Goal: Information Seeking & Learning: Learn about a topic

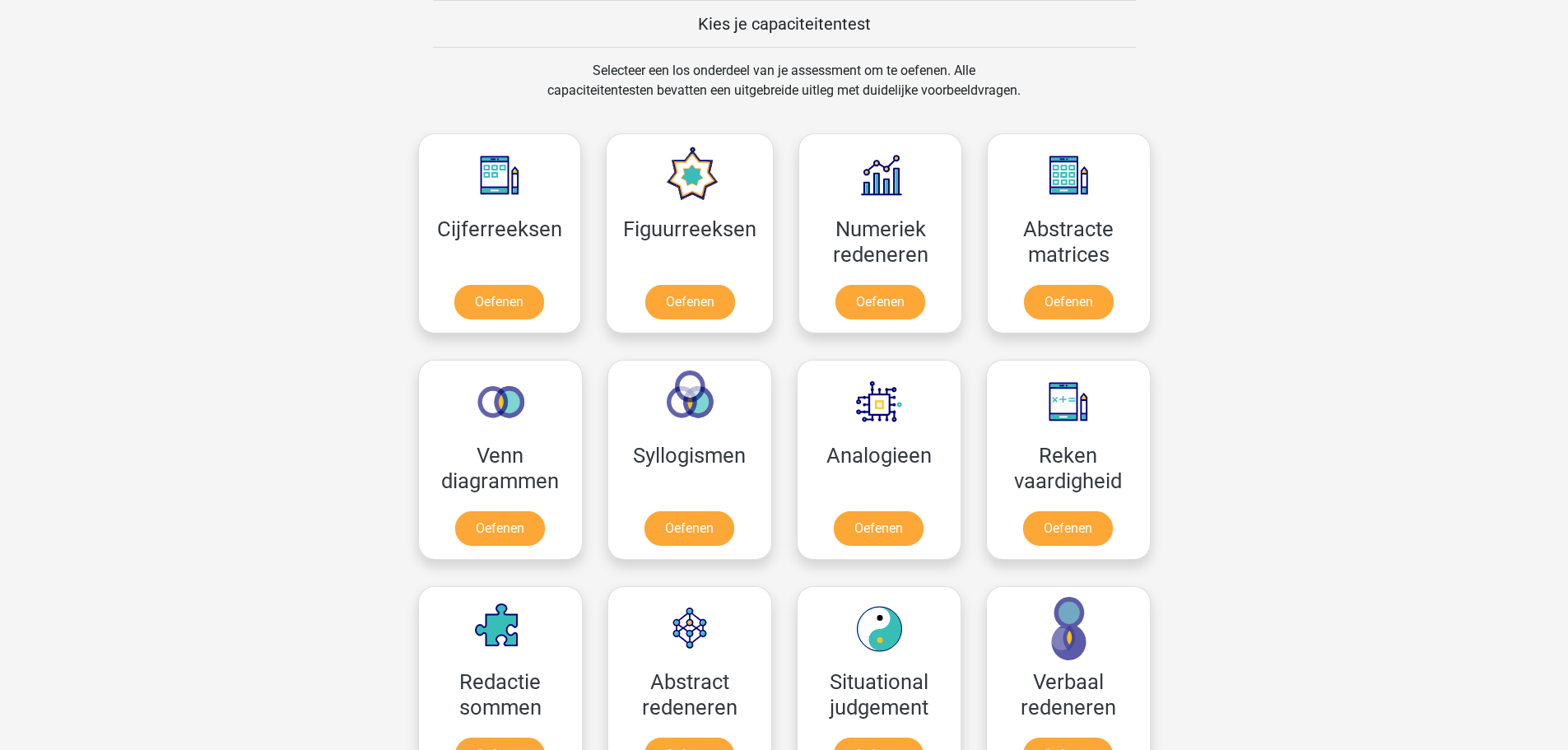
scroll to position [659, 0]
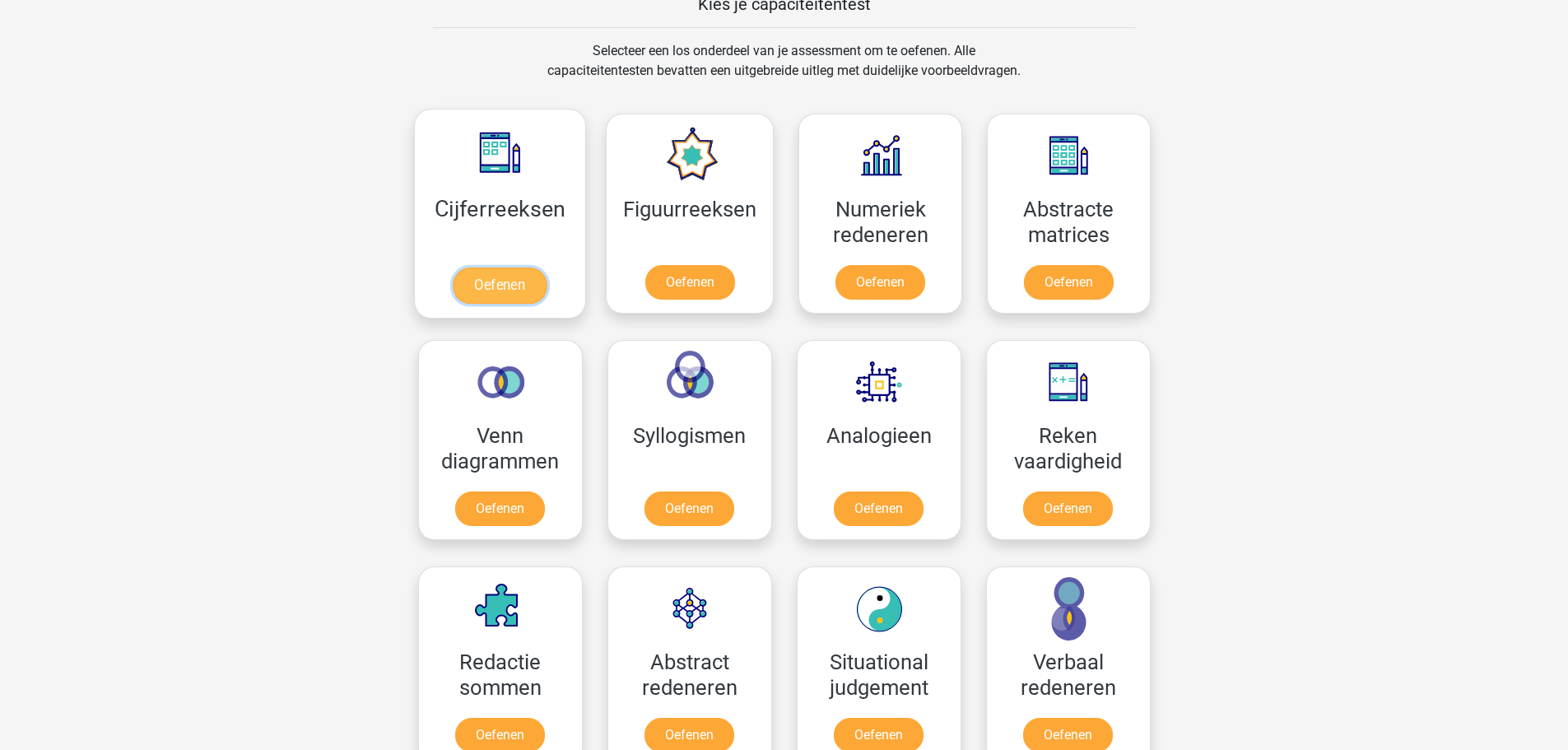
click at [526, 291] on link "Oefenen" at bounding box center [499, 285] width 94 height 36
click at [912, 268] on link "Oefenen" at bounding box center [880, 285] width 94 height 36
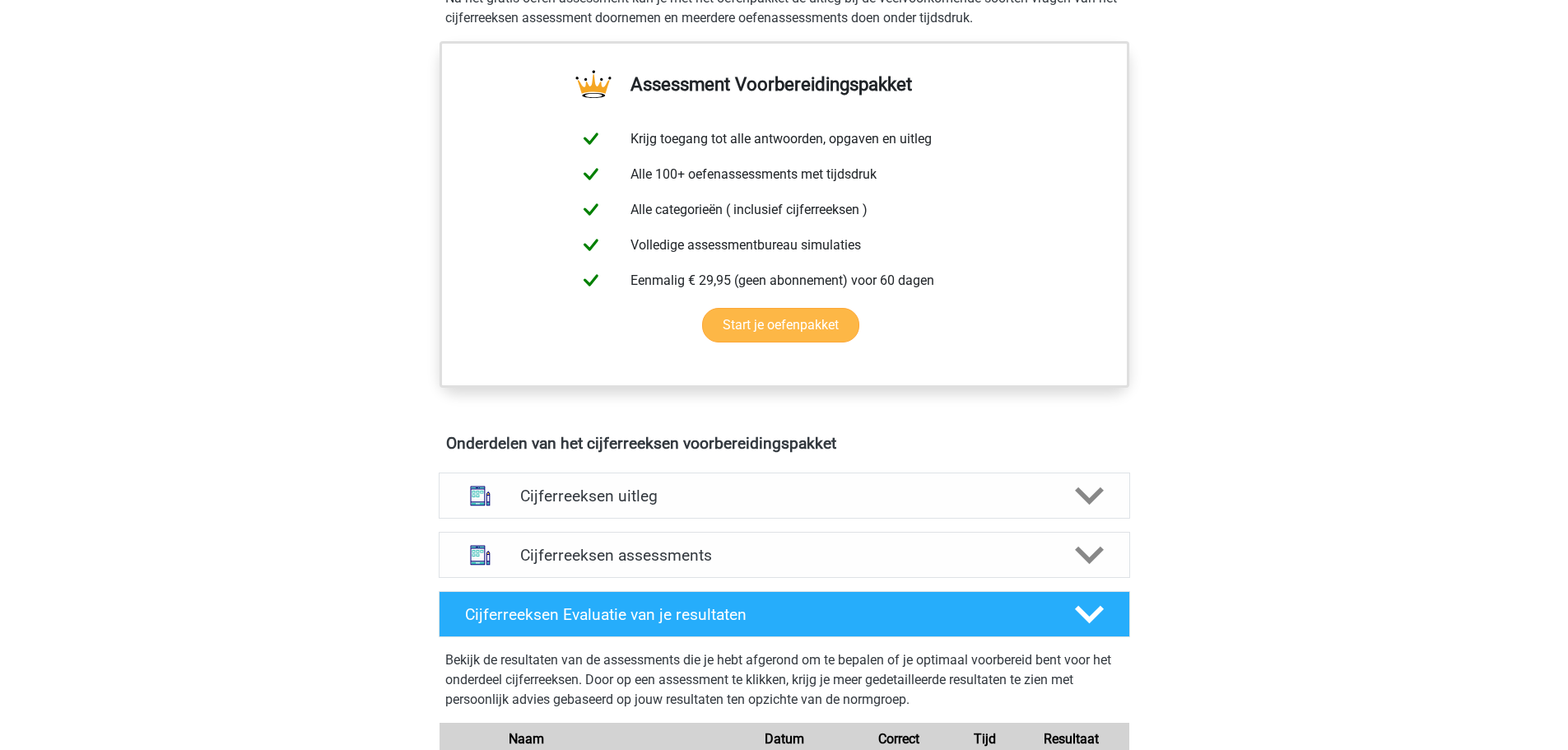
scroll to position [329, 0]
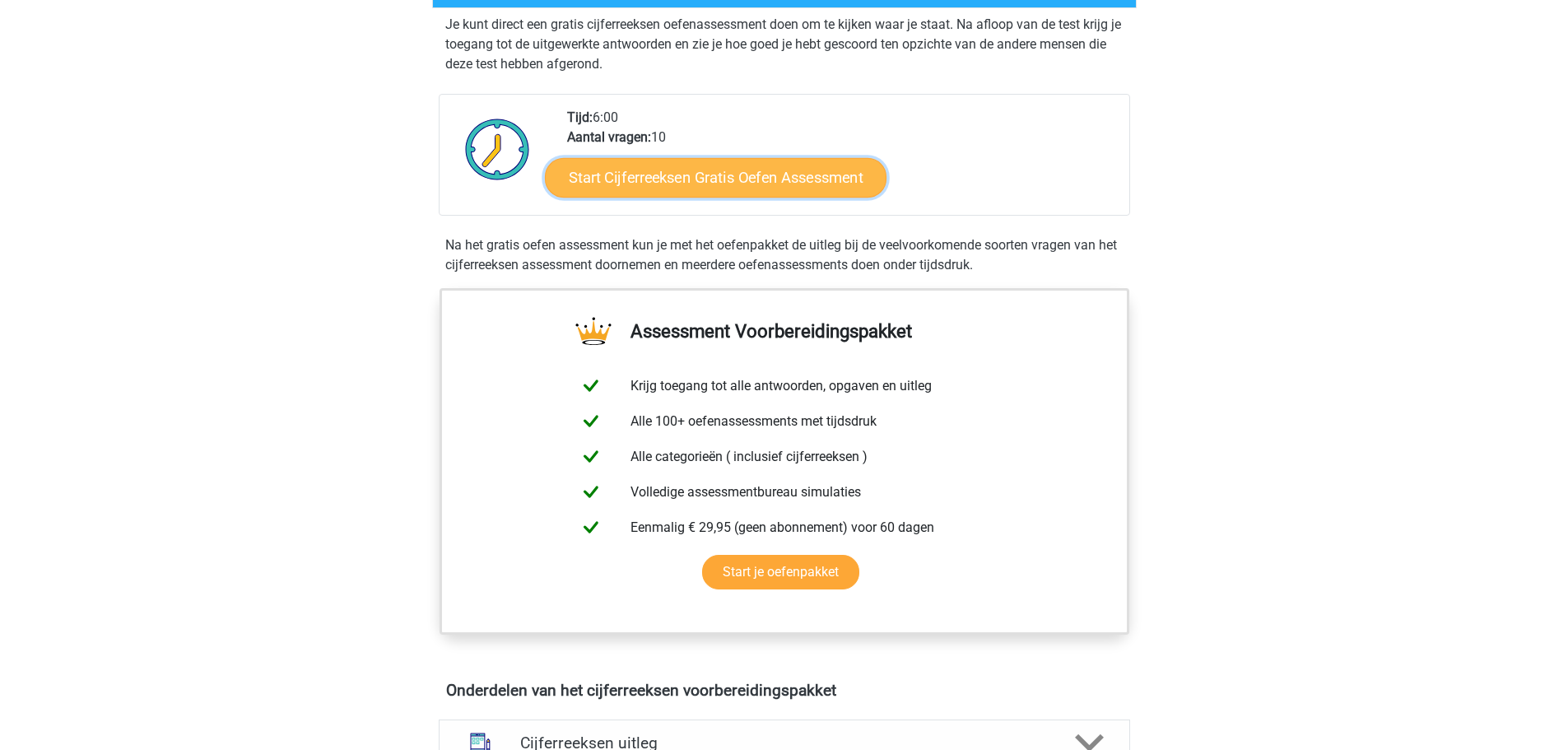
click at [670, 197] on link "Start Cijferreeksen Gratis Oefen Assessment" at bounding box center [715, 177] width 342 height 40
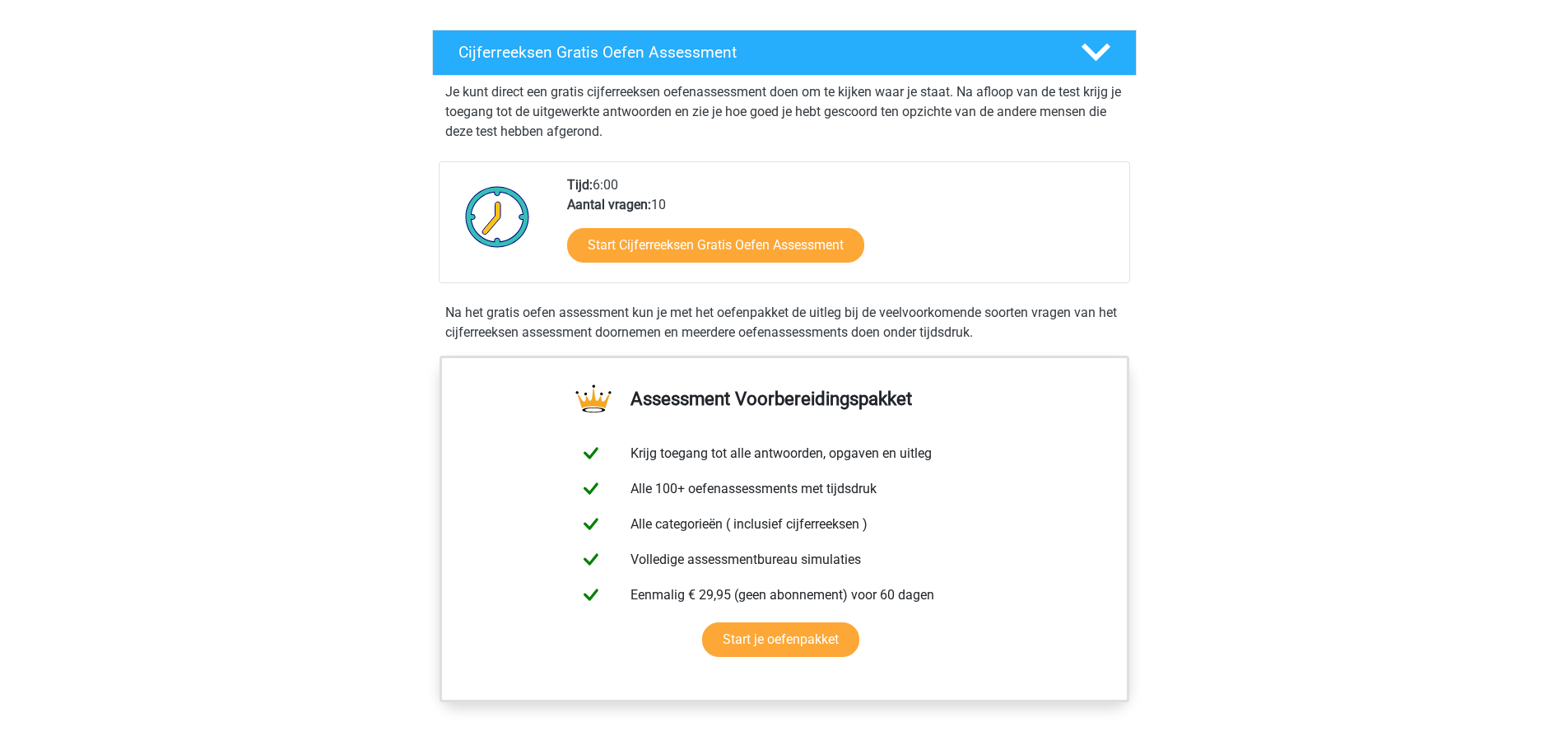
scroll to position [0, 0]
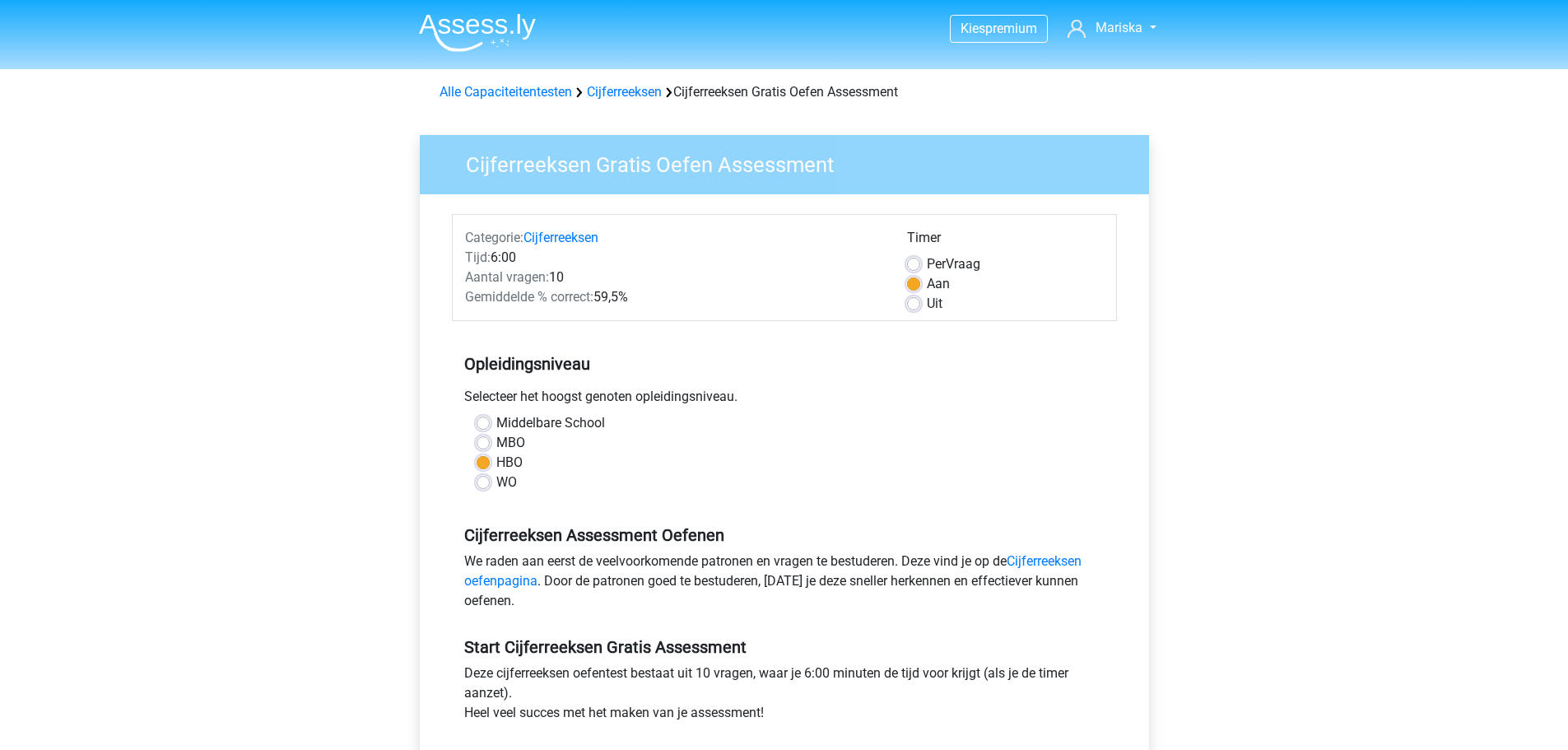
scroll to position [411, 0]
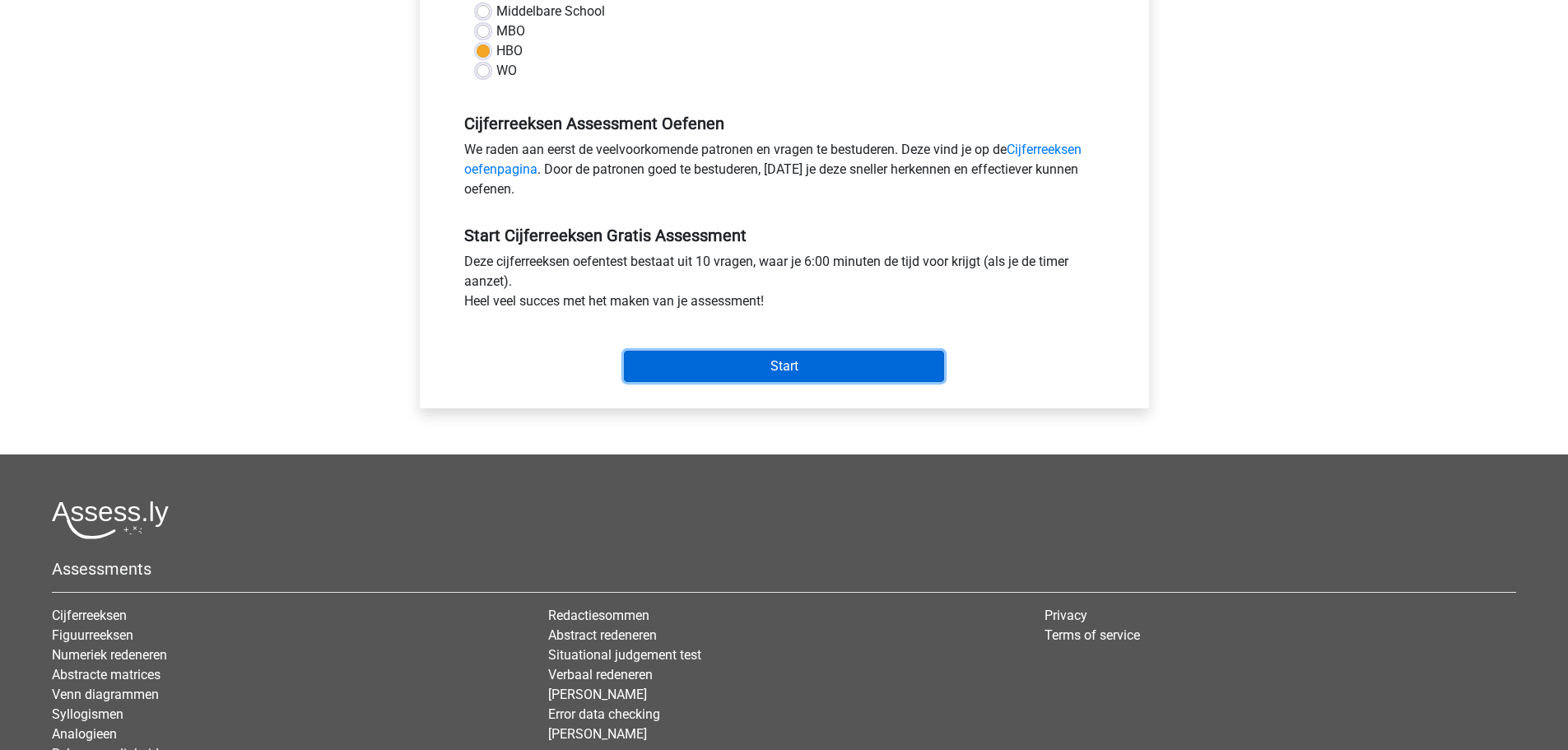
click at [793, 367] on input "Start" at bounding box center [784, 366] width 320 height 31
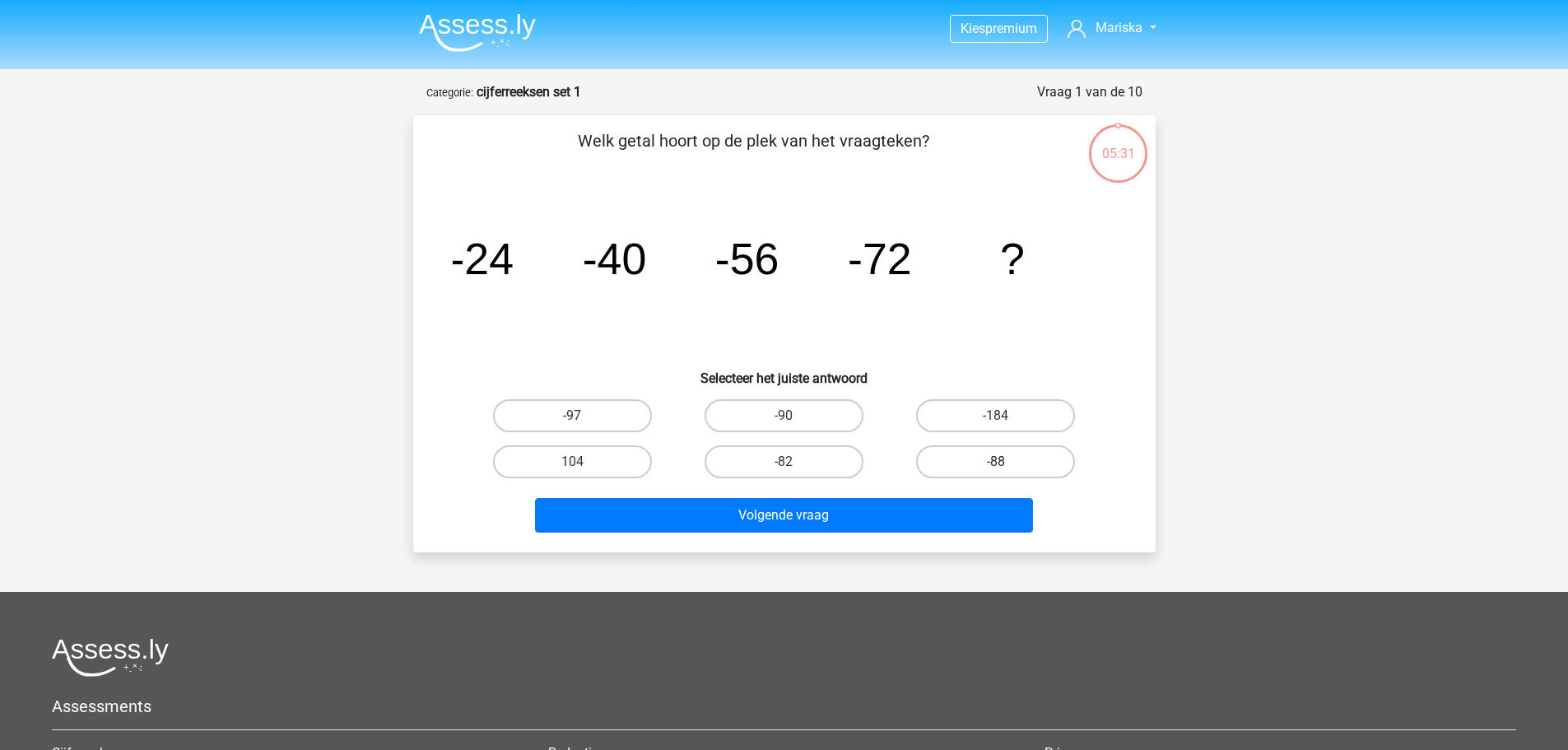
click at [972, 462] on label "-88" at bounding box center [996, 461] width 159 height 33
click at [996, 462] on input "-88" at bounding box center [1001, 467] width 11 height 11
radio input "true"
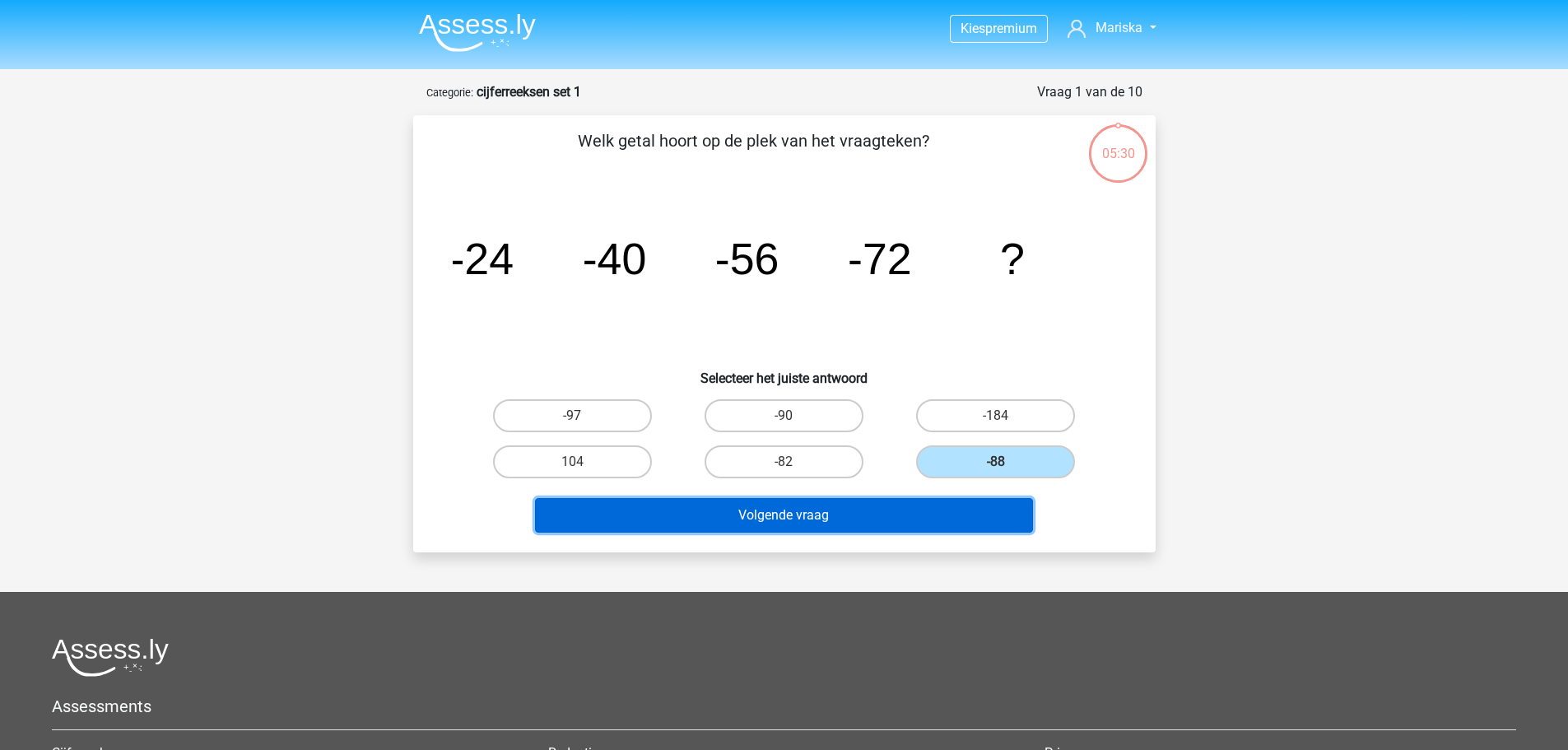
click at [837, 514] on button "Volgende vraag" at bounding box center [784, 515] width 498 height 35
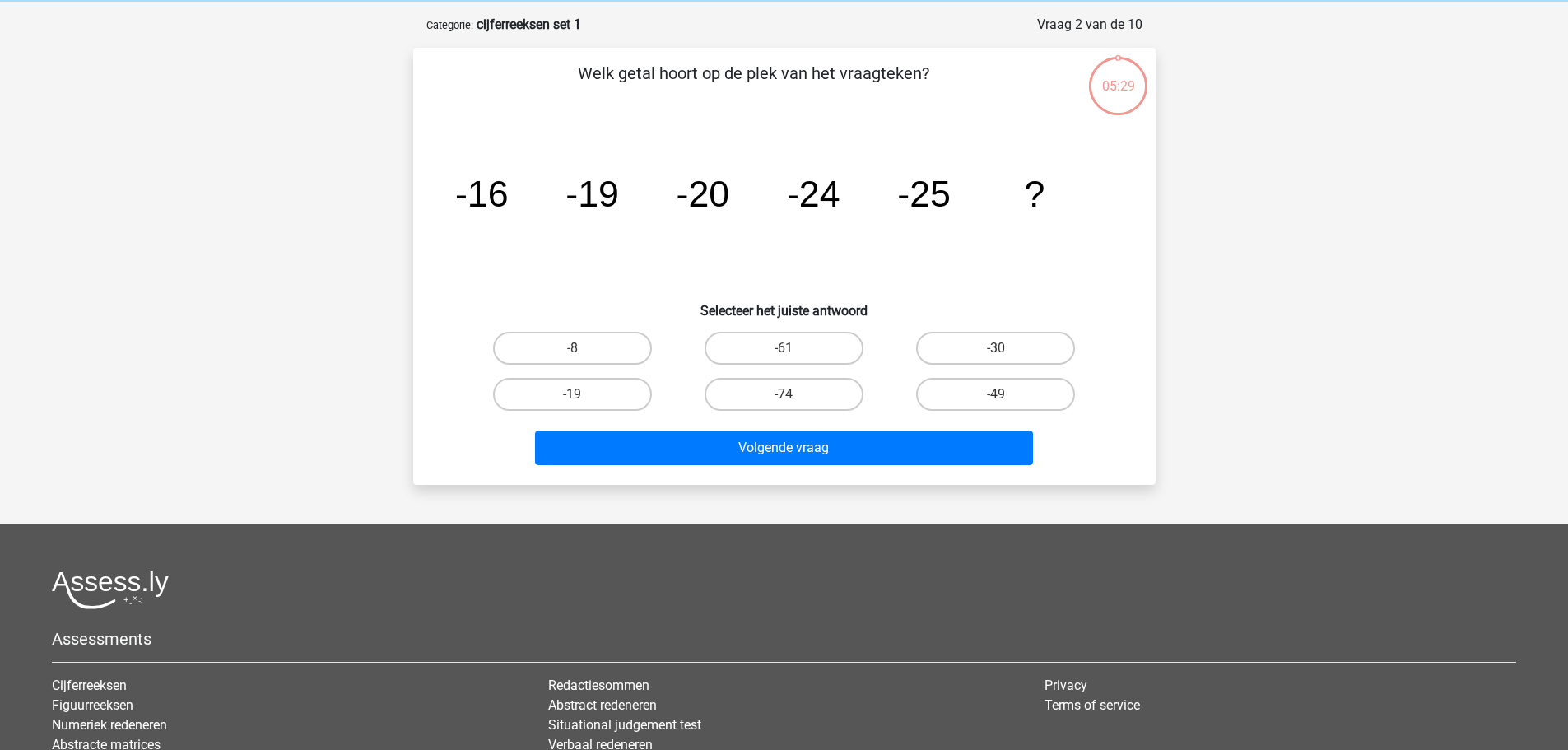
scroll to position [82, 0]
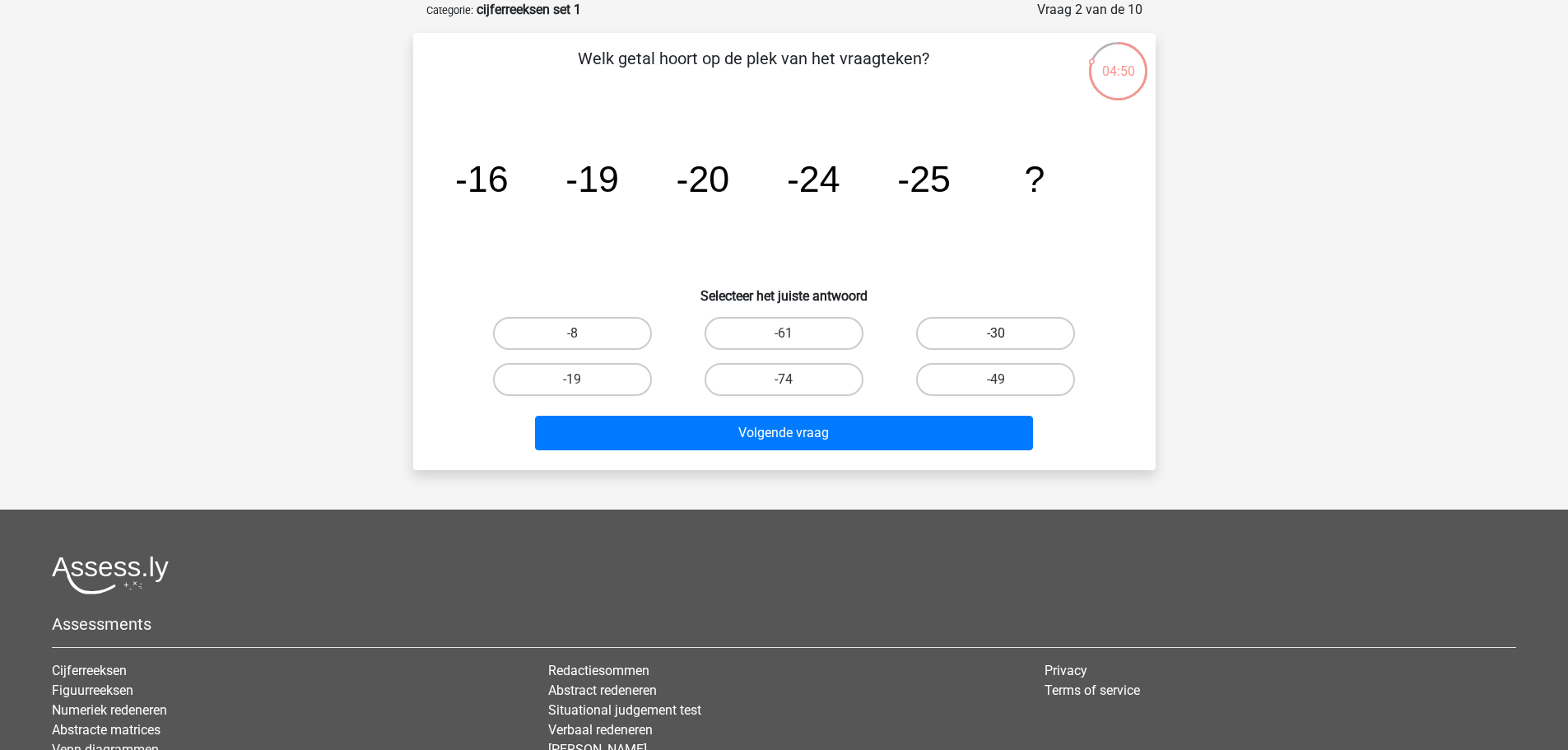
click at [1029, 339] on label "-30" at bounding box center [996, 333] width 159 height 33
click at [1006, 339] on input "-30" at bounding box center [1001, 339] width 11 height 11
radio input "true"
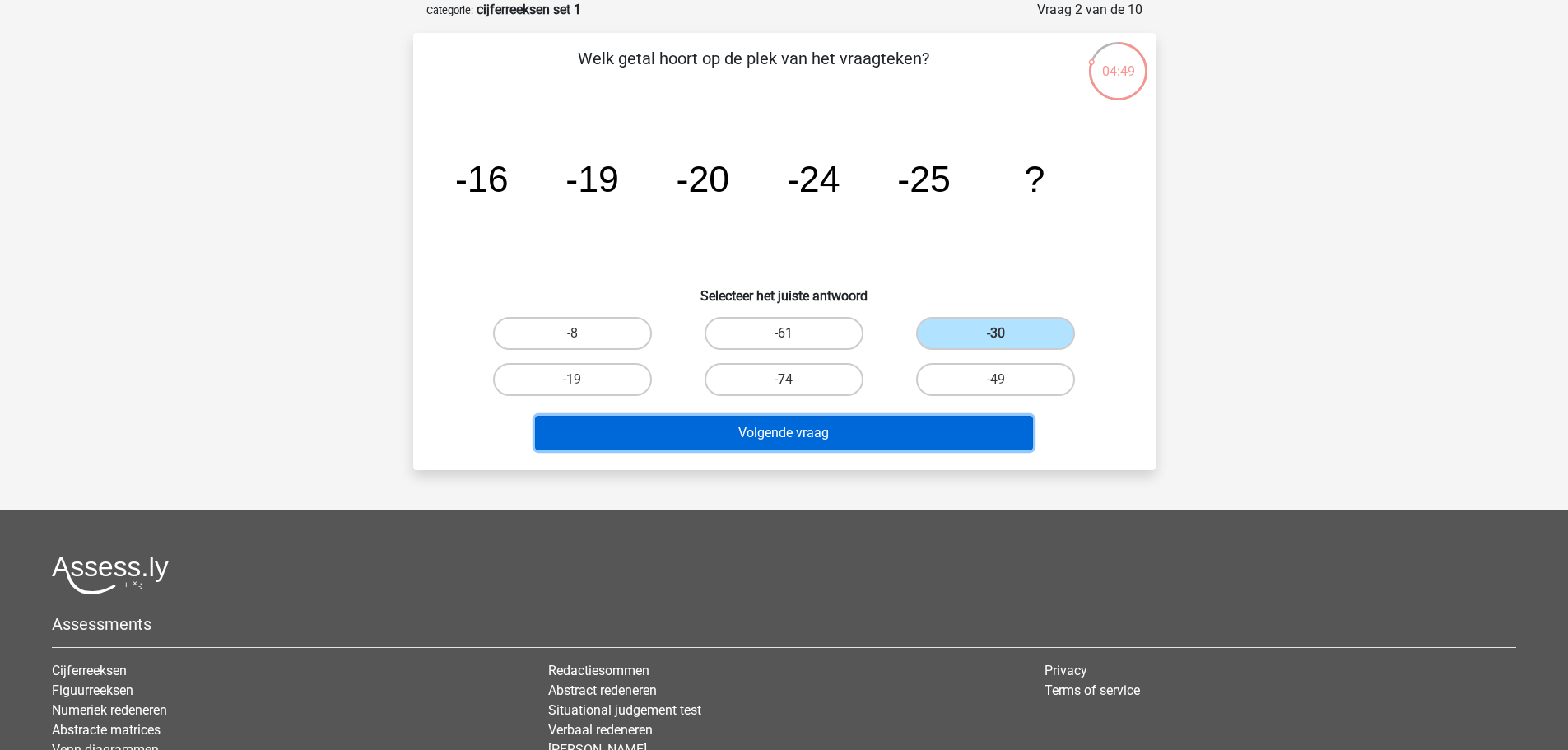
click at [882, 423] on button "Volgende vraag" at bounding box center [784, 432] width 498 height 35
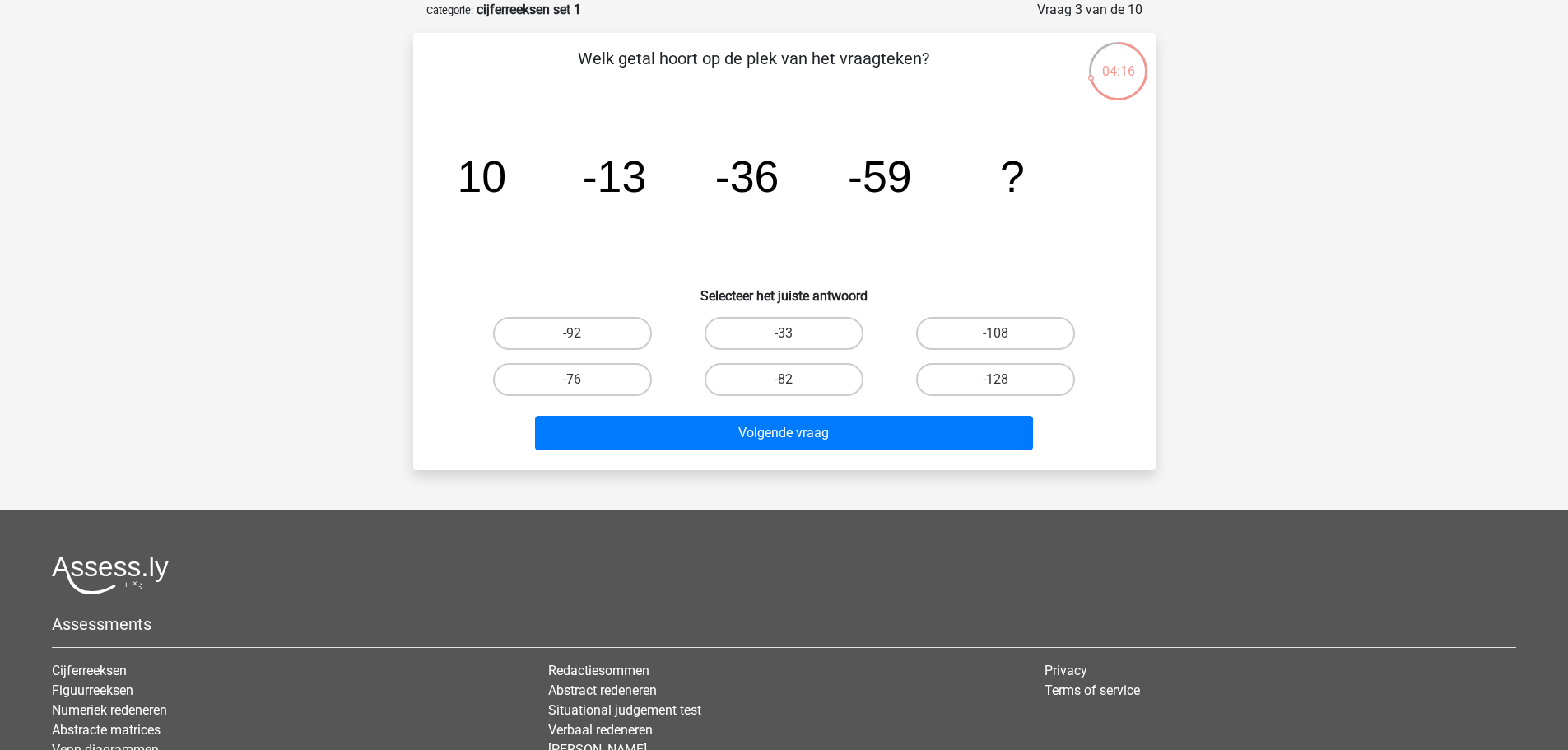
click at [792, 387] on input "-82" at bounding box center [789, 384] width 11 height 11
radio input "true"
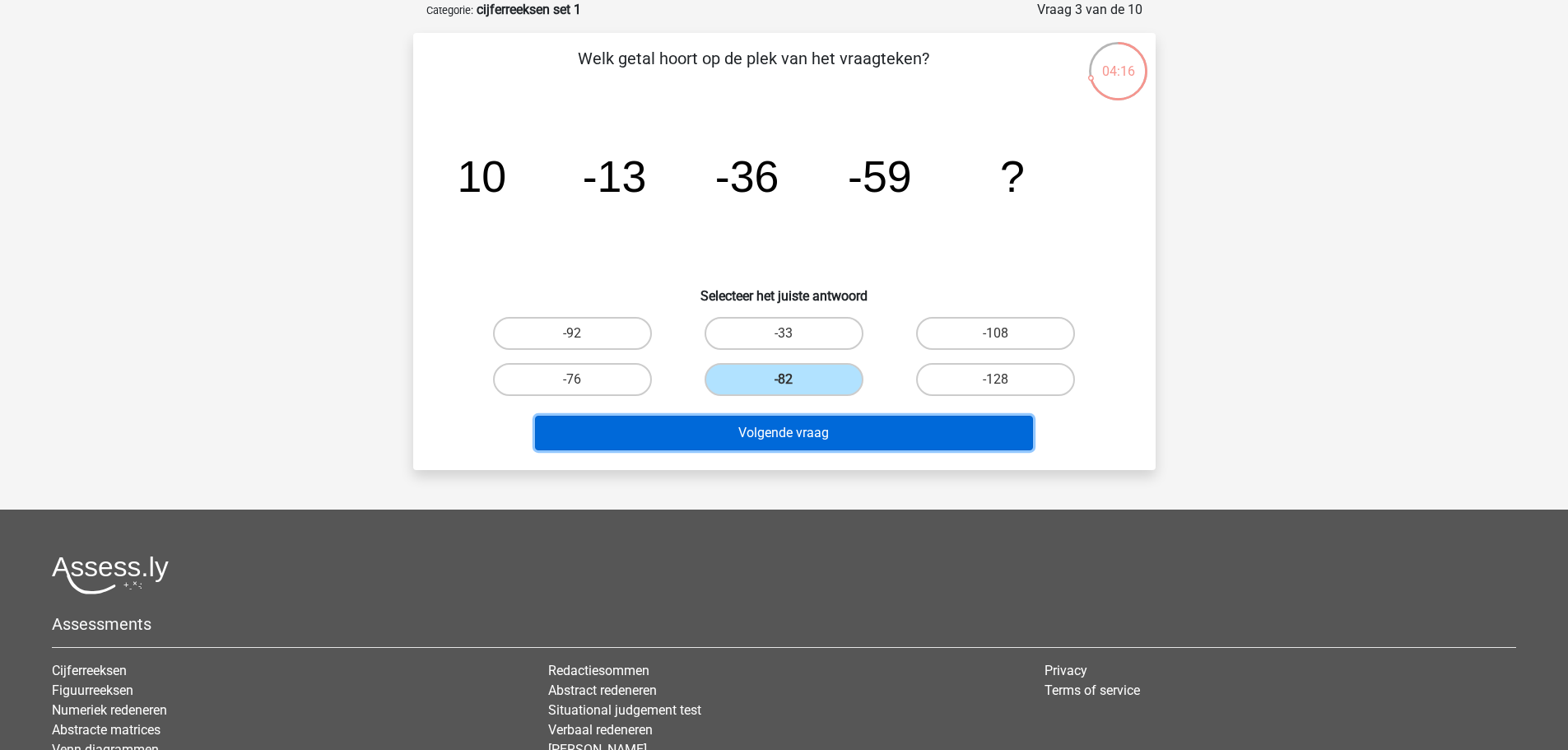
click at [790, 430] on button "Volgende vraag" at bounding box center [784, 432] width 498 height 35
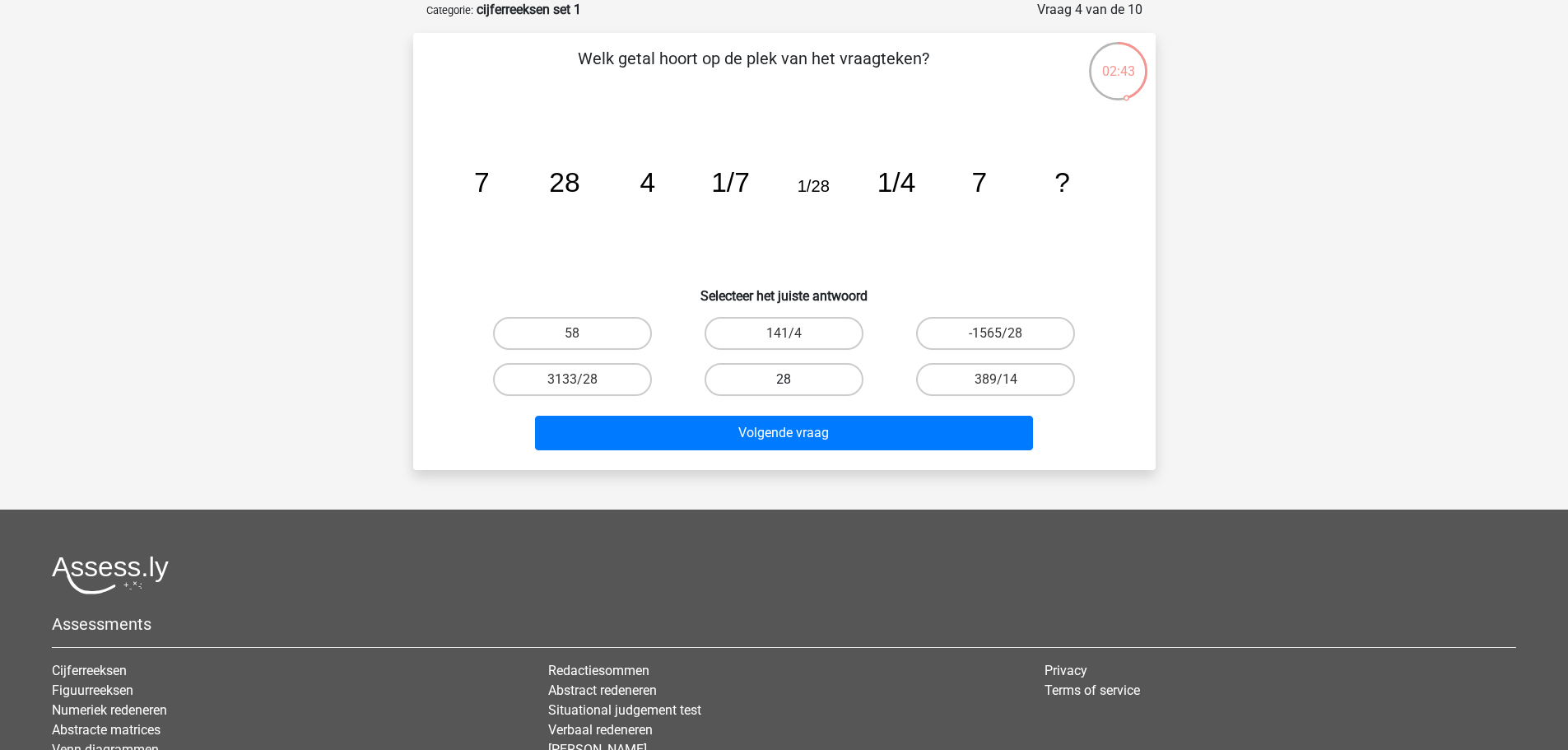
click at [826, 387] on label "28" at bounding box center [784, 379] width 159 height 33
click at [795, 387] on input "28" at bounding box center [789, 384] width 11 height 11
radio input "true"
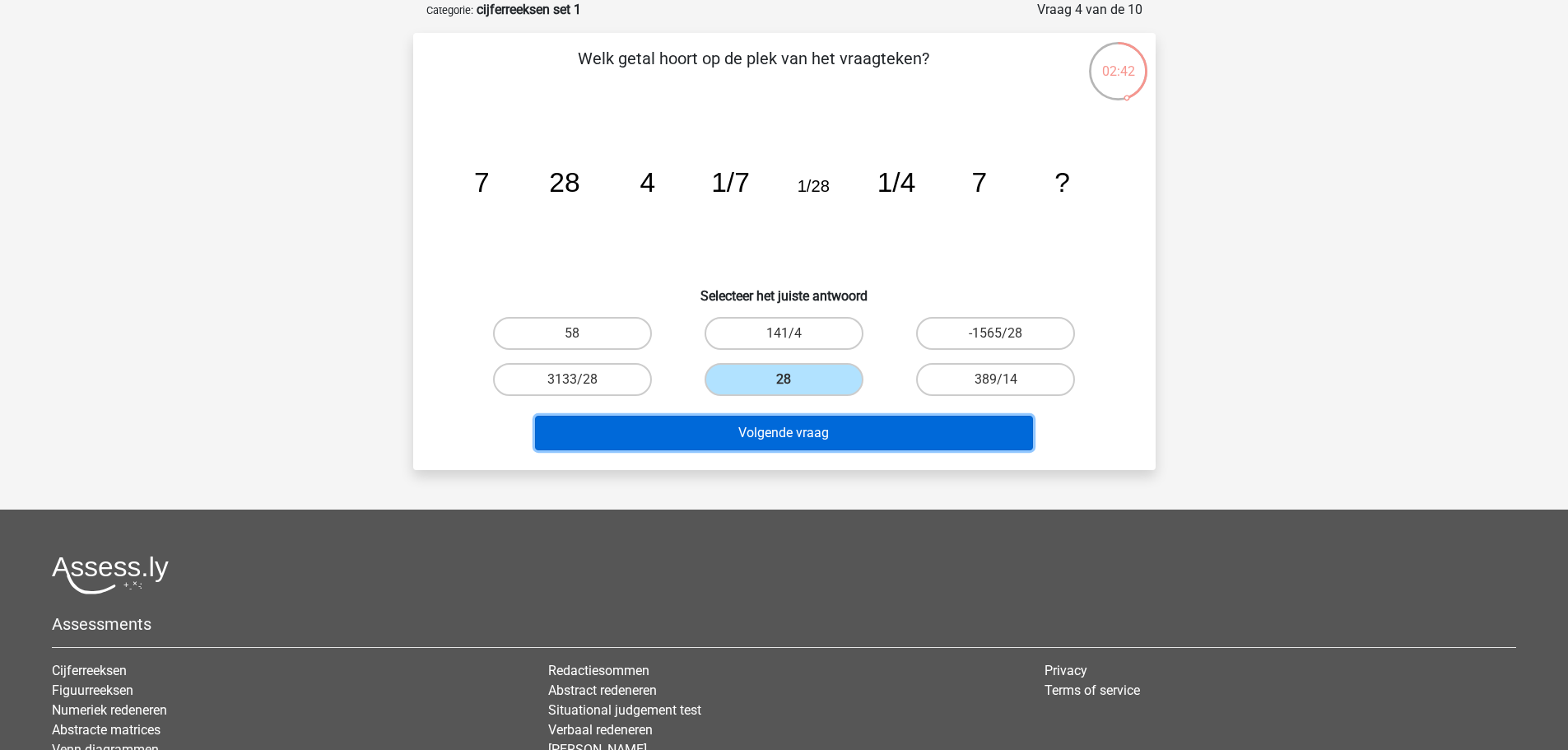
click at [796, 438] on button "Volgende vraag" at bounding box center [784, 432] width 498 height 35
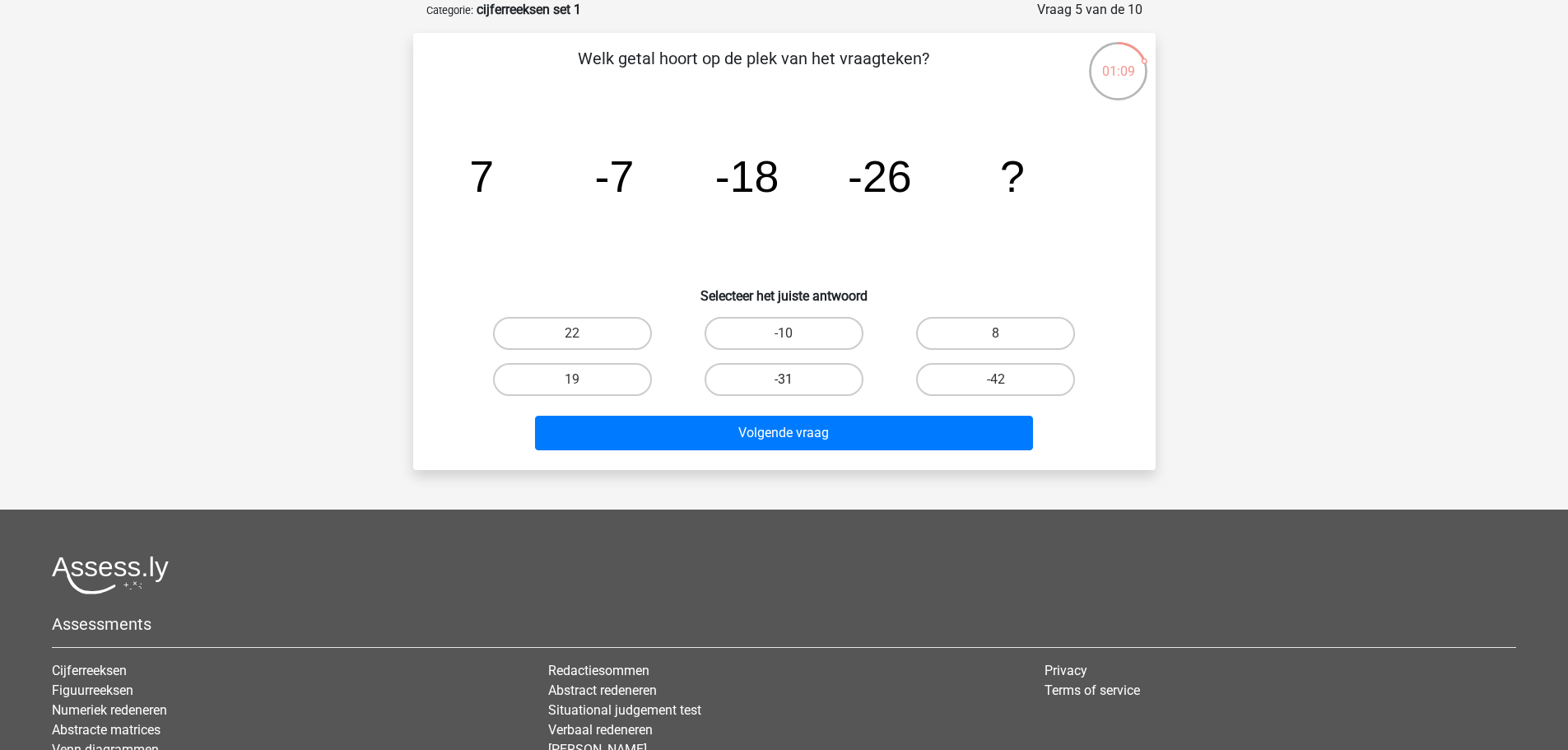
click at [791, 371] on label "-31" at bounding box center [784, 379] width 159 height 33
click at [791, 379] on input "-31" at bounding box center [789, 384] width 11 height 11
radio input "true"
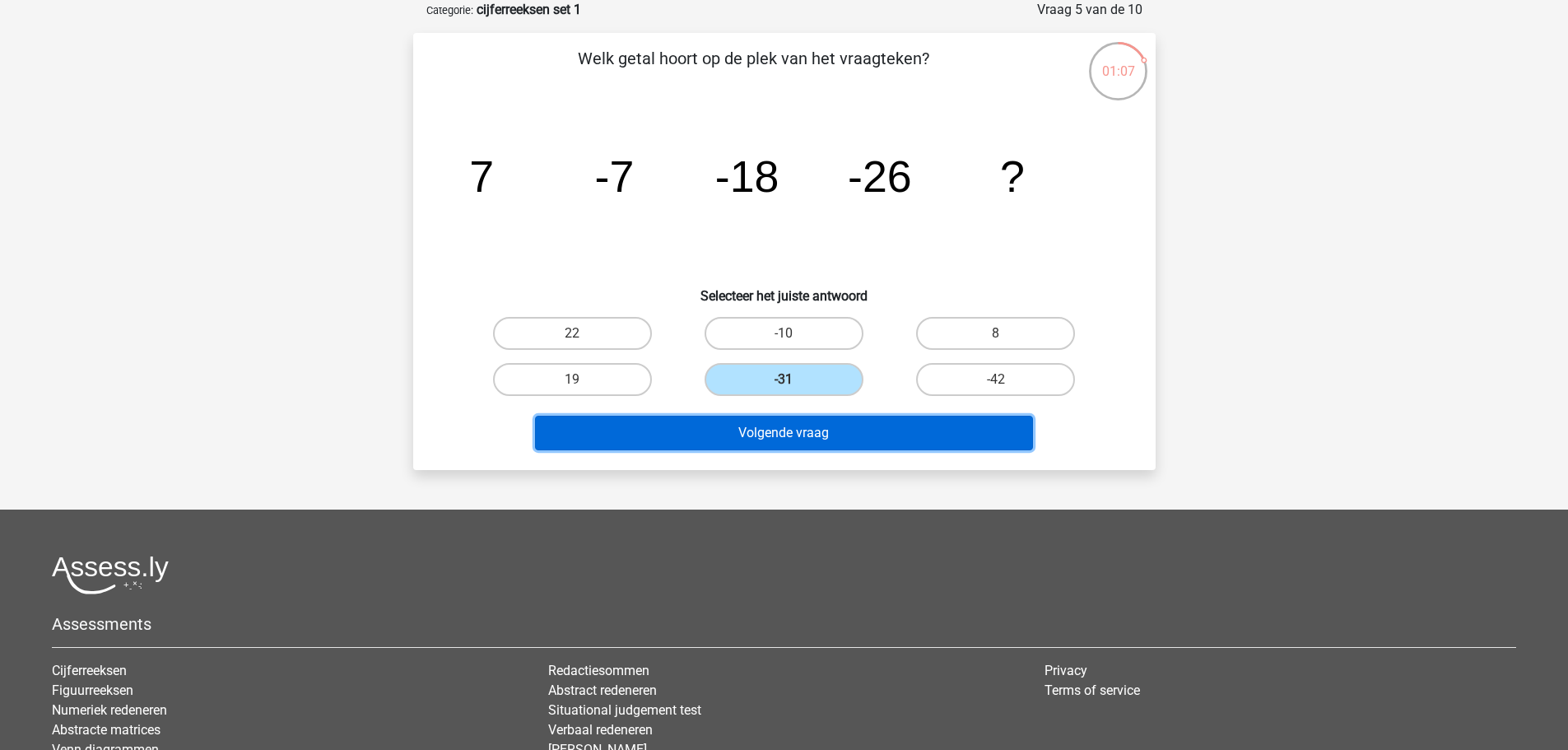
click at [778, 432] on button "Volgende vraag" at bounding box center [784, 432] width 498 height 35
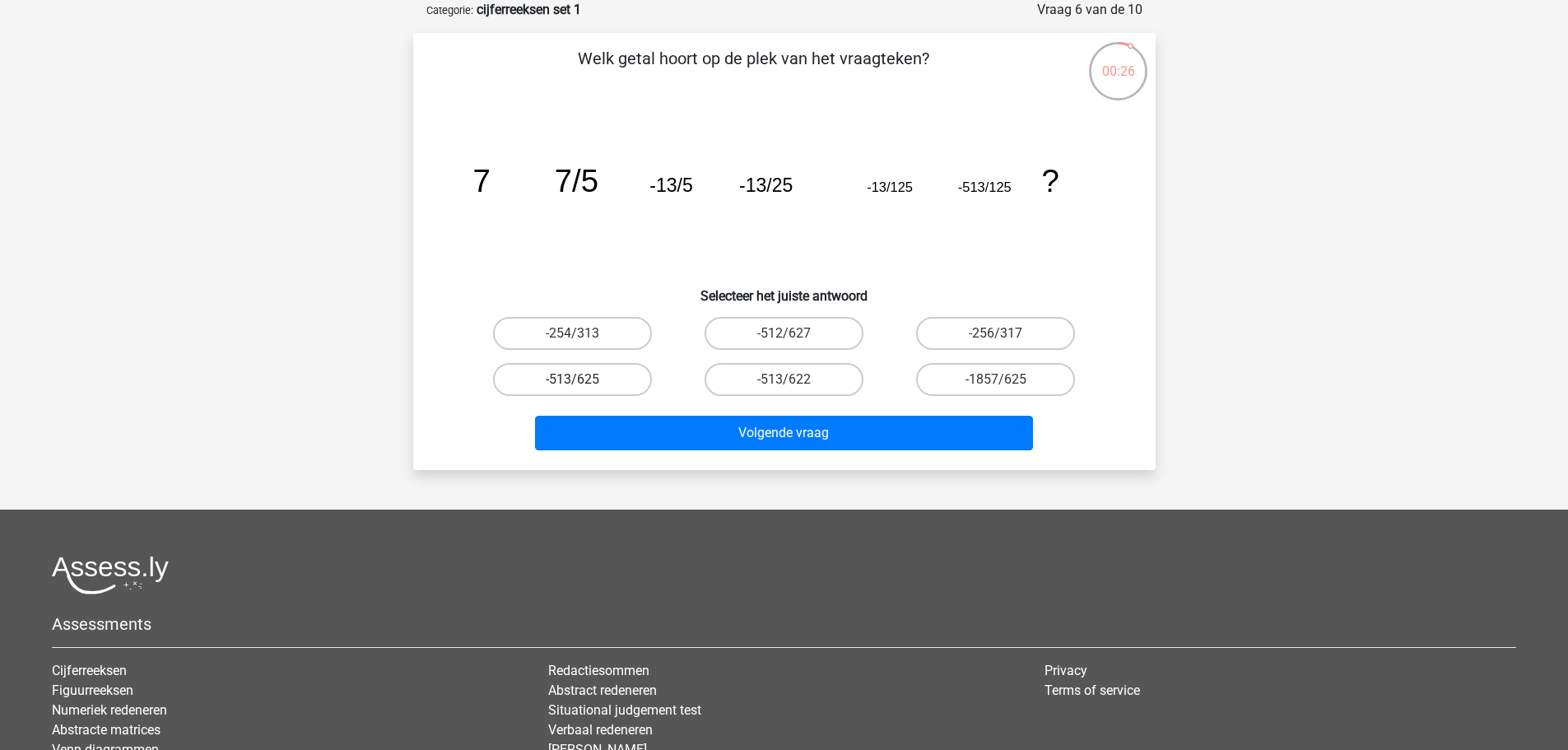
click at [606, 378] on label "-513/625" at bounding box center [572, 379] width 159 height 33
click at [583, 379] on input "-513/625" at bounding box center [578, 384] width 11 height 11
radio input "true"
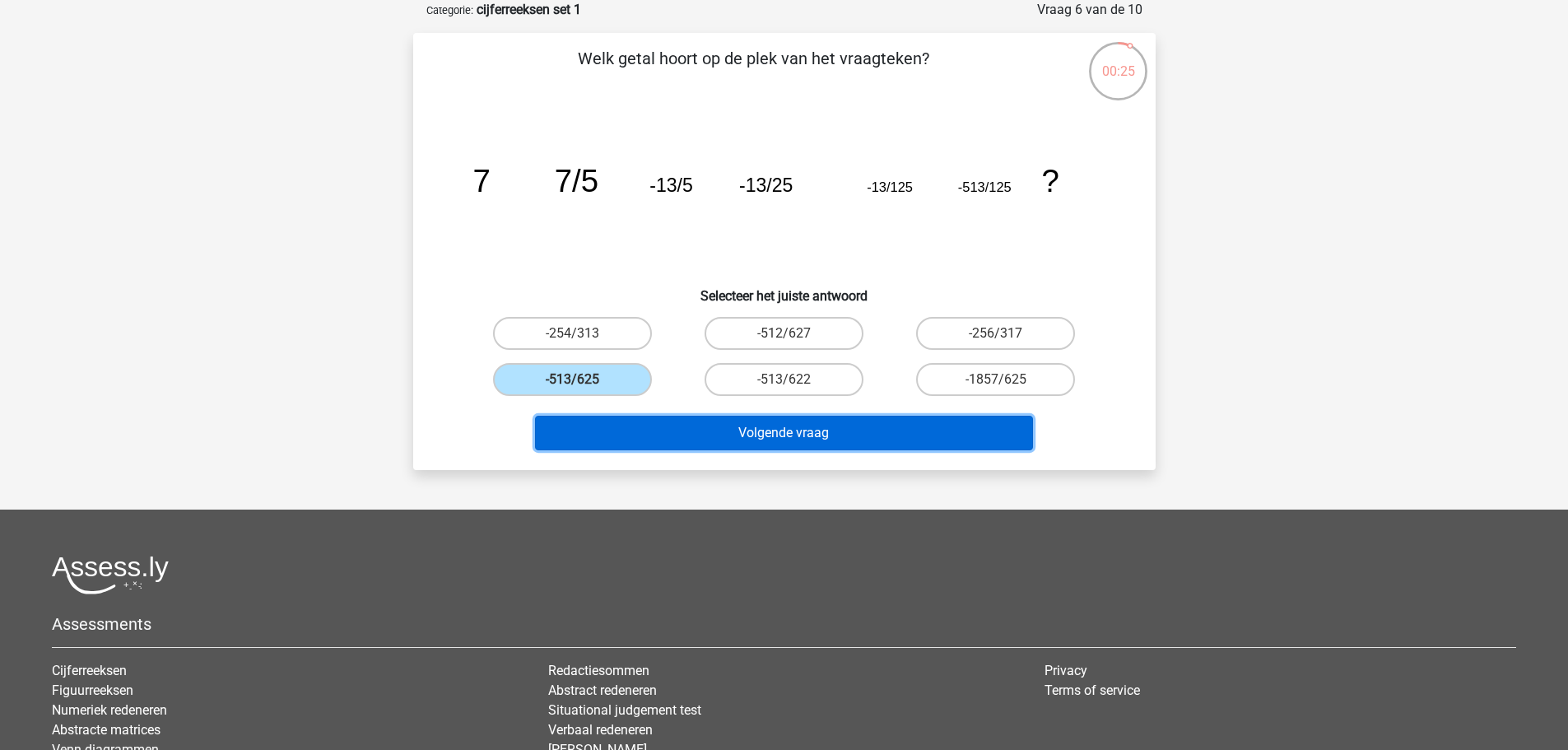
click at [811, 444] on button "Volgende vraag" at bounding box center [784, 432] width 498 height 35
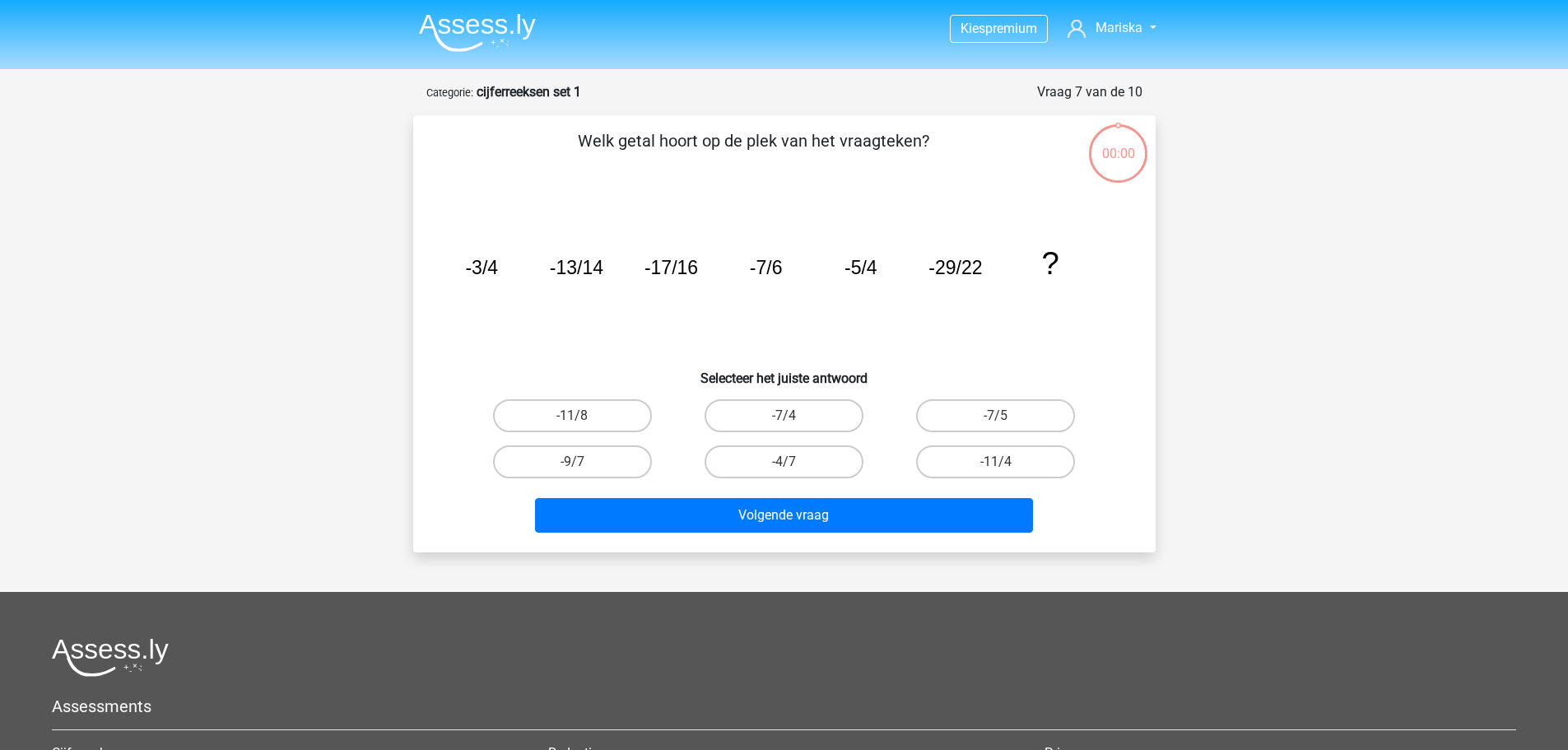
scroll to position [82, 0]
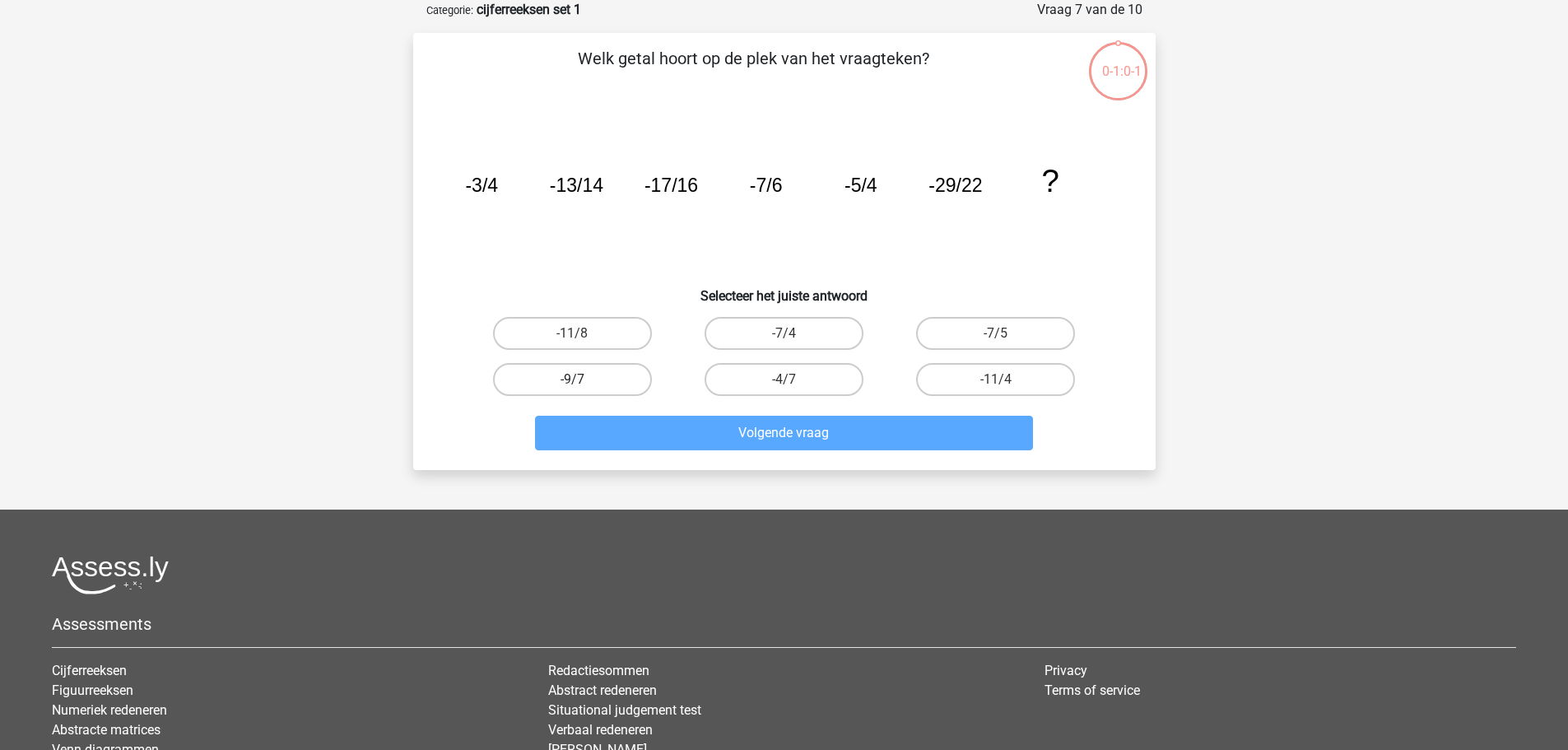
click at [606, 384] on label "-9/7" at bounding box center [572, 379] width 159 height 33
click at [583, 384] on input "-9/7" at bounding box center [578, 384] width 11 height 11
radio input "true"
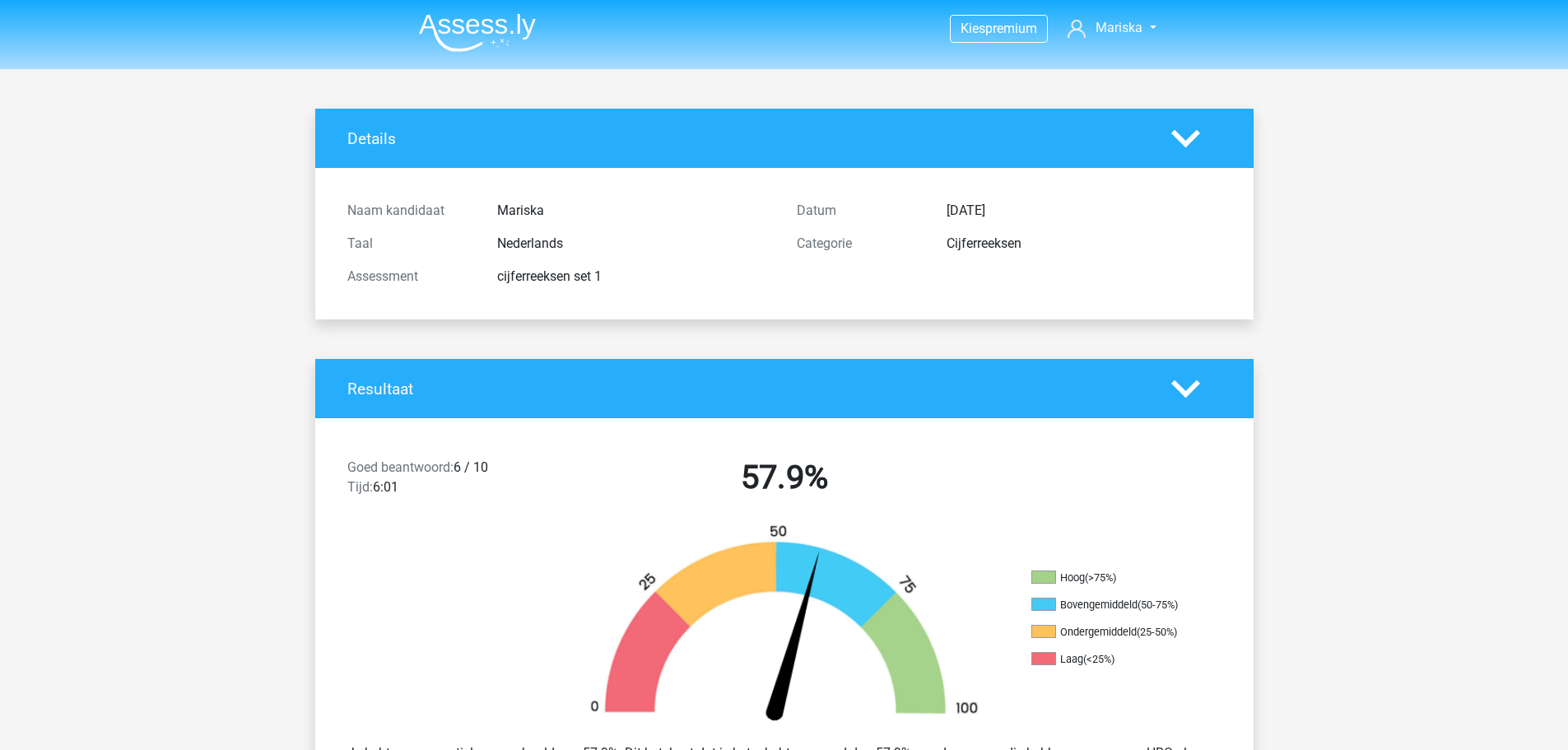
click at [742, 432] on div "Goed beantwoord: 6 / 10 Tijd: 6:01 57.9% Hoog (>75%) Bovengemiddeld (50-75%) On…" at bounding box center [784, 627] width 914 height 417
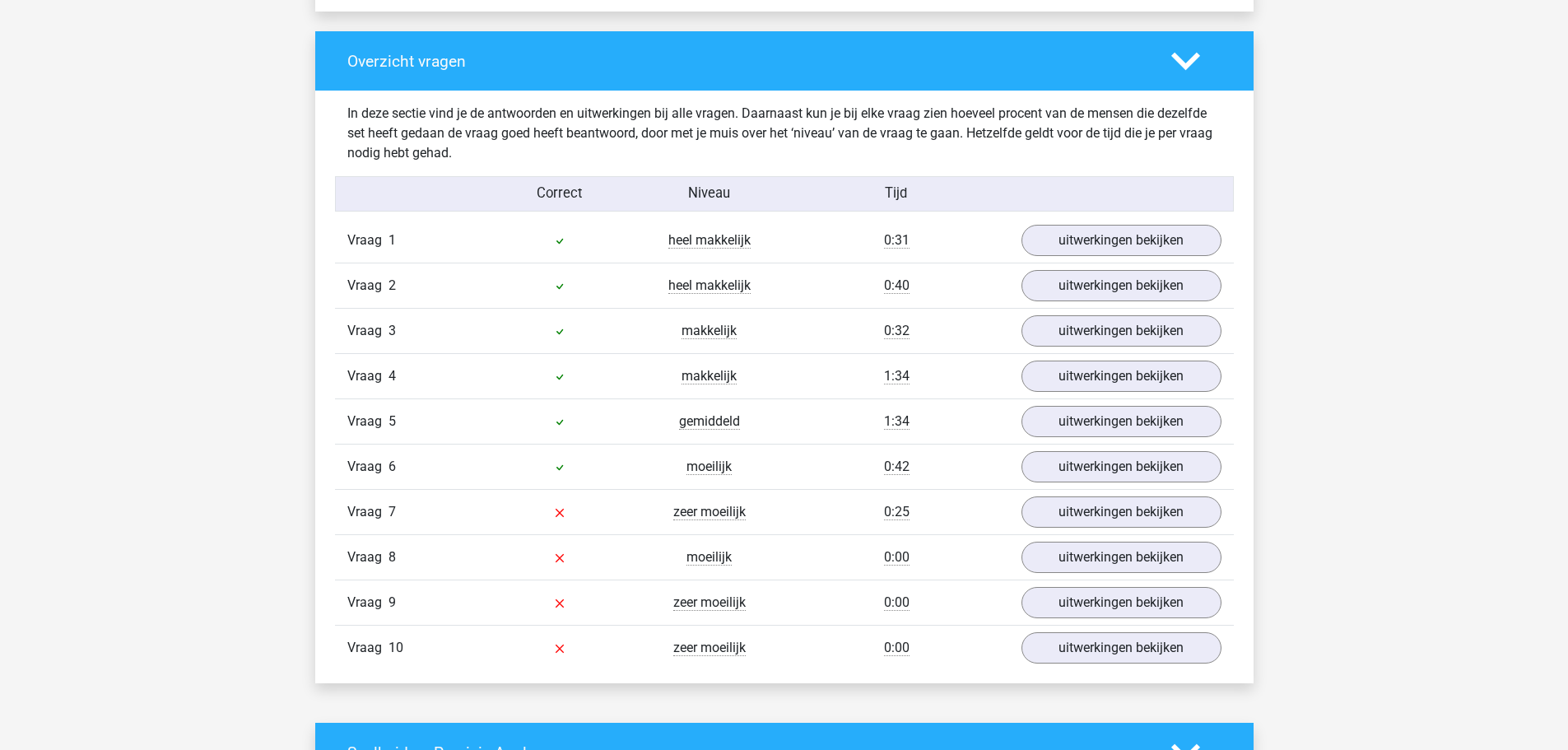
scroll to position [1235, 0]
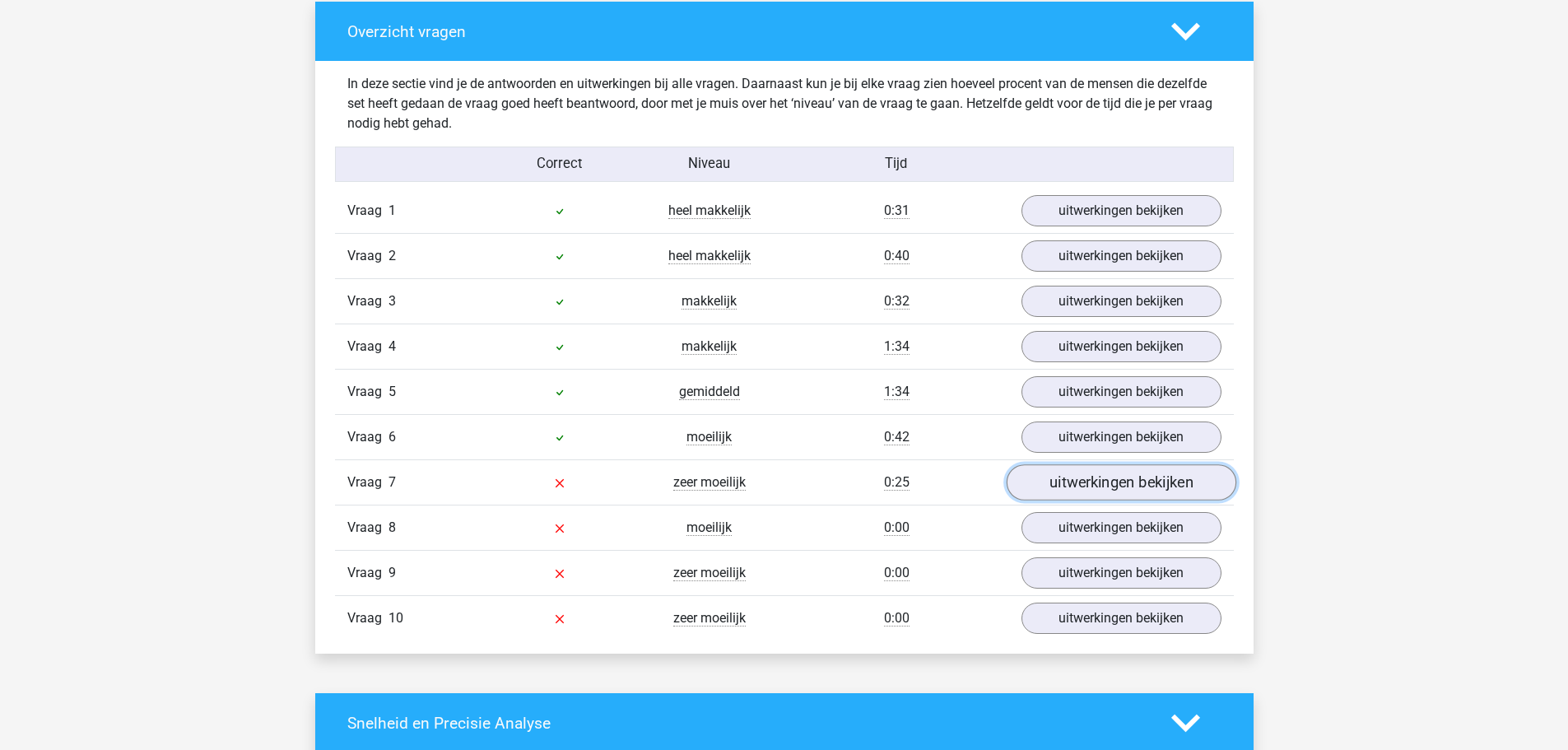
click at [1104, 471] on link "uitwerkingen bekijken" at bounding box center [1120, 483] width 230 height 36
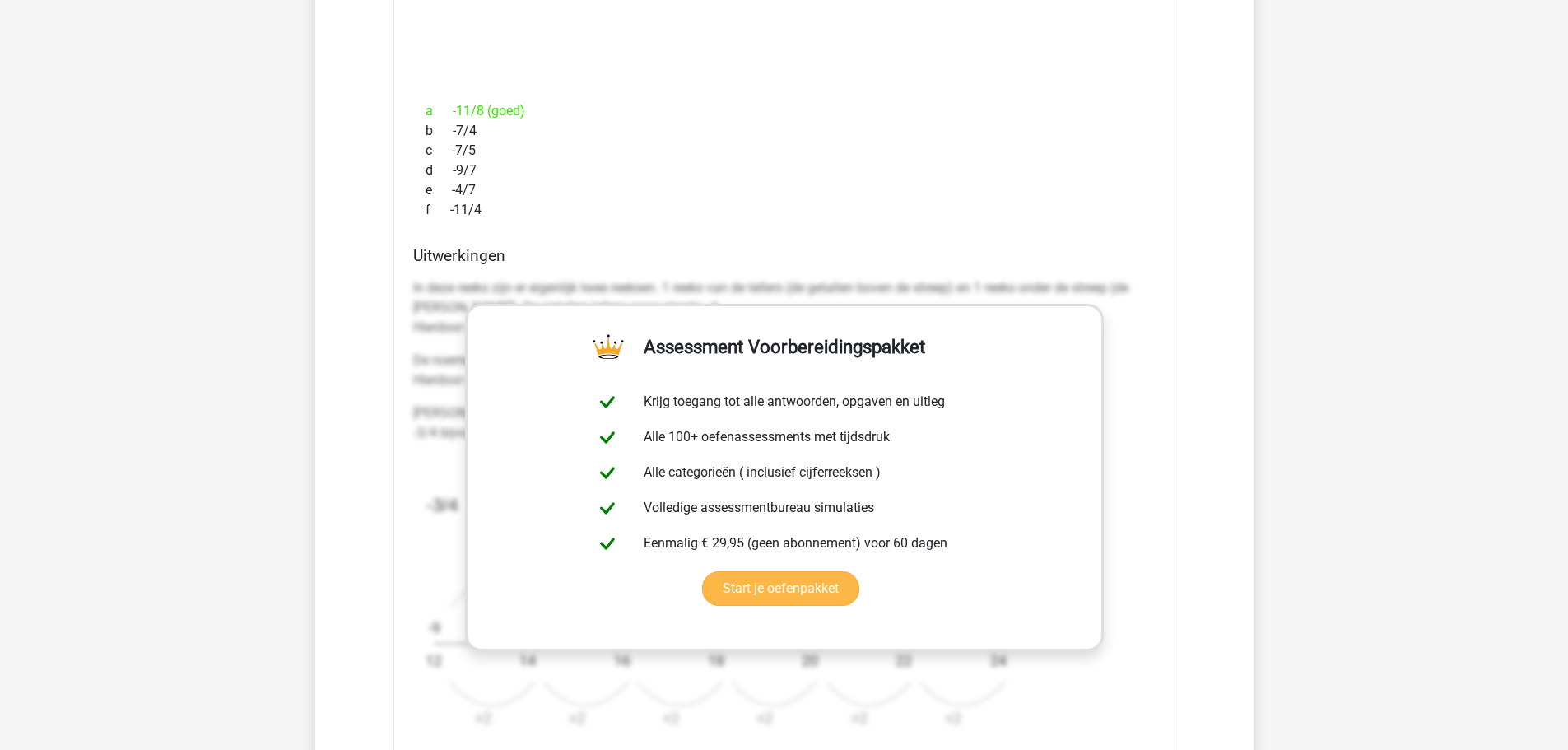
scroll to position [1894, 0]
click at [1218, 307] on div "Vraag 1 heel makkelijk 0:31 uitwerkingen bekijken Welk getal hoort op de plek v…" at bounding box center [784, 264] width 874 height 1468
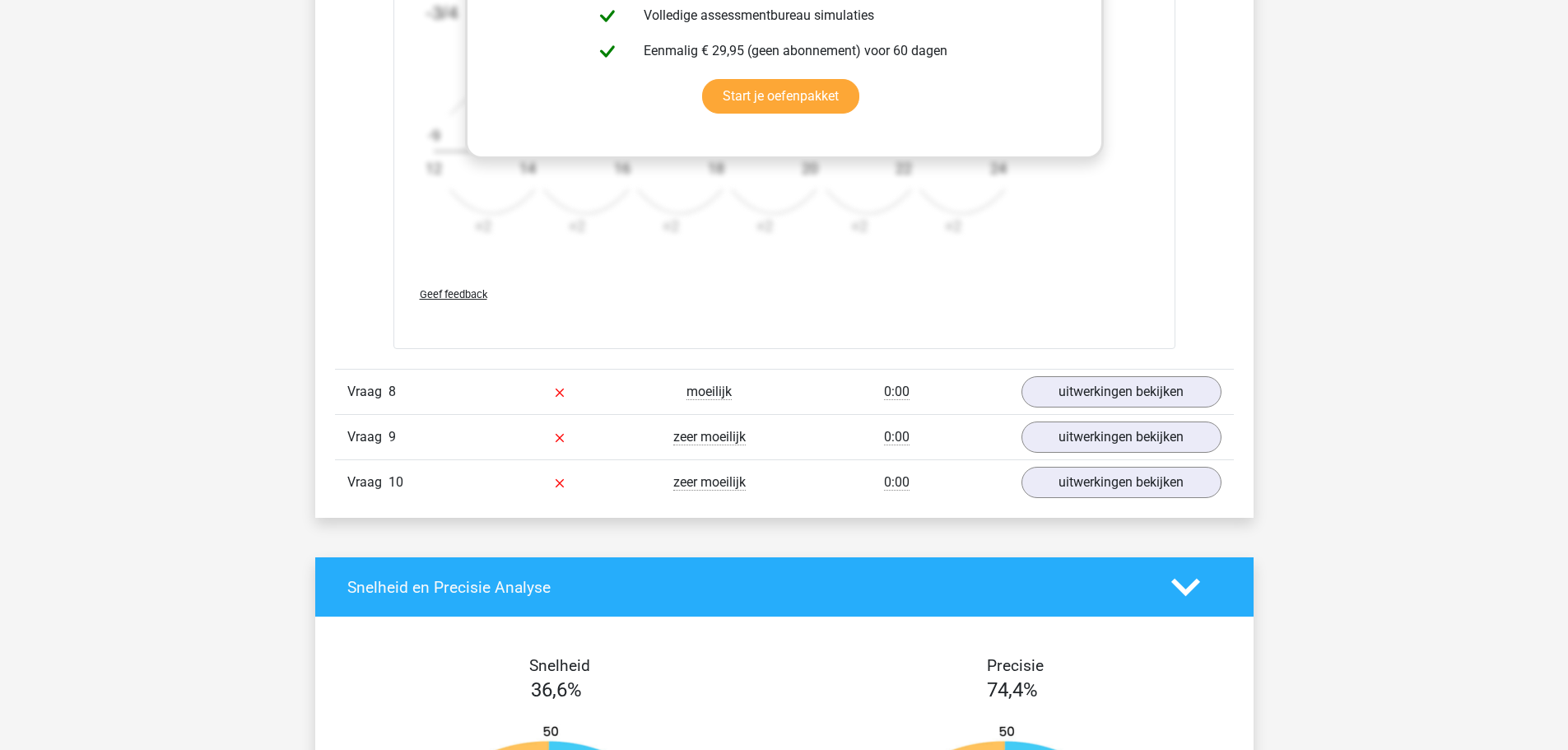
scroll to position [2388, 0]
click at [1080, 381] on link "uitwerkingen bekijken" at bounding box center [1120, 391] width 230 height 36
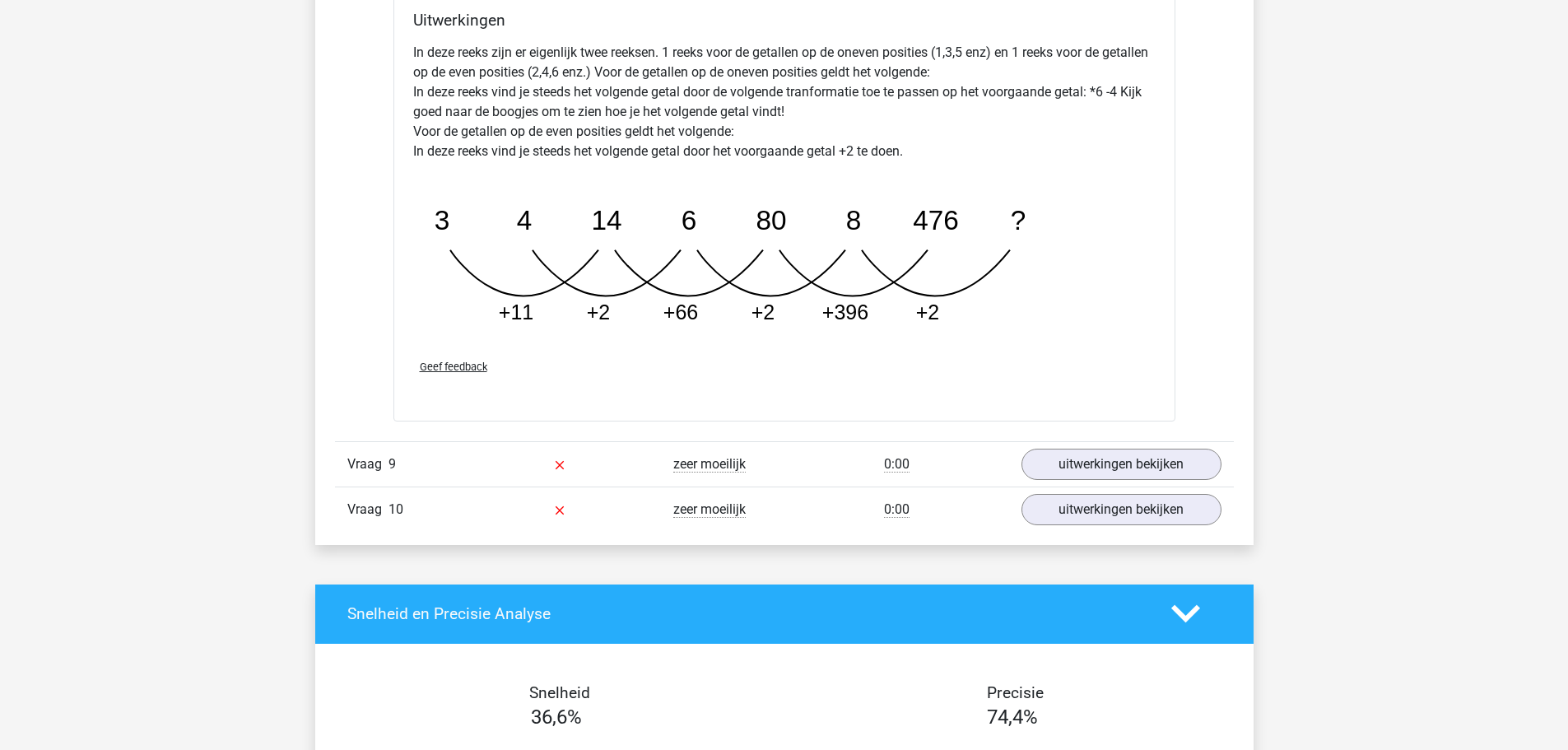
scroll to position [3211, 0]
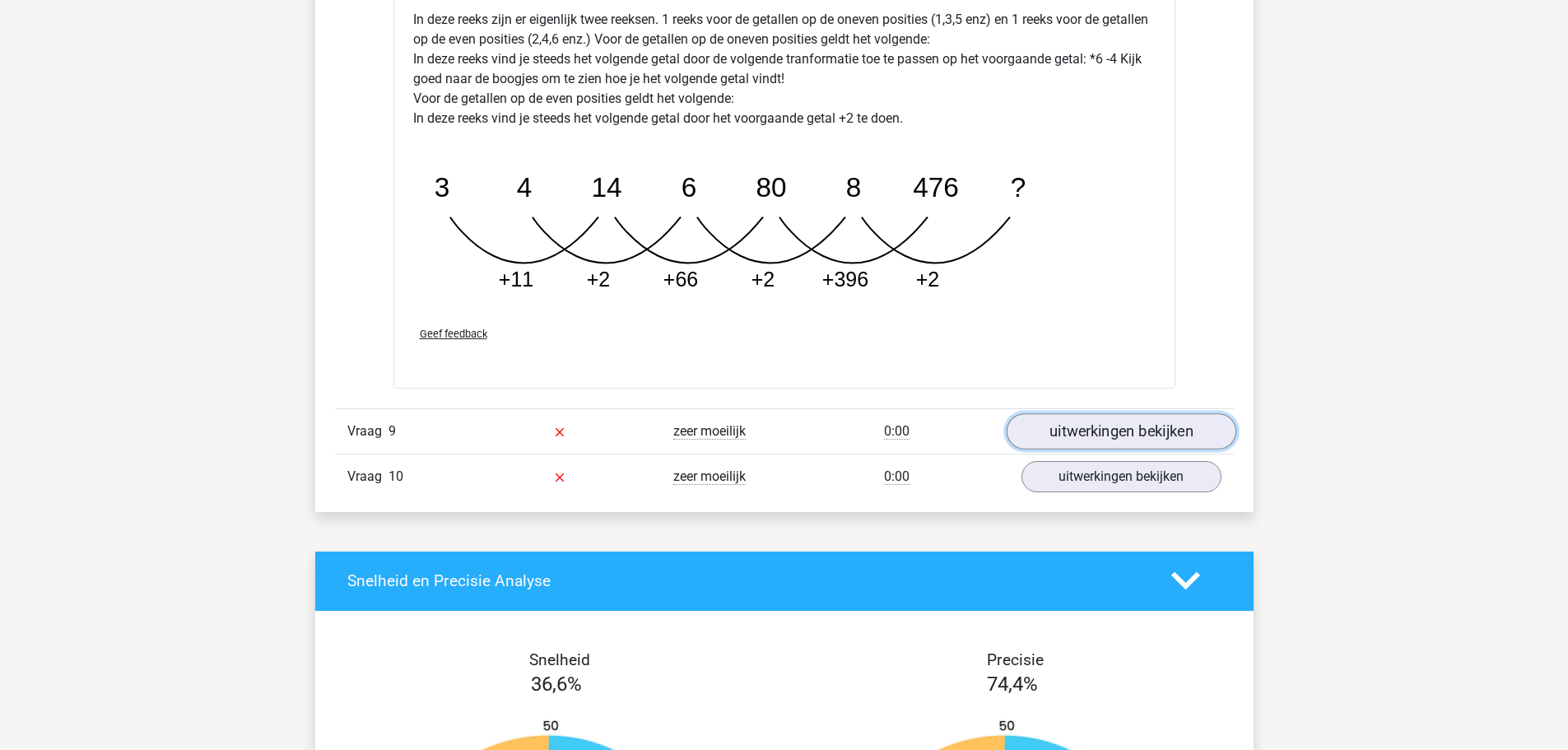
click at [1089, 436] on link "uitwerkingen bekijken" at bounding box center [1120, 431] width 230 height 36
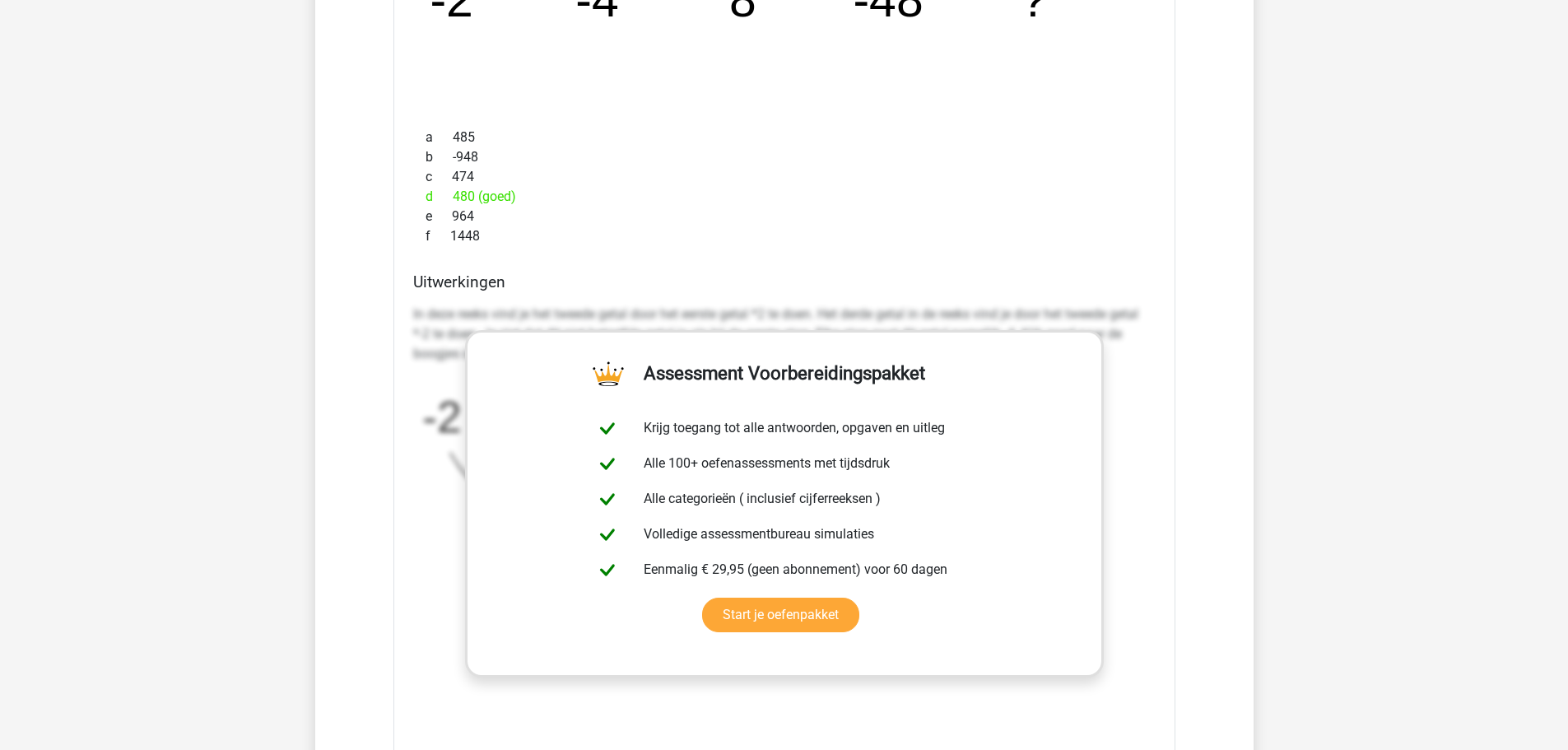
scroll to position [4199, 0]
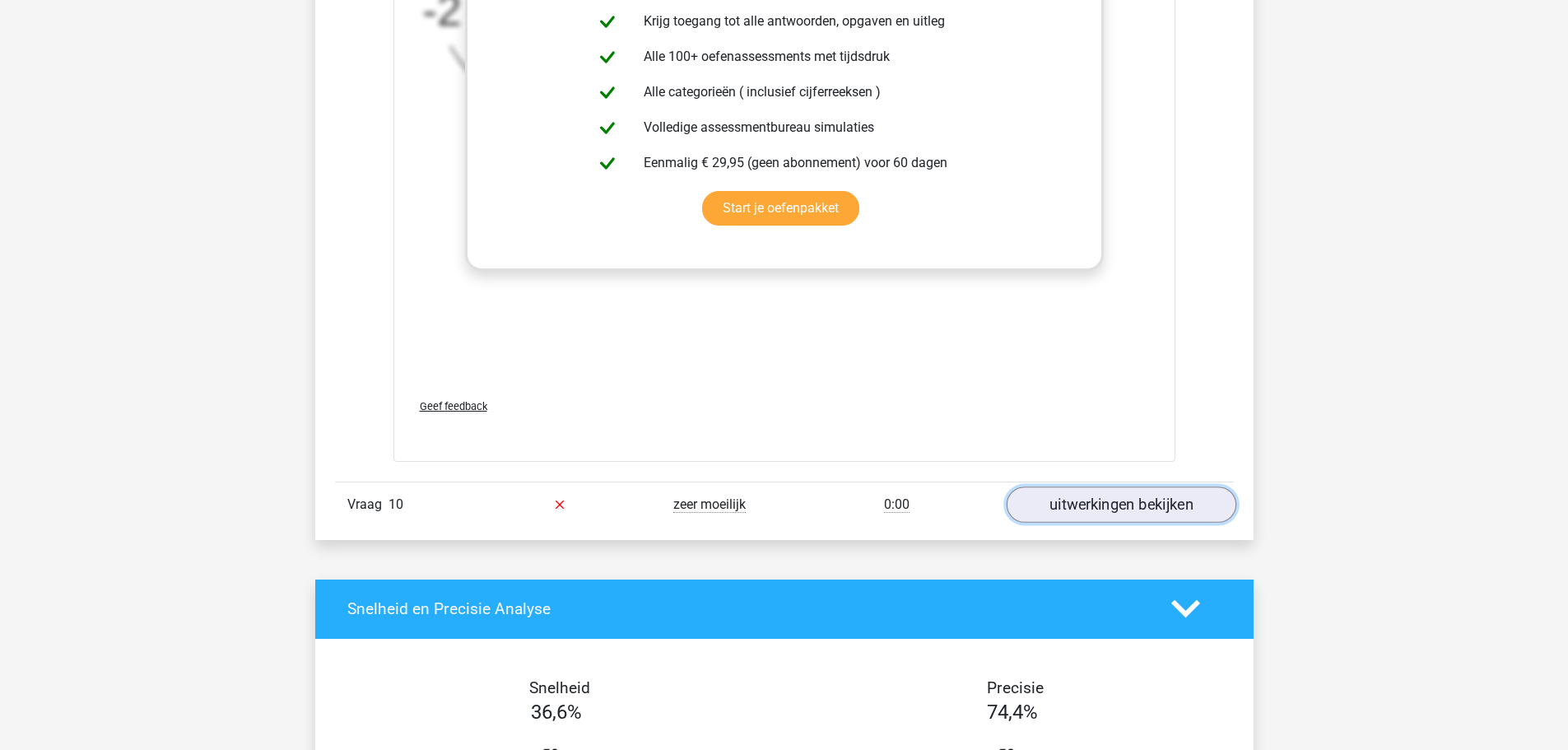
click at [1103, 519] on link "uitwerkingen bekijken" at bounding box center [1120, 504] width 230 height 36
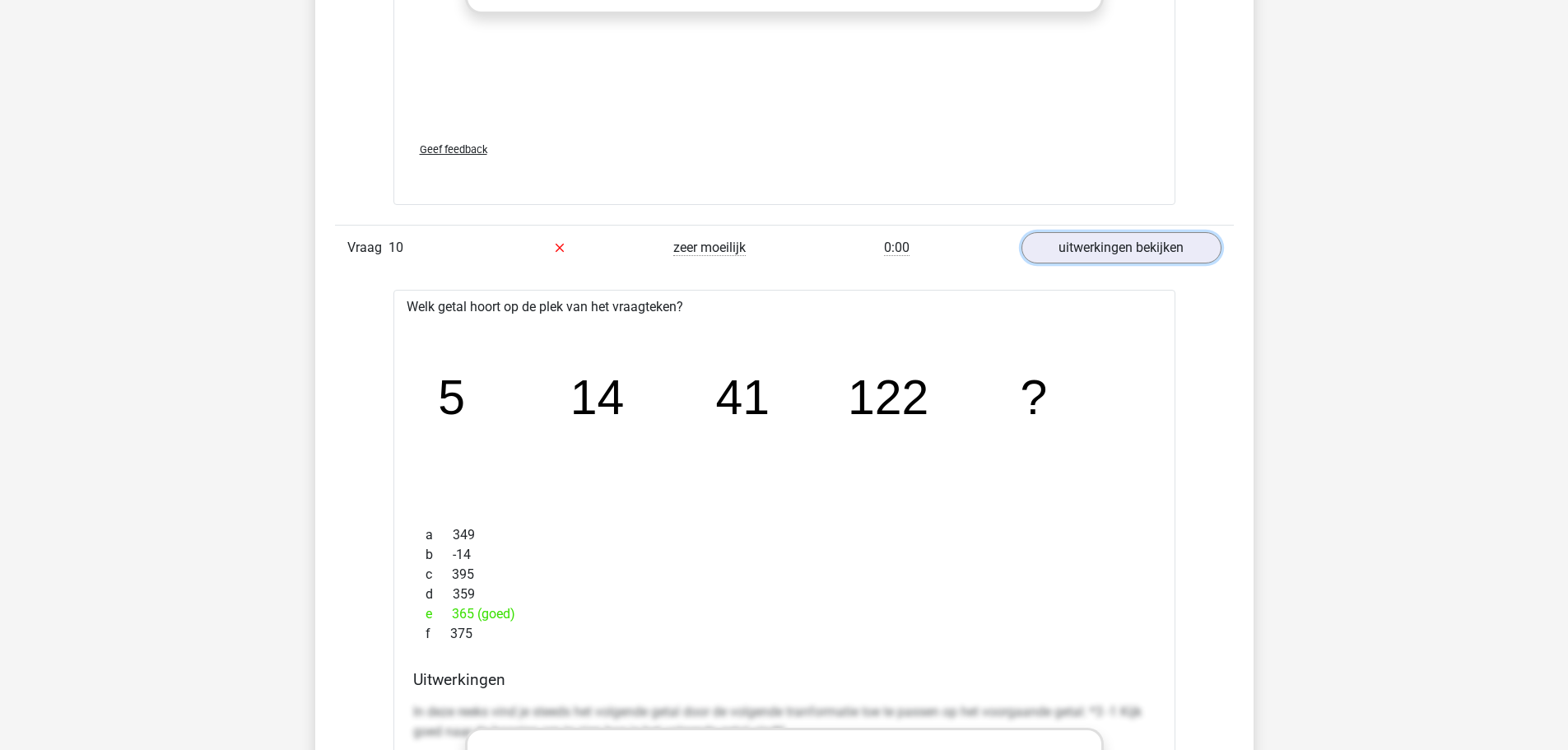
scroll to position [4447, 0]
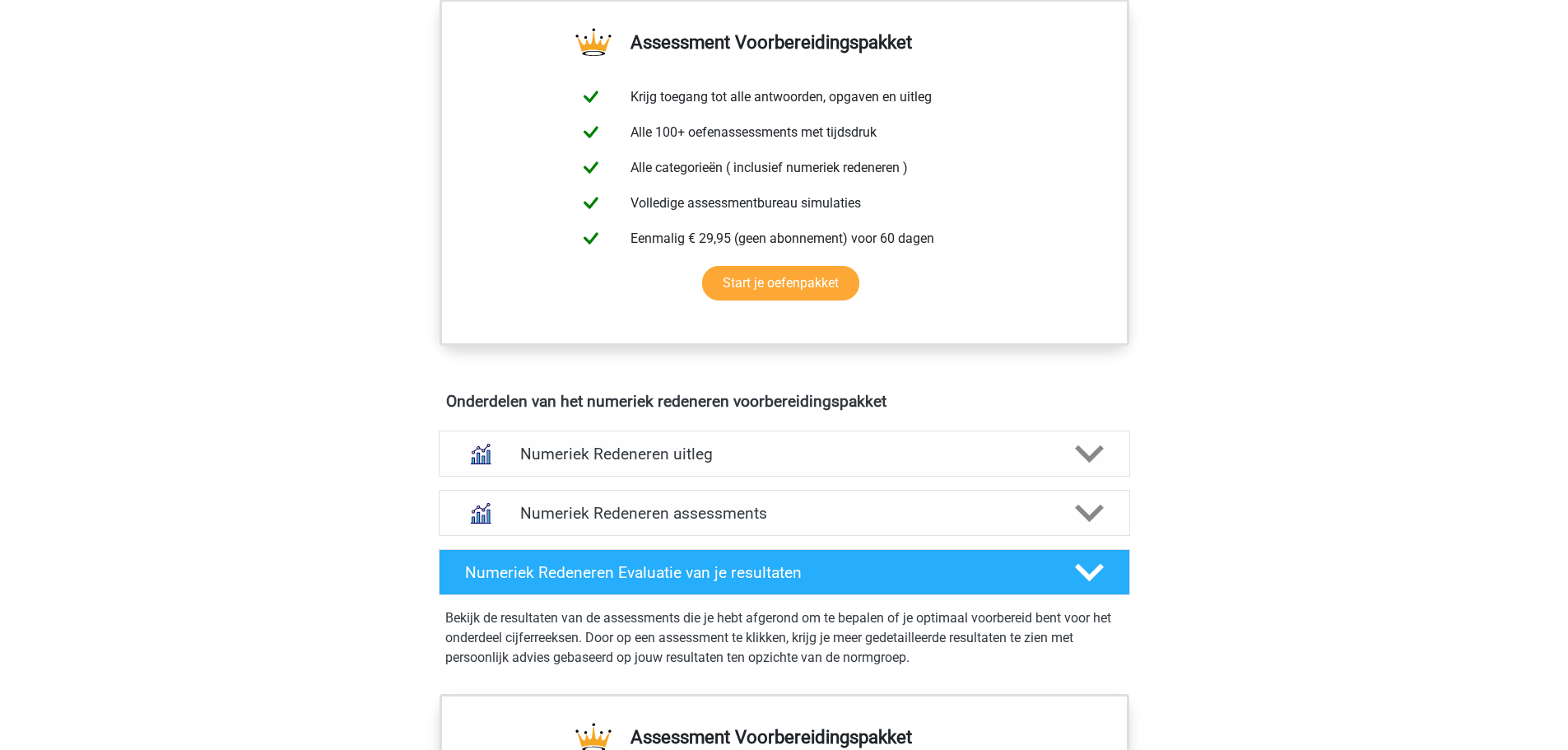
scroll to position [659, 0]
click at [1077, 454] on icon at bounding box center [1089, 454] width 29 height 29
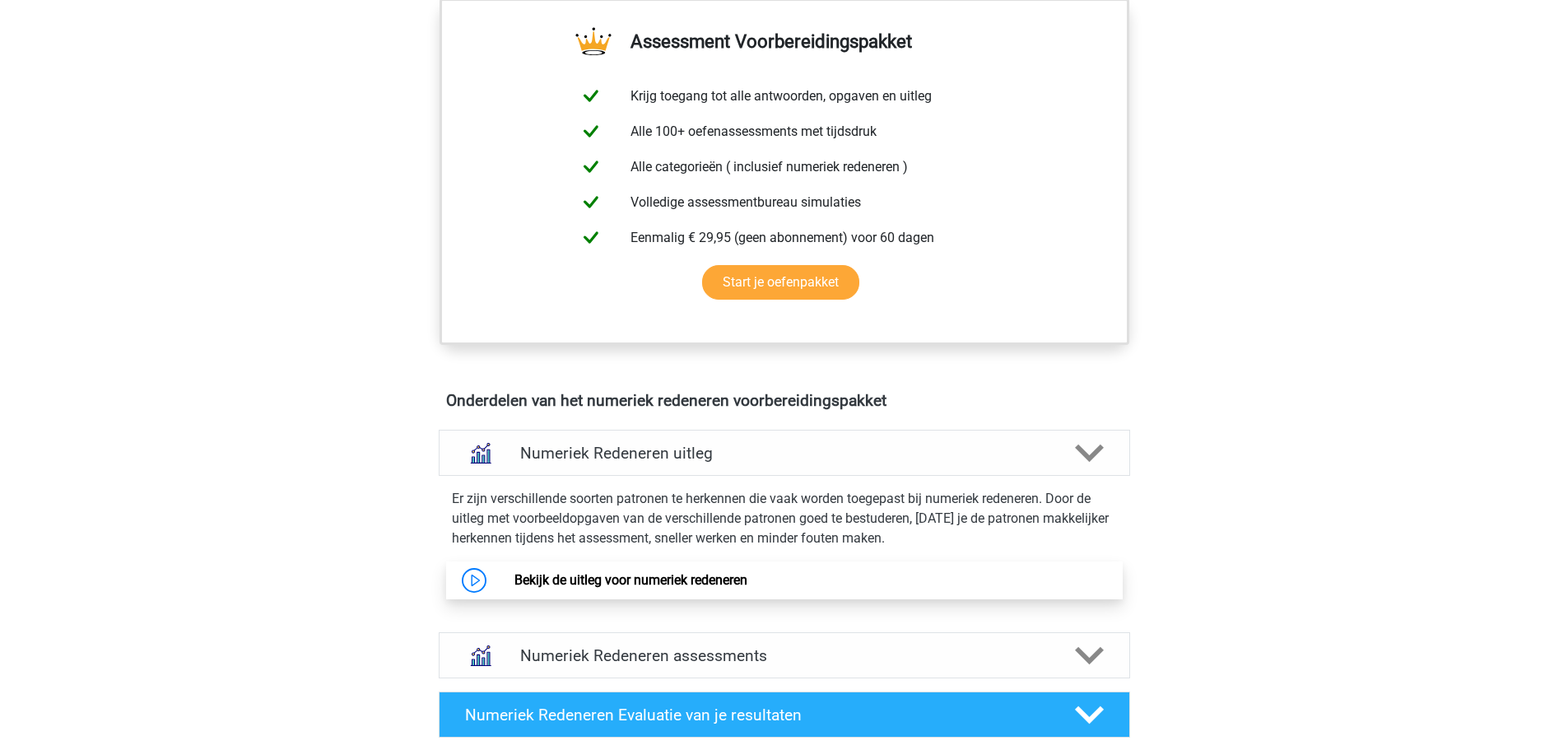
click at [633, 584] on link "Bekijk de uitleg voor numeriek redeneren" at bounding box center [631, 580] width 233 height 16
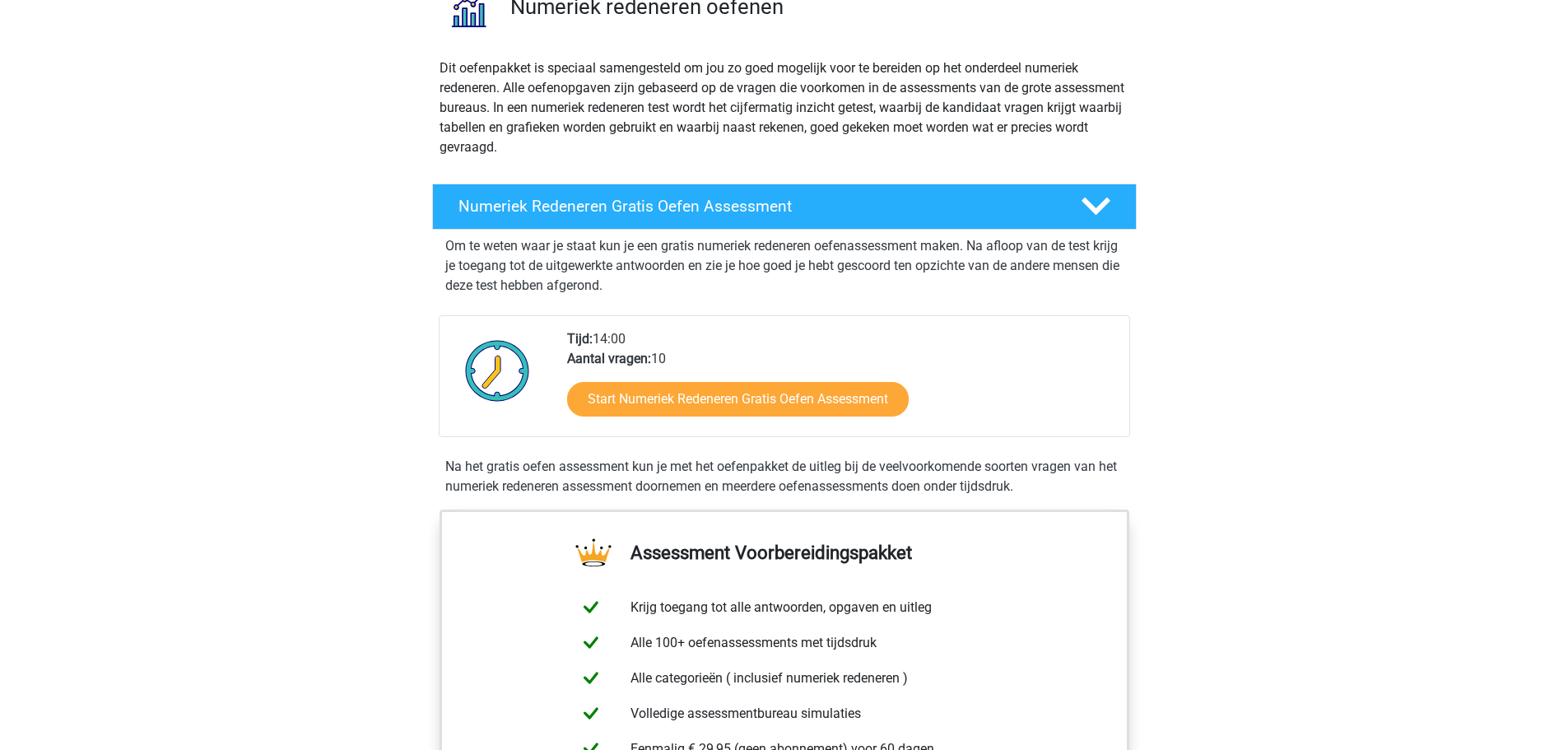
scroll to position [0, 0]
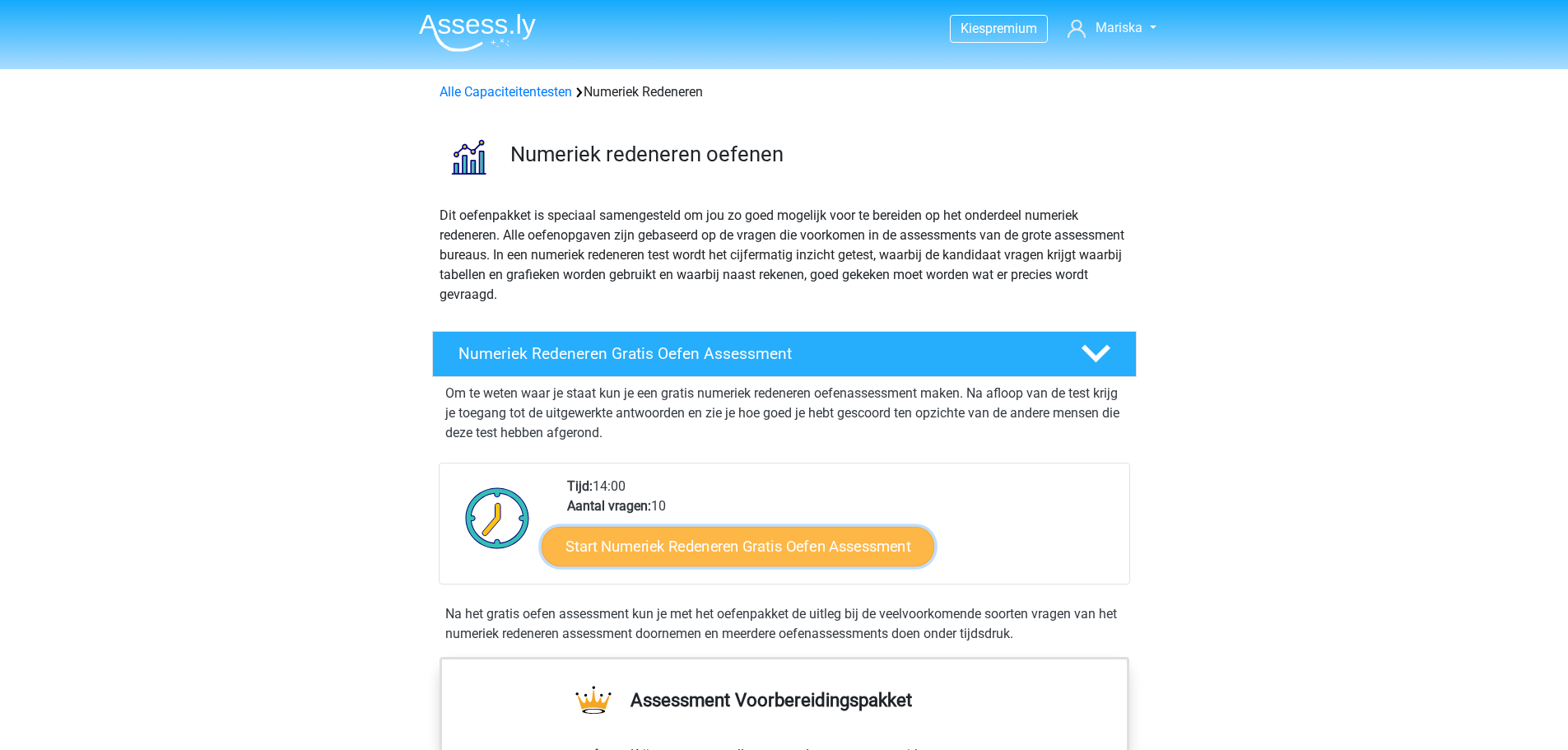
click at [704, 547] on link "Start Numeriek Redeneren Gratis Oefen Assessment" at bounding box center [738, 546] width 393 height 40
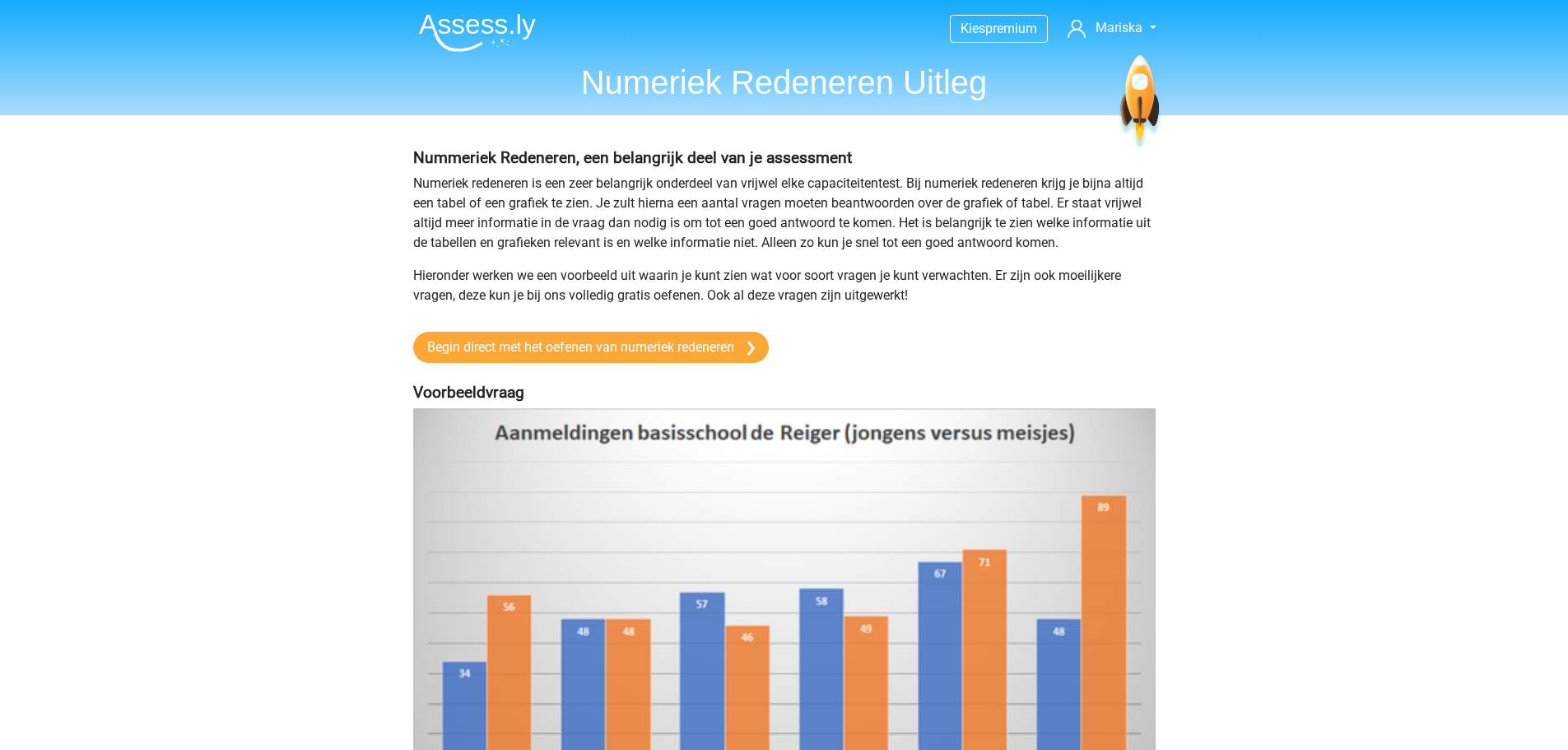
scroll to position [82, 0]
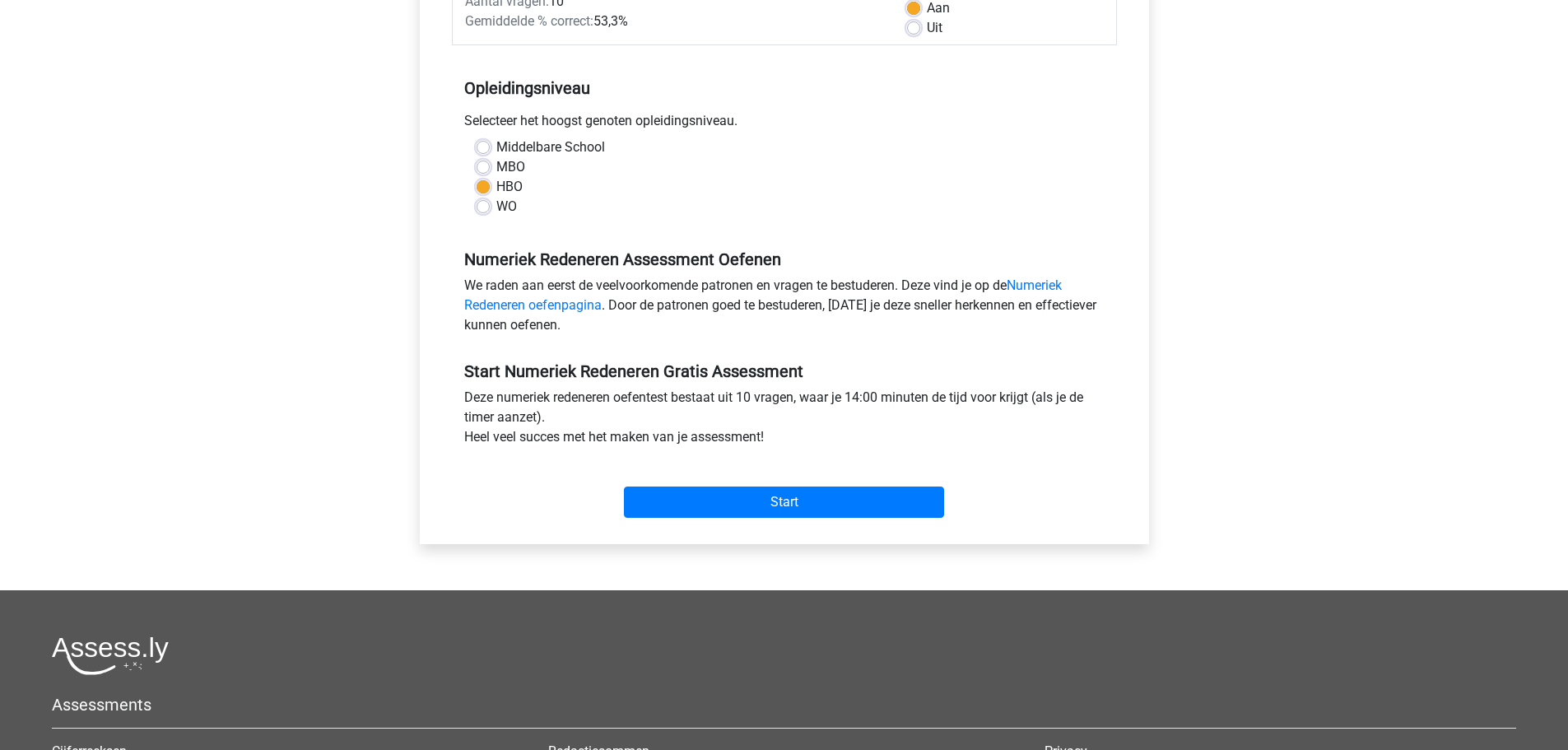
scroll to position [551, 0]
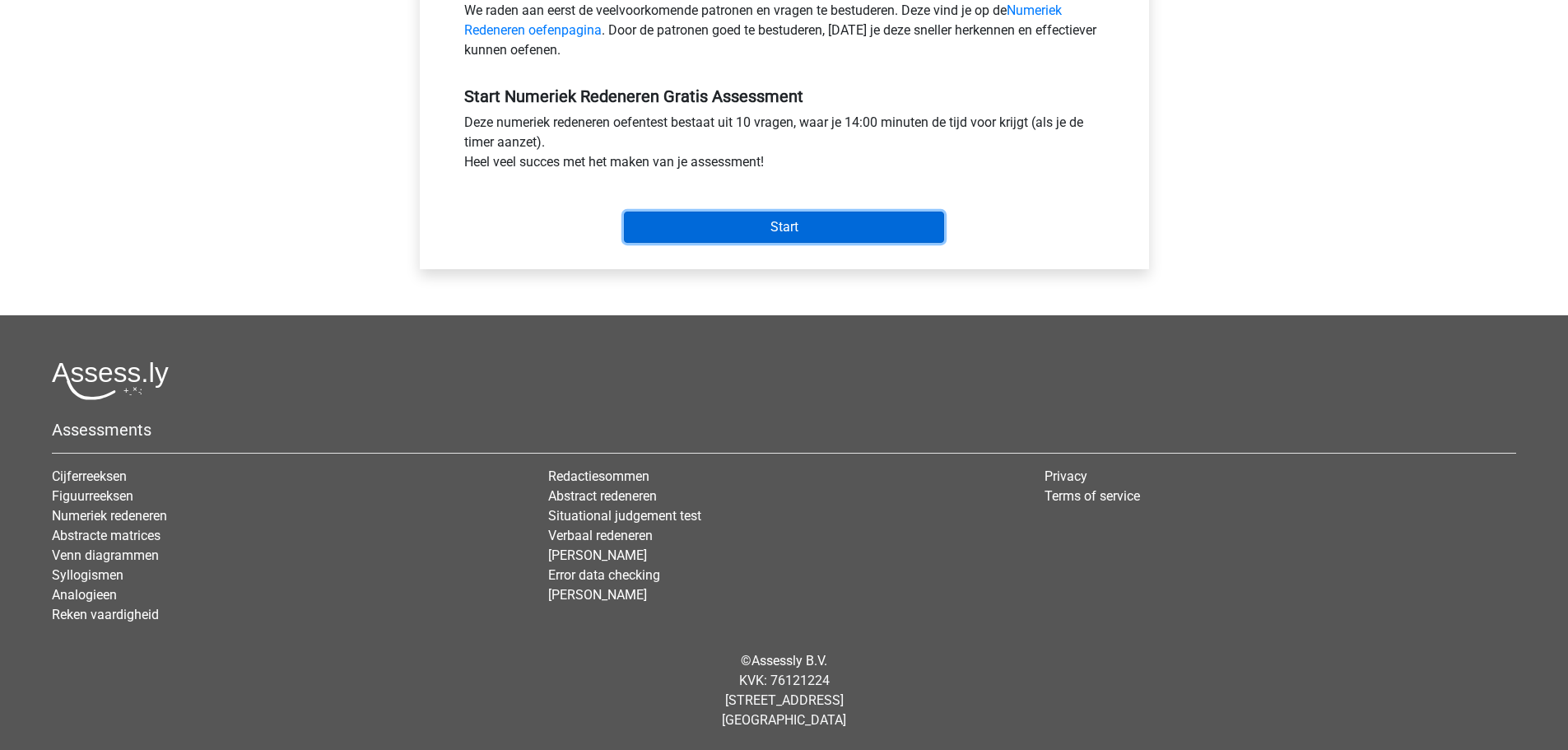
click at [730, 223] on input "Start" at bounding box center [784, 227] width 320 height 31
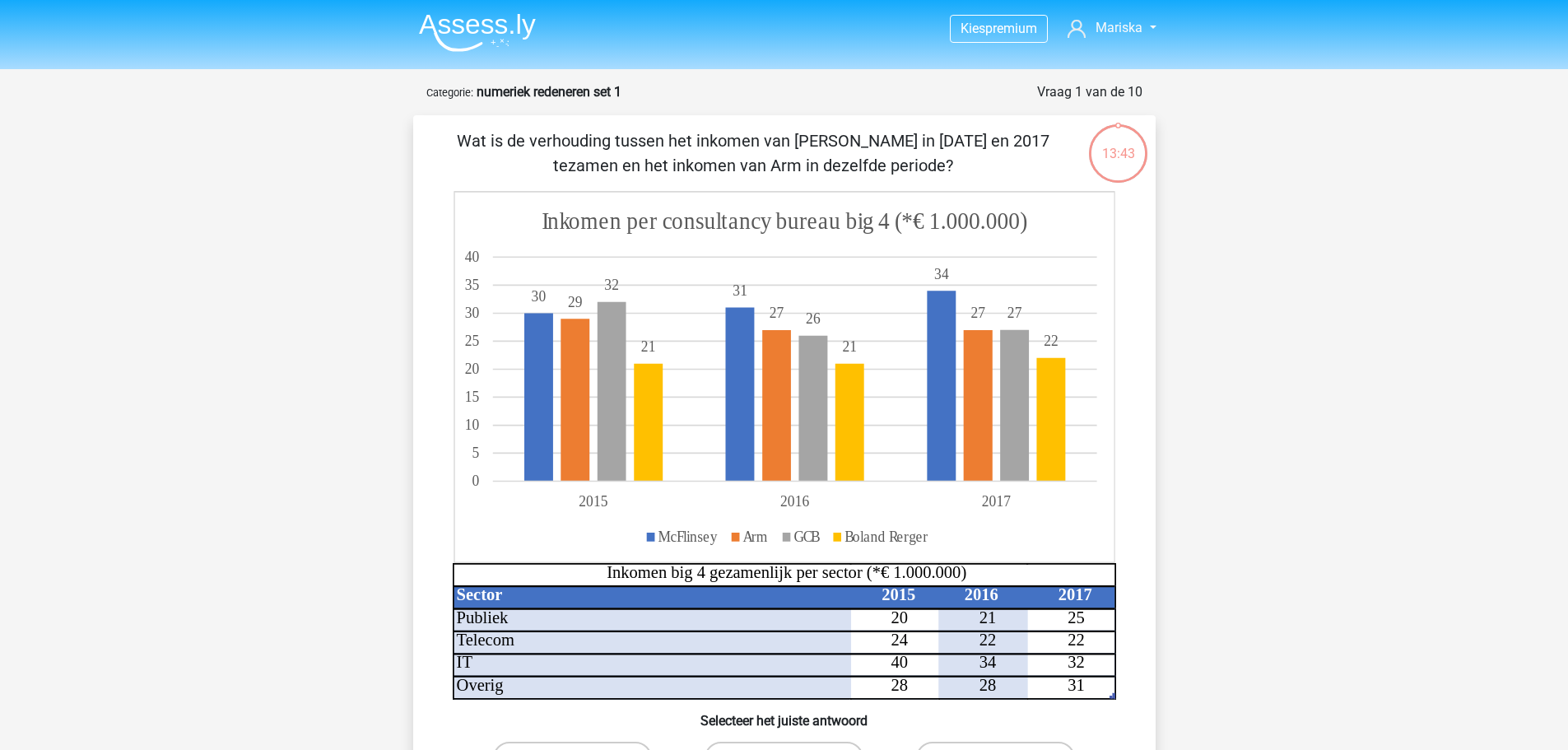
click at [529, 316] on icon at bounding box center [740, 385] width 431 height 190
click at [532, 318] on icon at bounding box center [740, 385] width 431 height 190
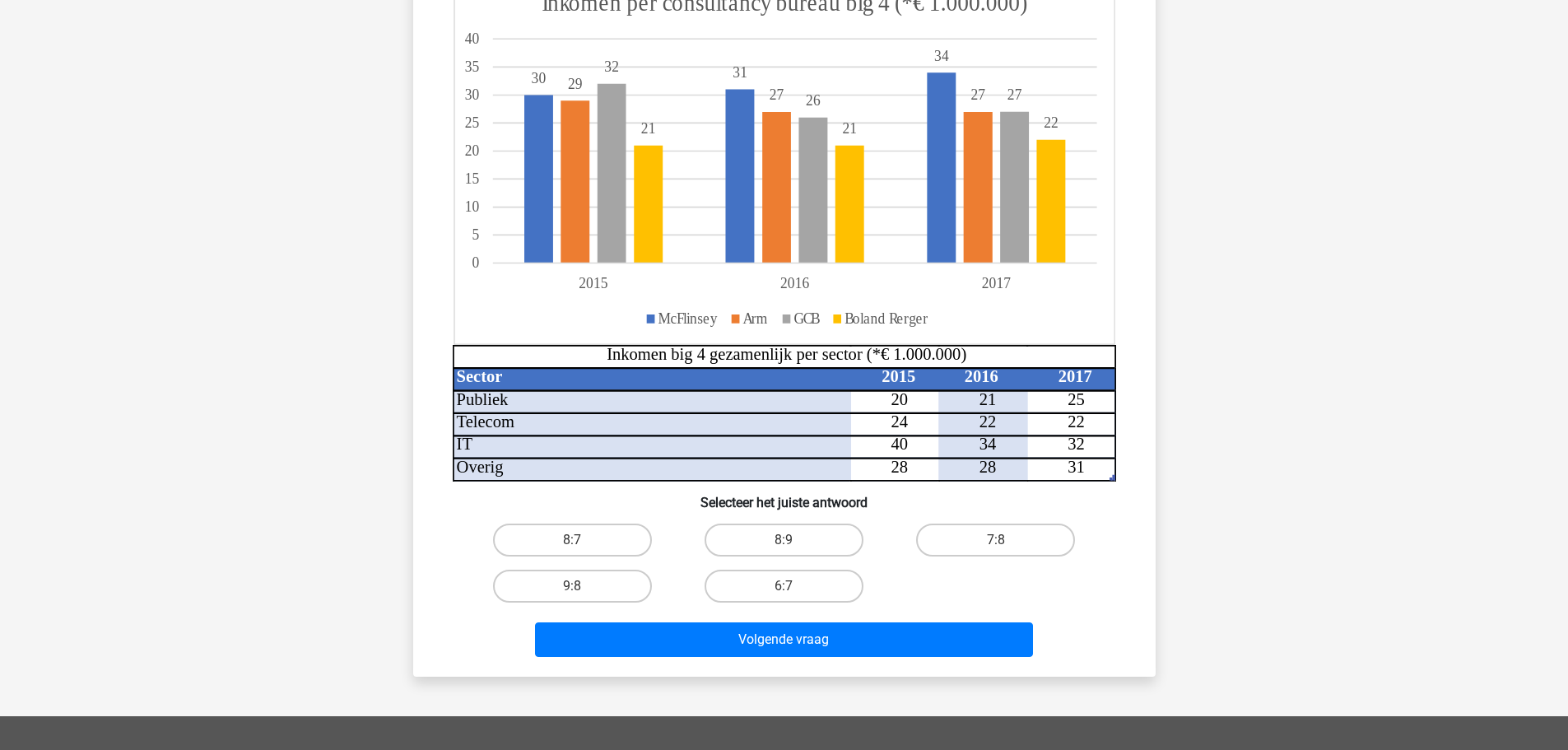
scroll to position [247, 0]
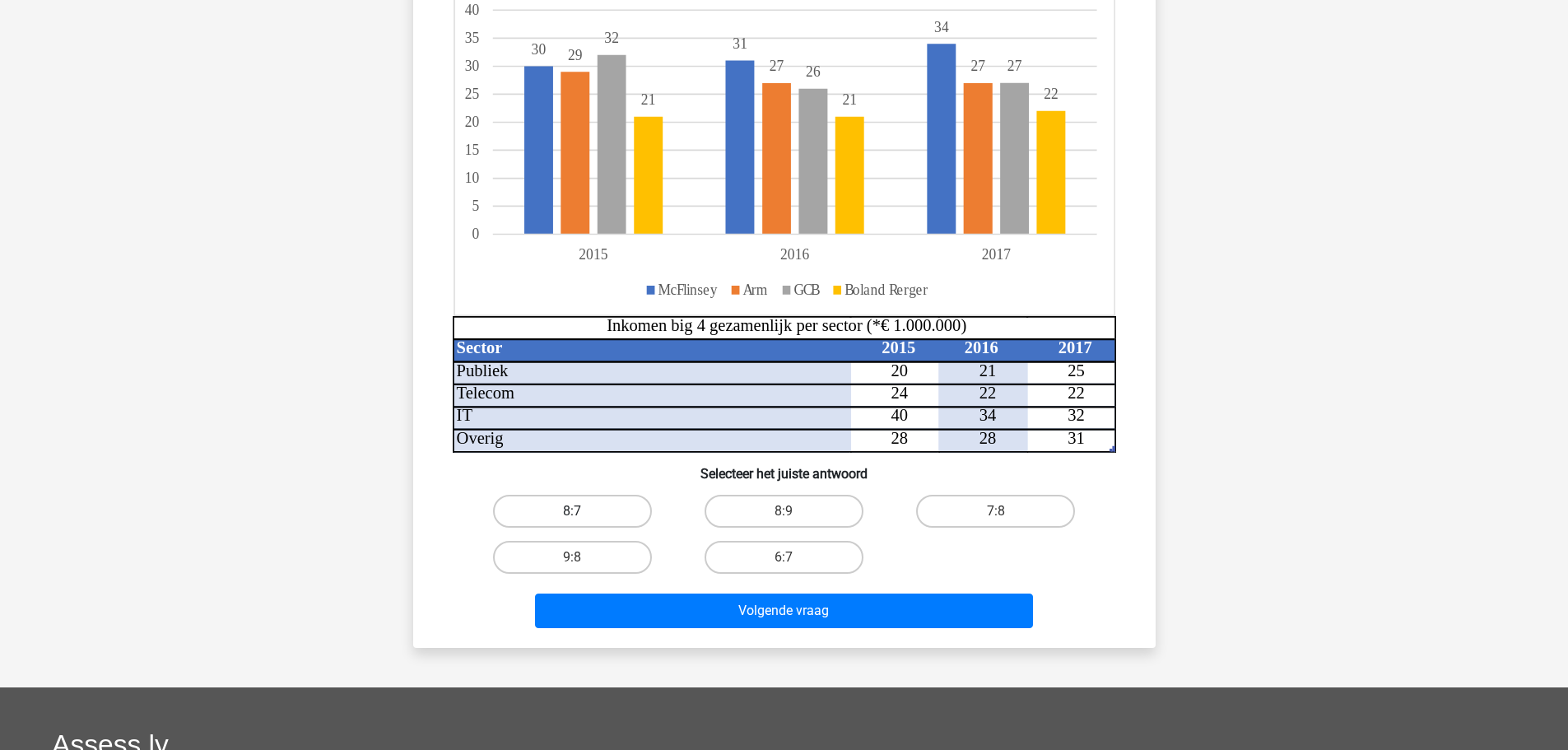
click at [611, 522] on label "8:7" at bounding box center [572, 511] width 159 height 33
click at [583, 522] on input "8:7" at bounding box center [578, 516] width 11 height 11
radio input "true"
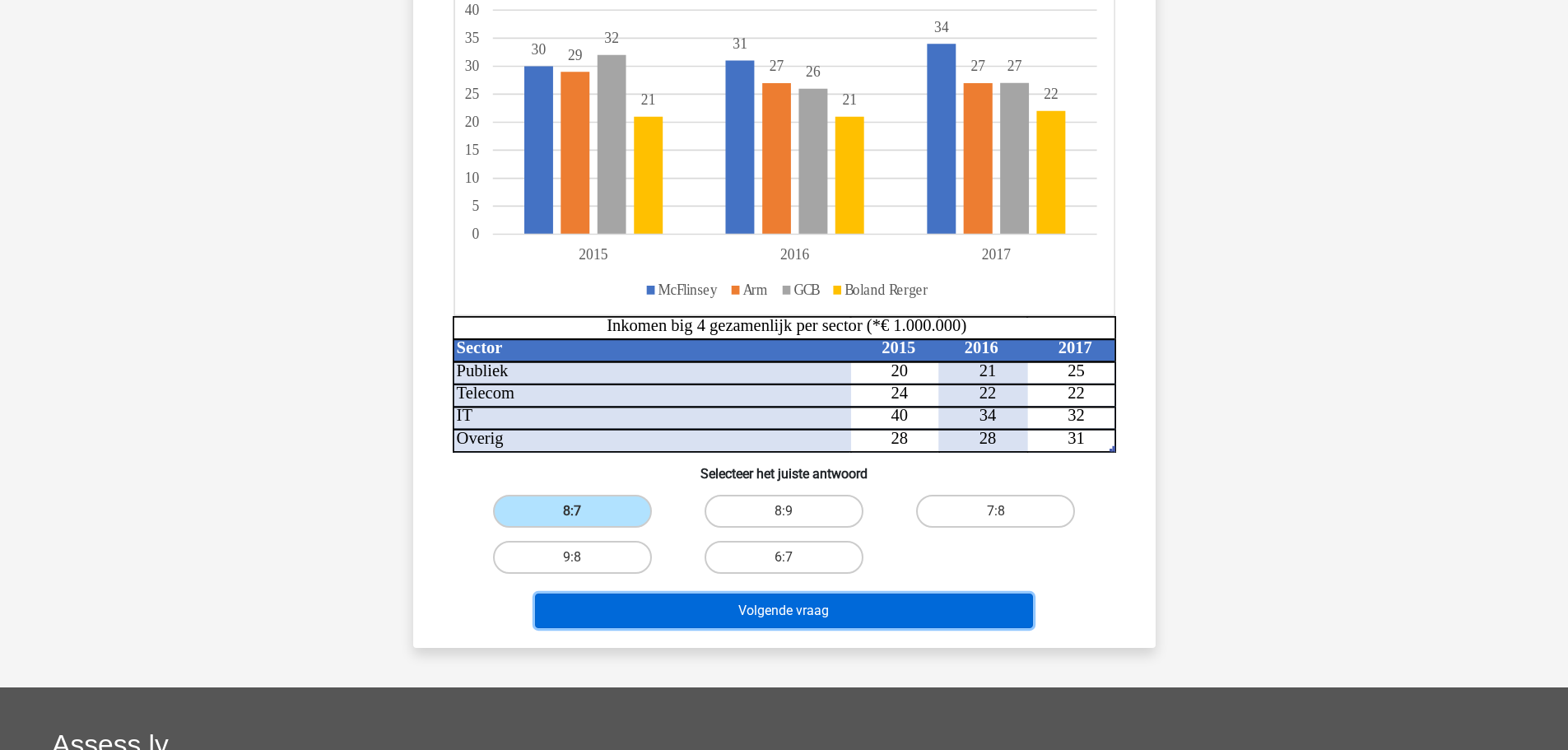
click at [675, 610] on button "Volgende vraag" at bounding box center [784, 611] width 498 height 35
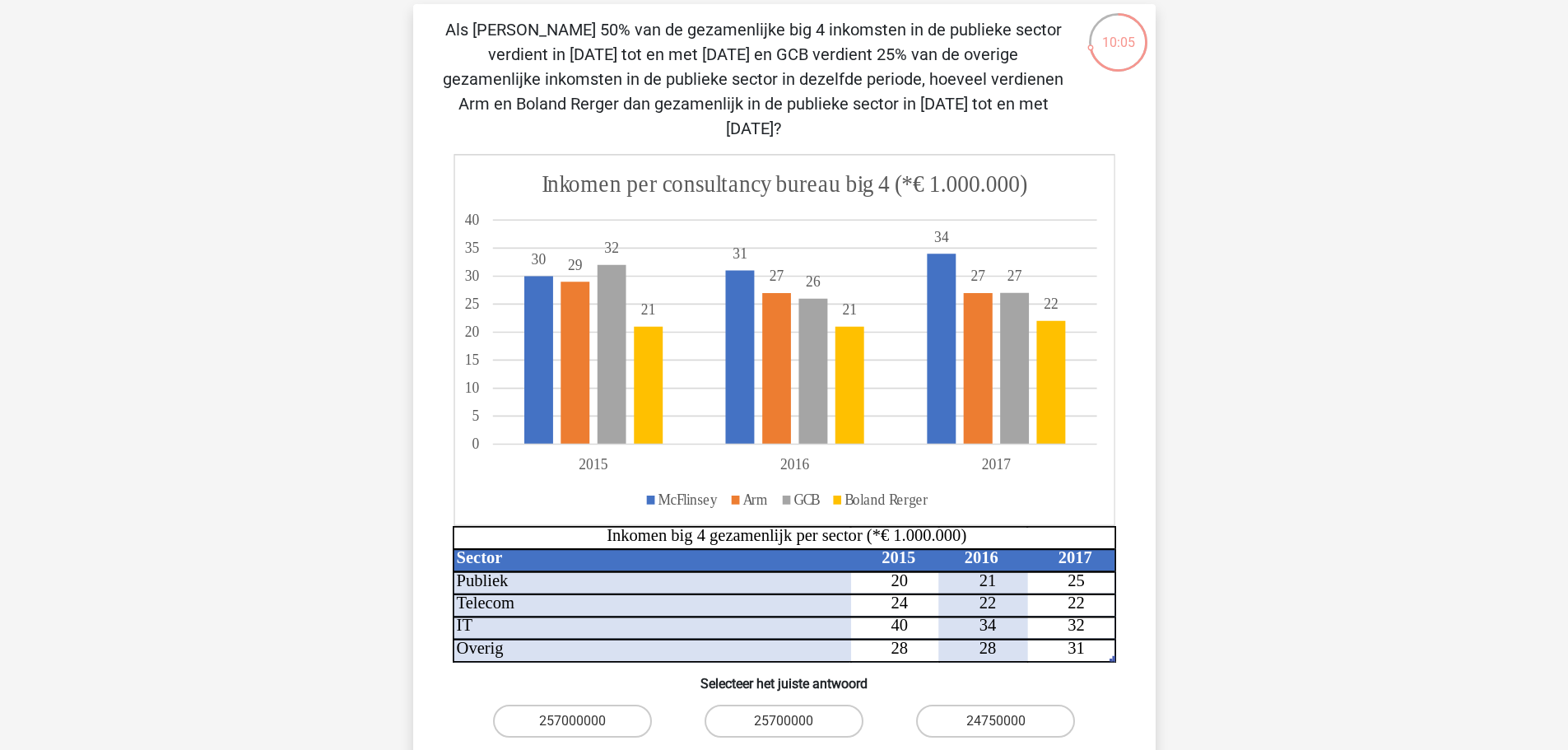
scroll to position [82, 0]
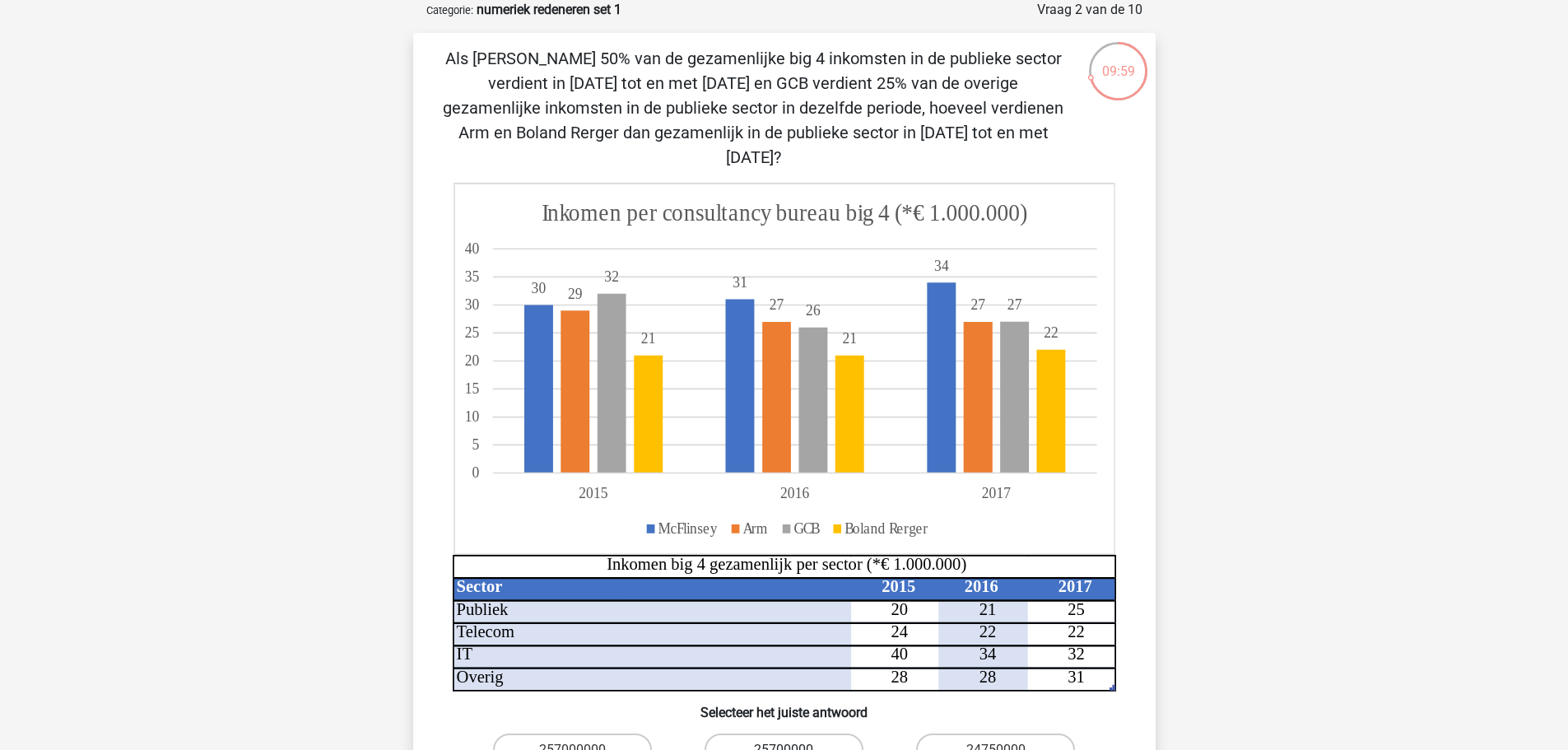
click at [773, 734] on label "25700000" at bounding box center [784, 750] width 159 height 33
click at [784, 749] on input "25700000" at bounding box center [789, 755] width 11 height 11
radio input "true"
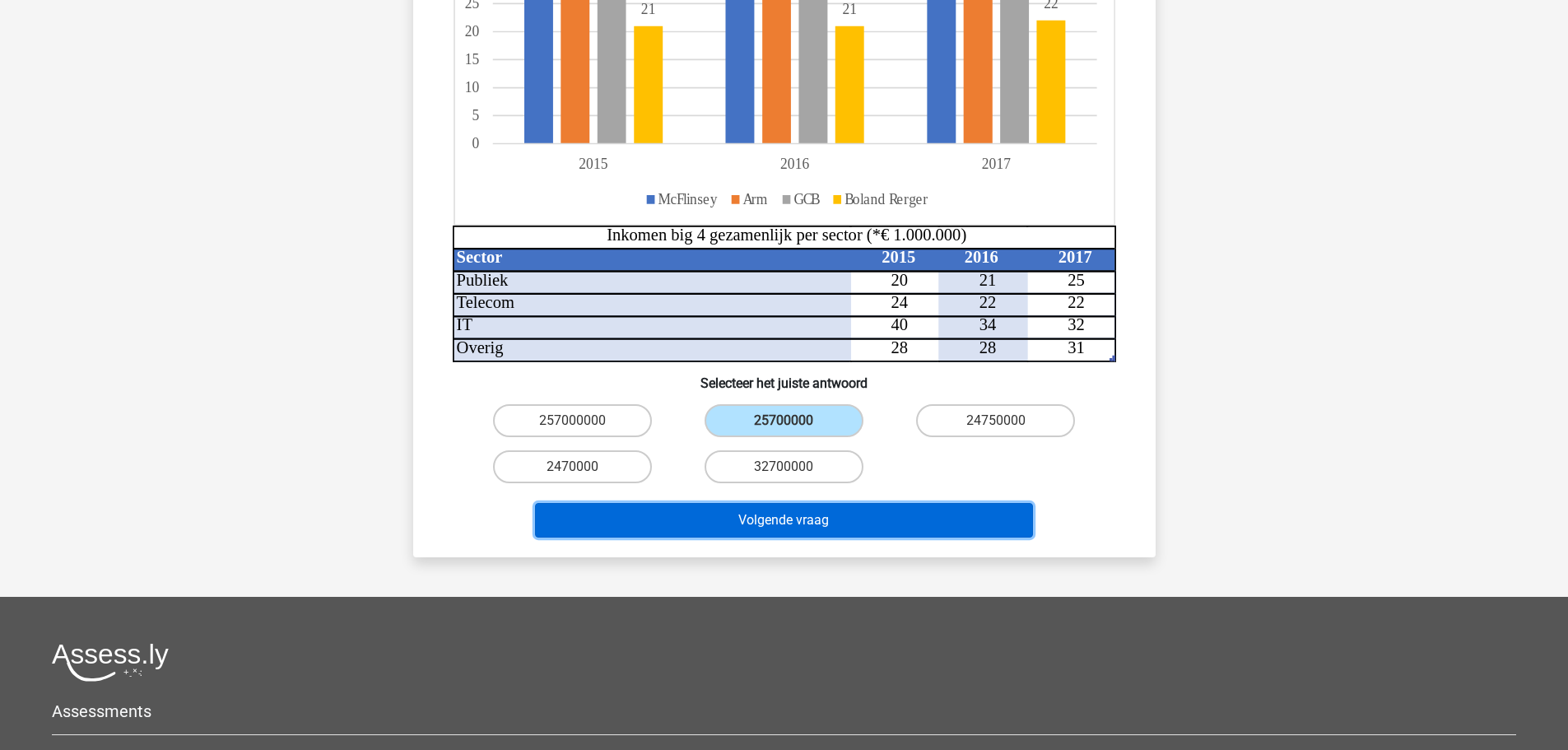
click at [764, 506] on button "Volgende vraag" at bounding box center [784, 520] width 498 height 35
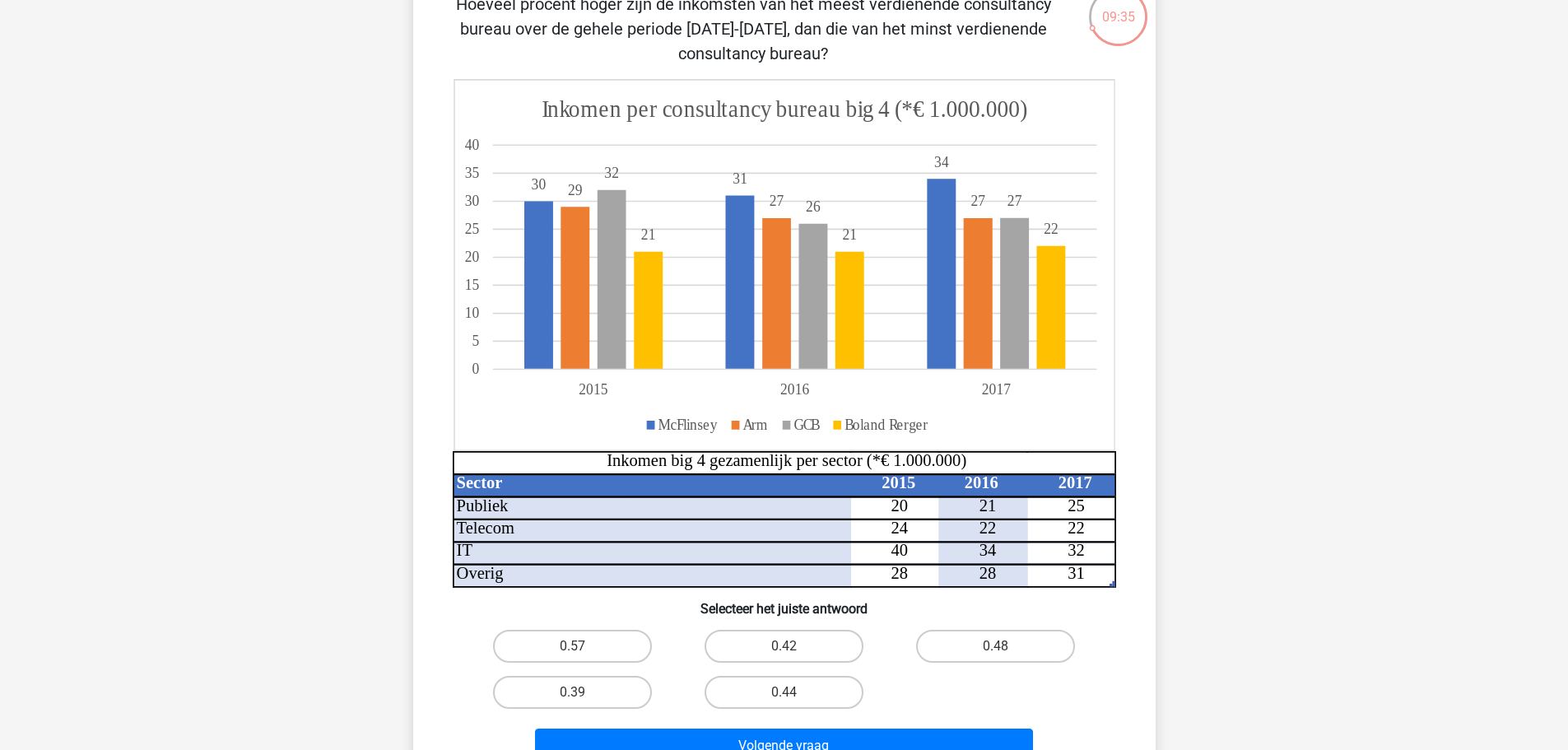
scroll to position [165, 0]
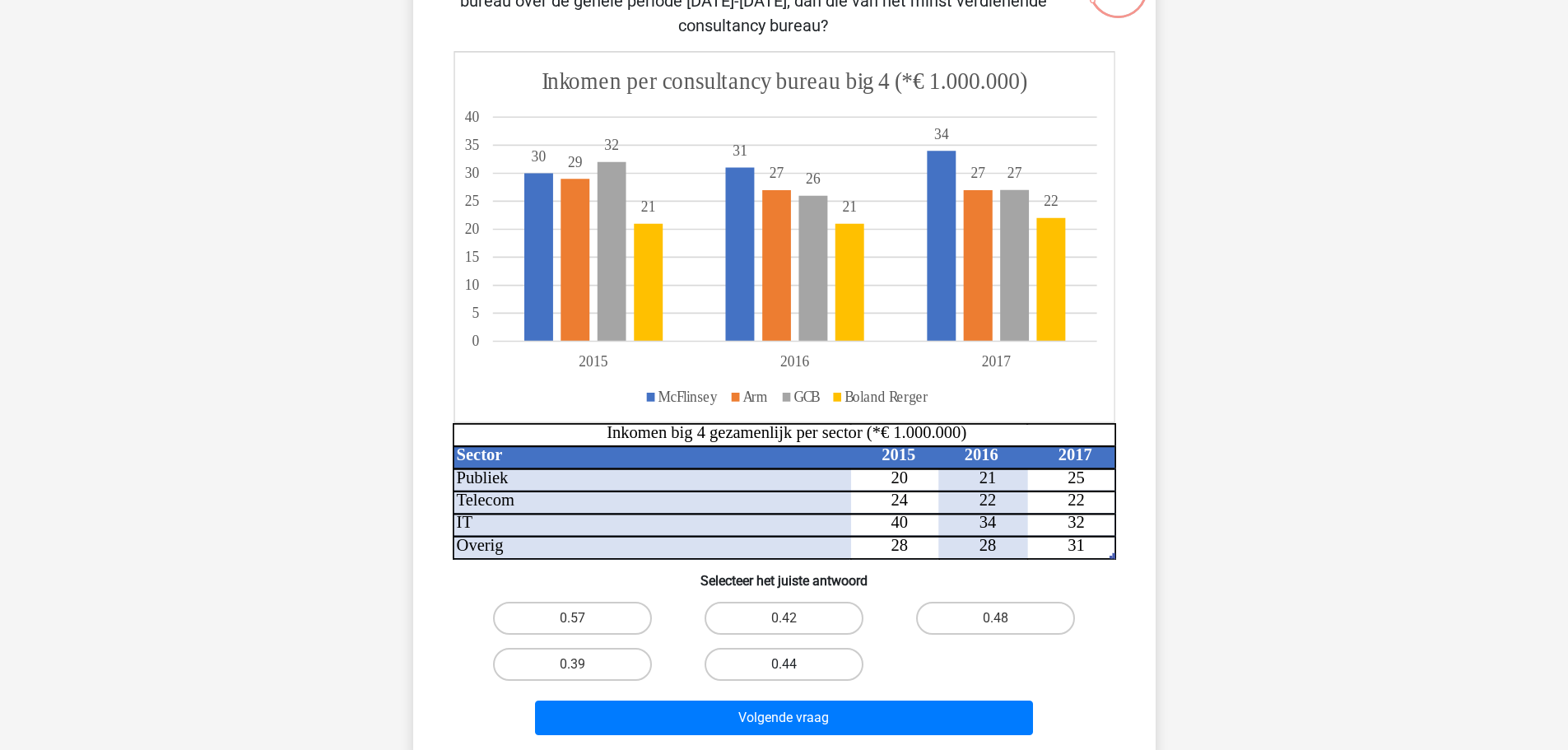
click at [827, 663] on label "0.44" at bounding box center [784, 664] width 159 height 33
click at [795, 665] on input "0.44" at bounding box center [789, 670] width 11 height 11
radio input "true"
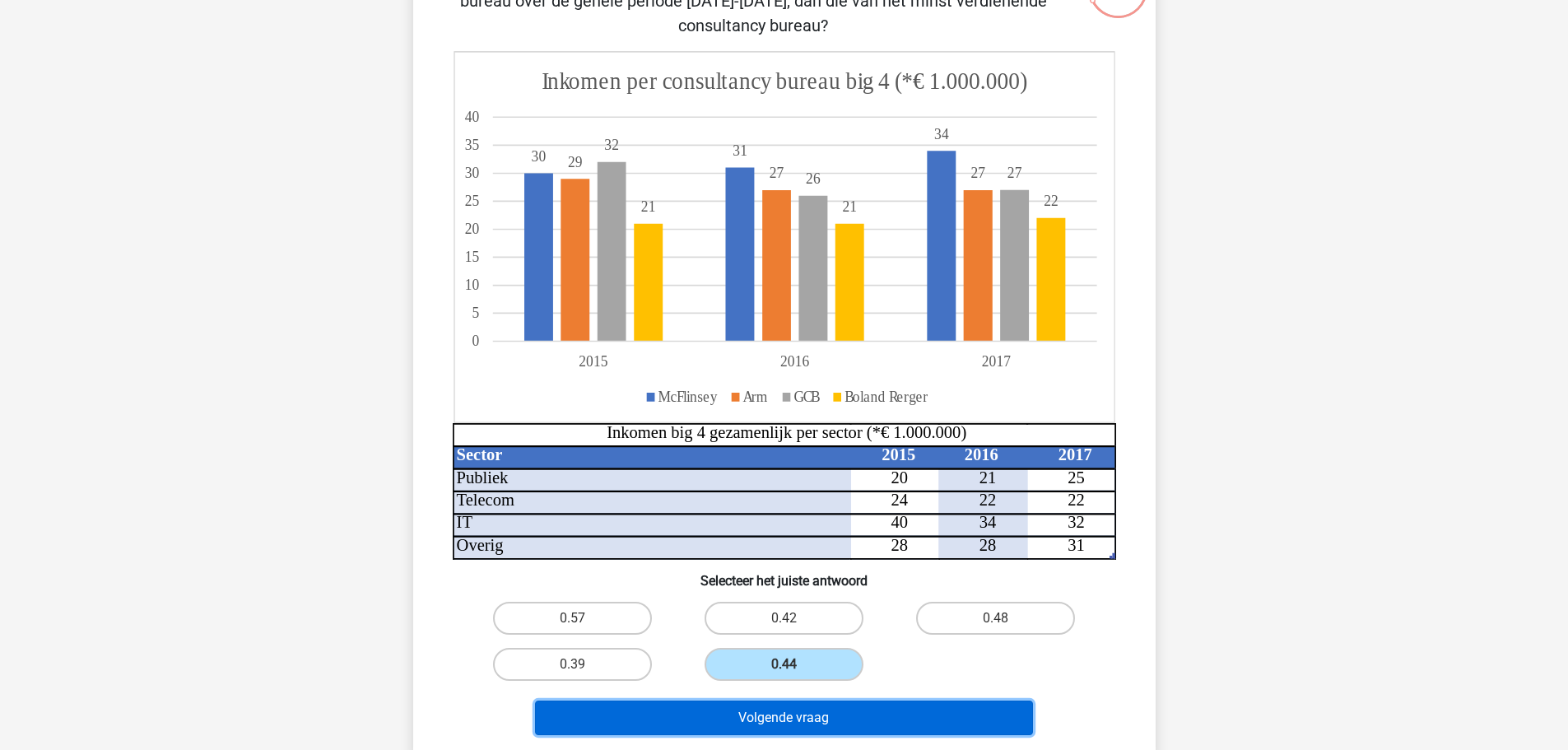
click at [796, 720] on button "Volgende vraag" at bounding box center [784, 718] width 498 height 35
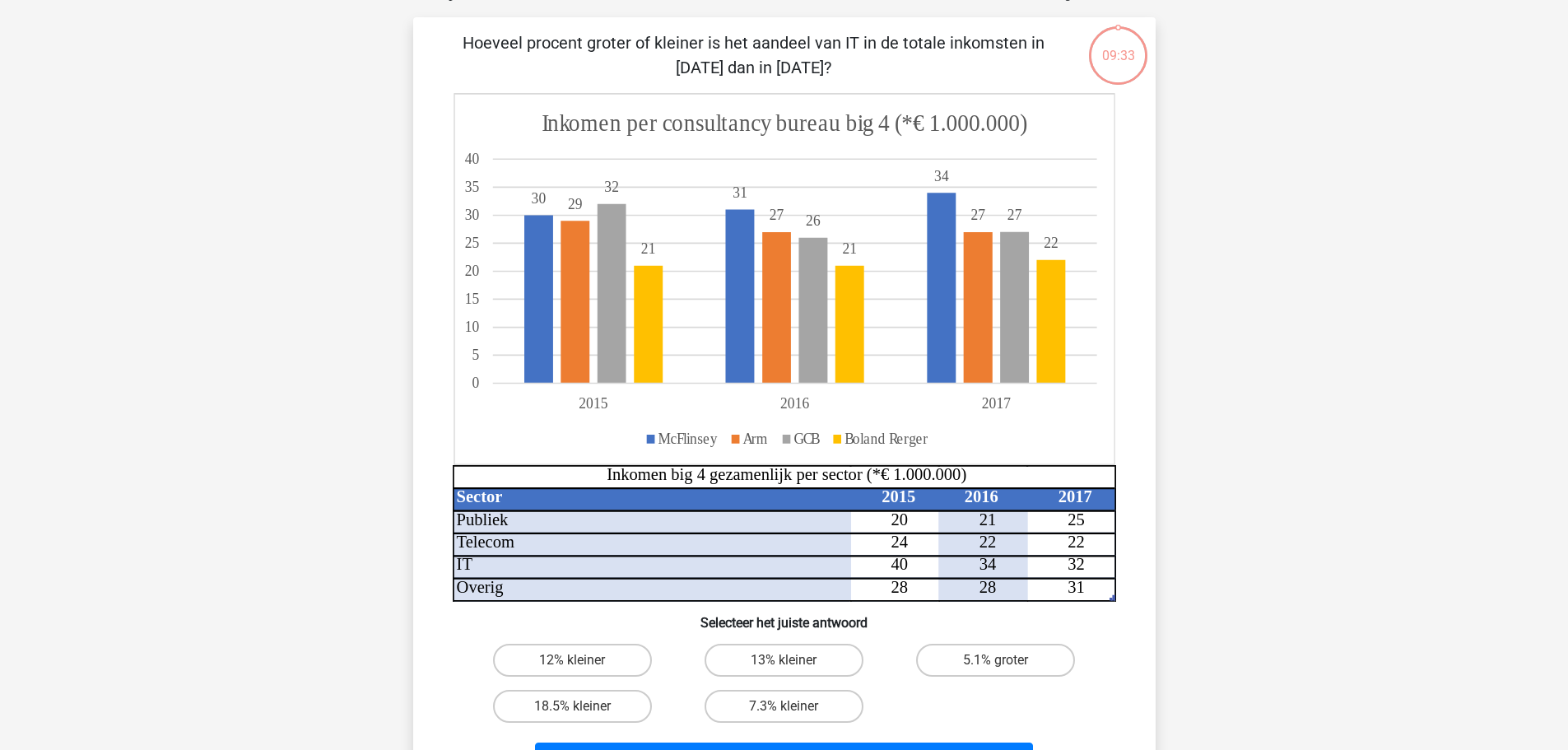
scroll to position [82, 0]
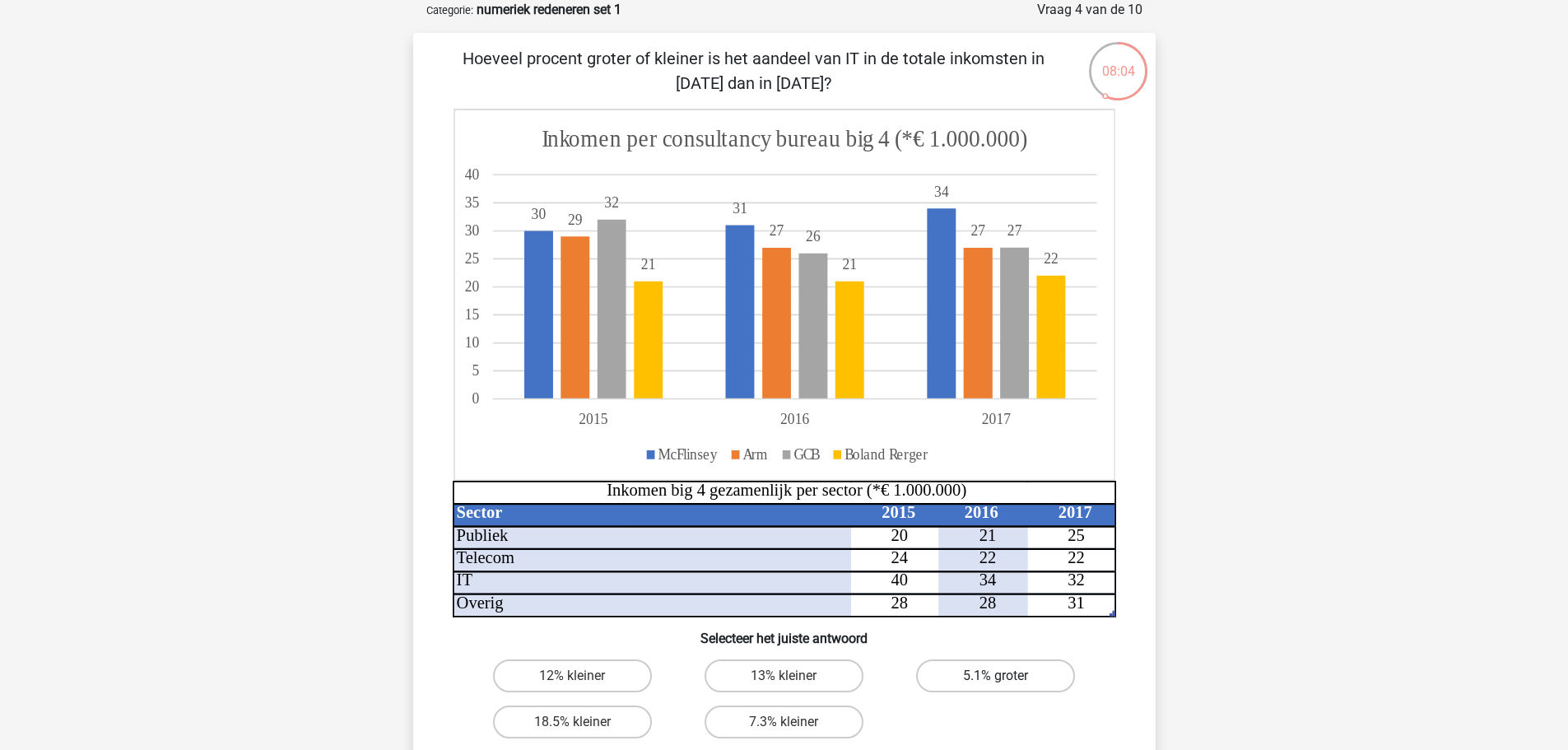
click at [1030, 676] on label "5.1% groter" at bounding box center [996, 676] width 159 height 33
click at [1006, 676] on input "5.1% groter" at bounding box center [1001, 681] width 11 height 11
radio input "true"
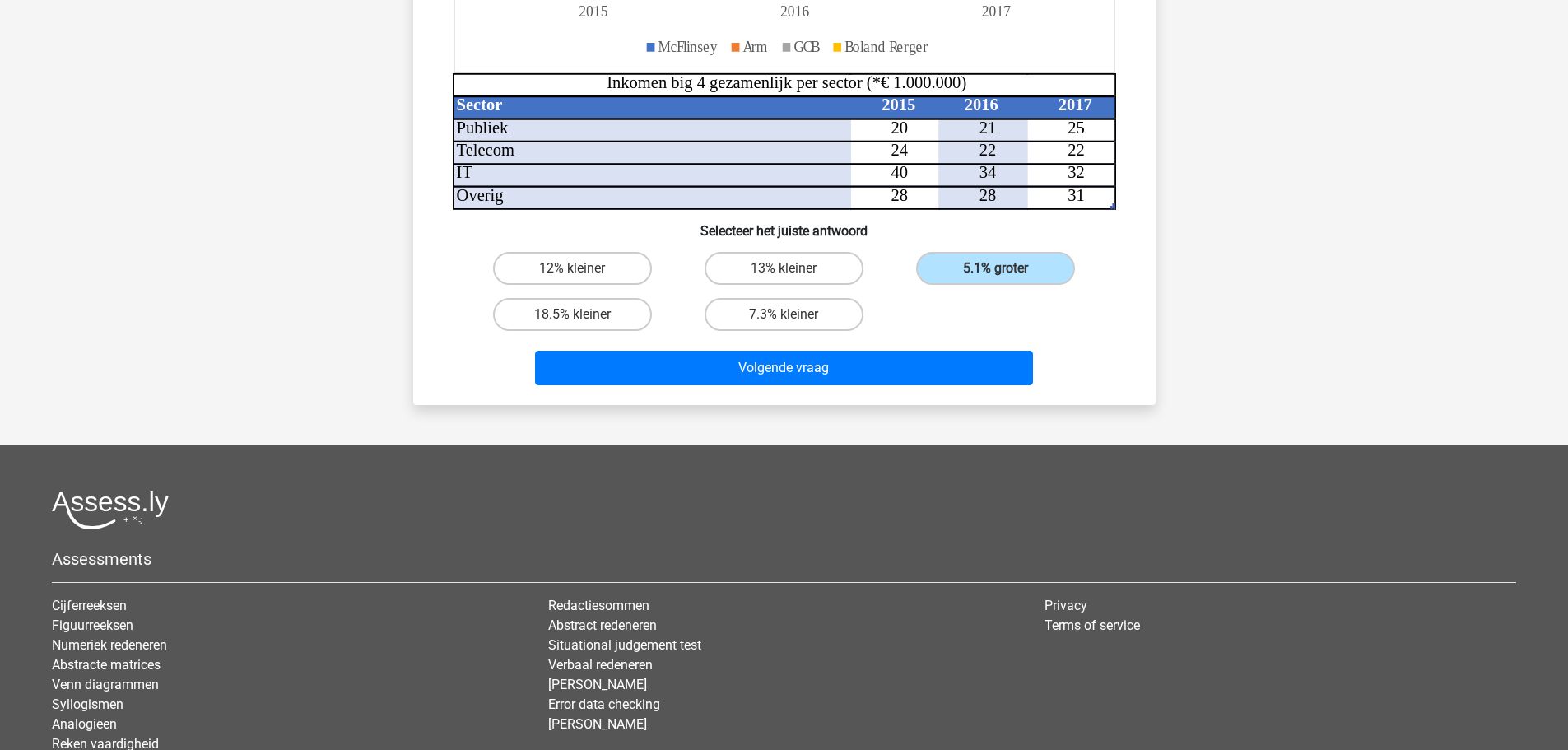
scroll to position [619, 0]
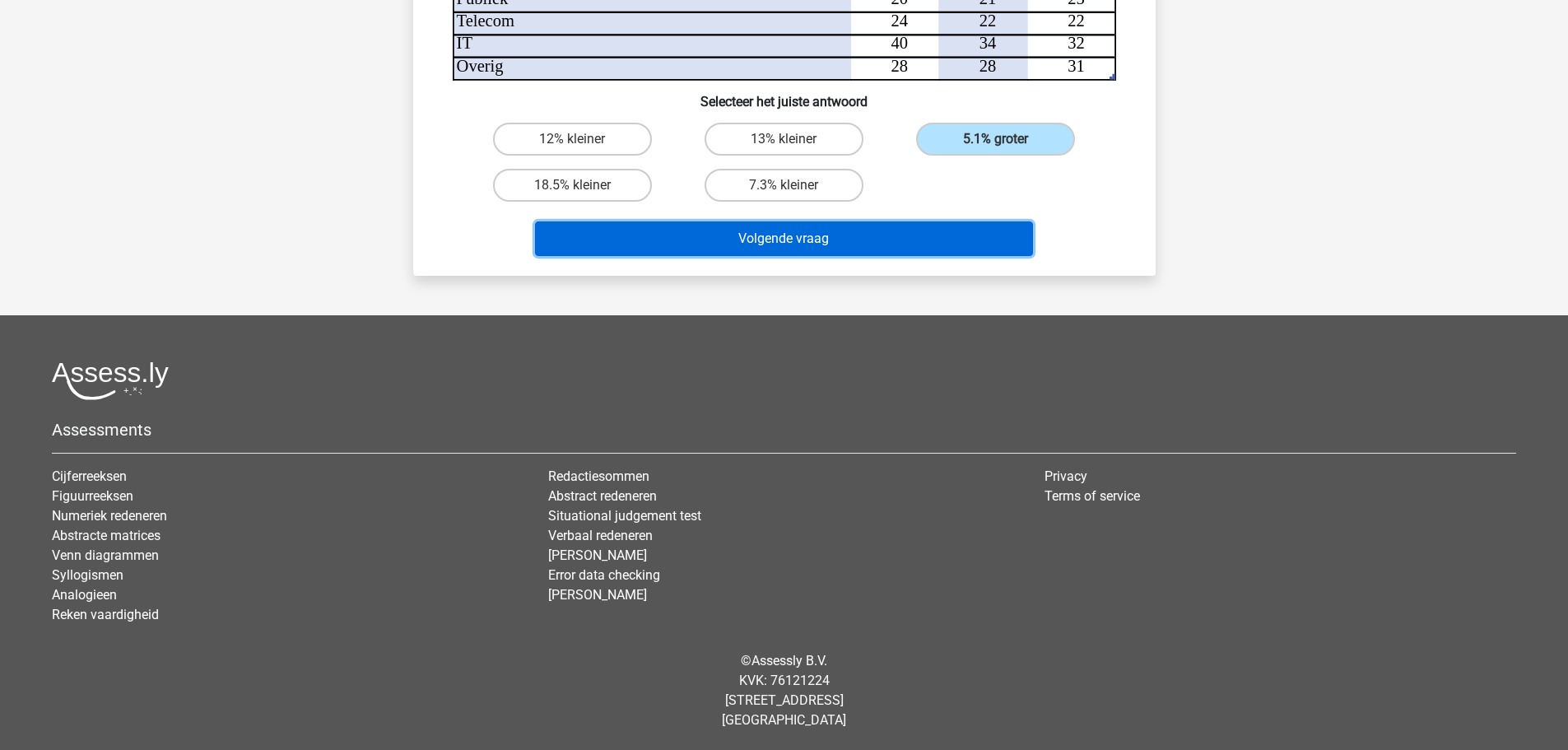
click at [795, 232] on button "Volgende vraag" at bounding box center [784, 238] width 498 height 35
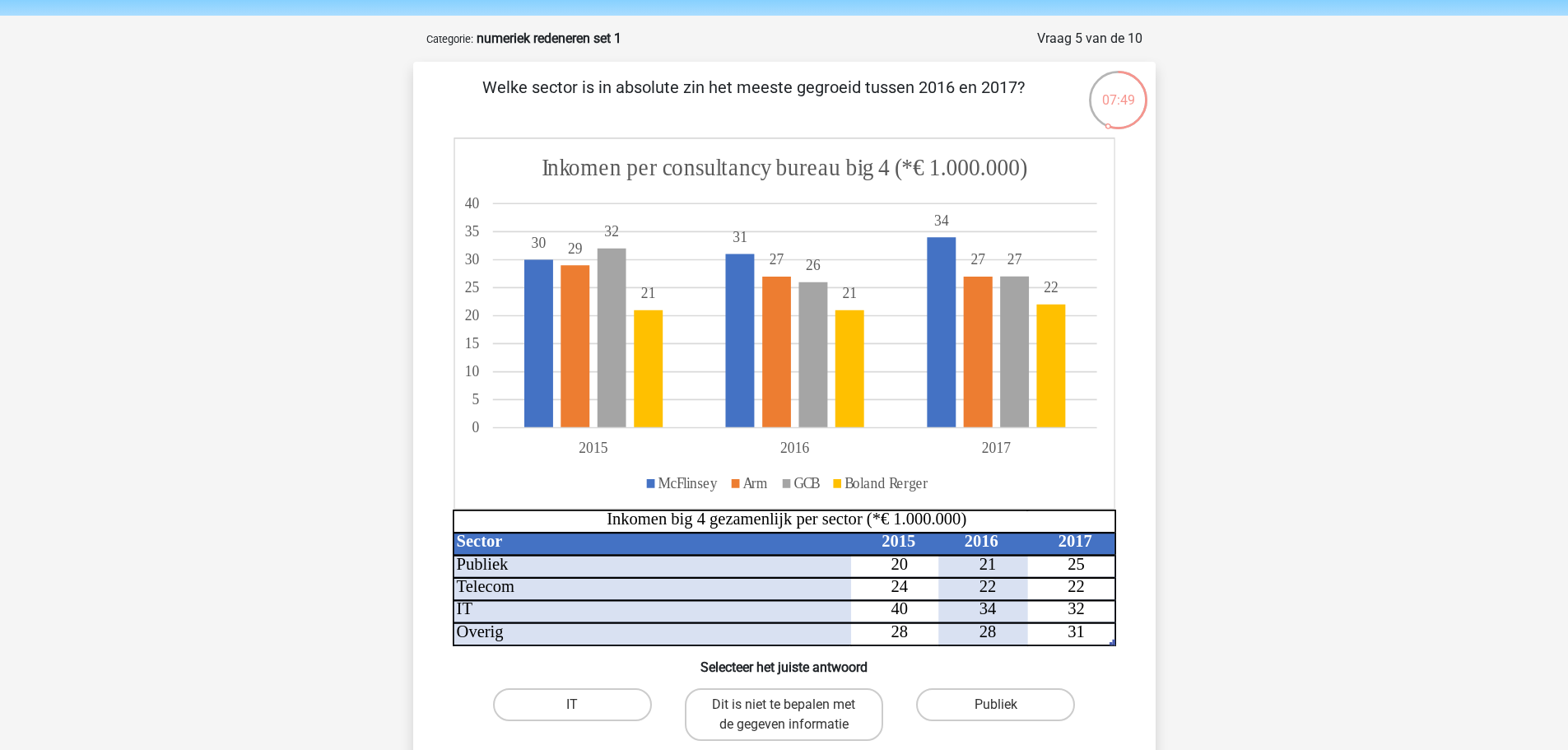
scroll to position [82, 0]
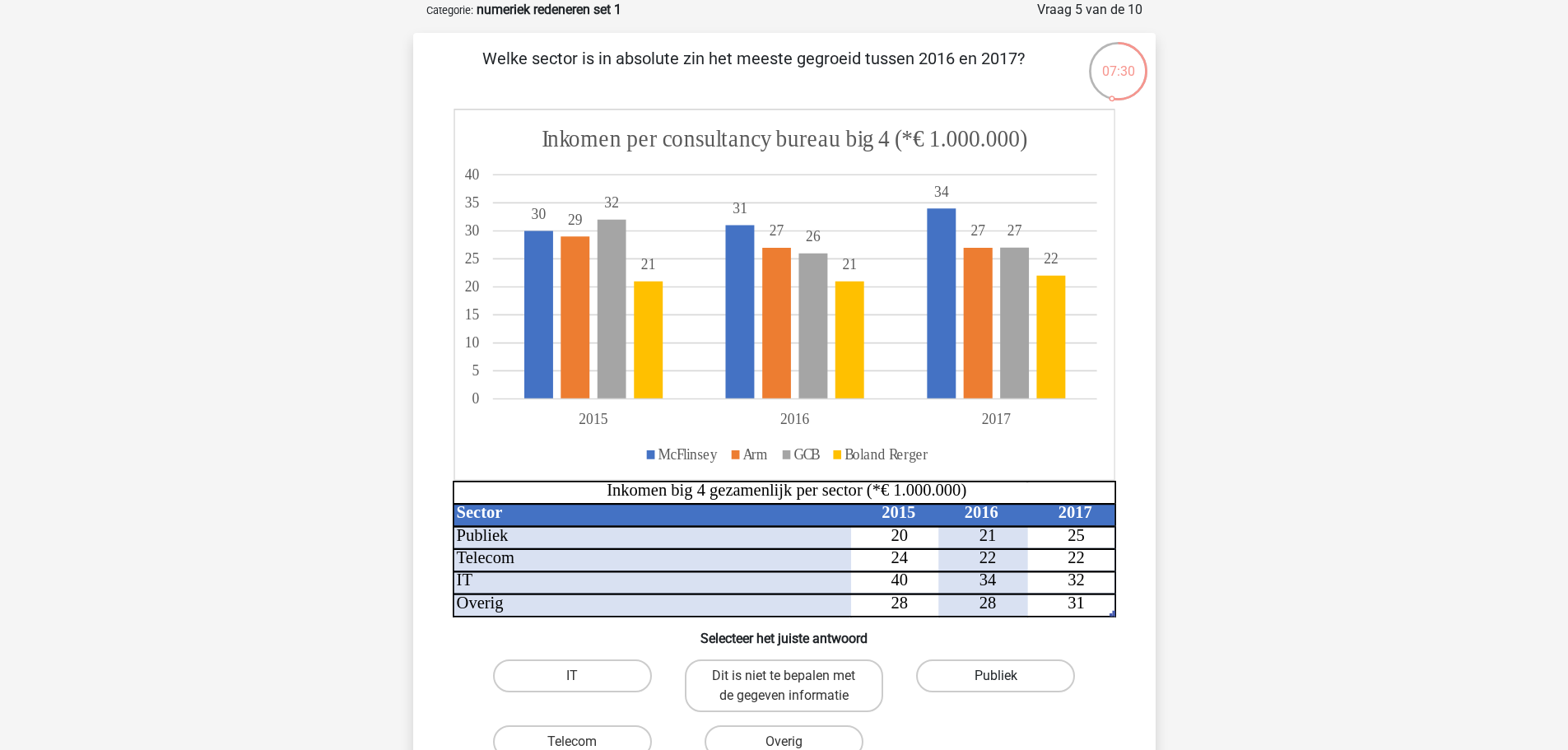
click at [1030, 676] on label "Publiek" at bounding box center [996, 676] width 159 height 33
click at [1006, 676] on input "Publiek" at bounding box center [1001, 681] width 11 height 11
radio input "true"
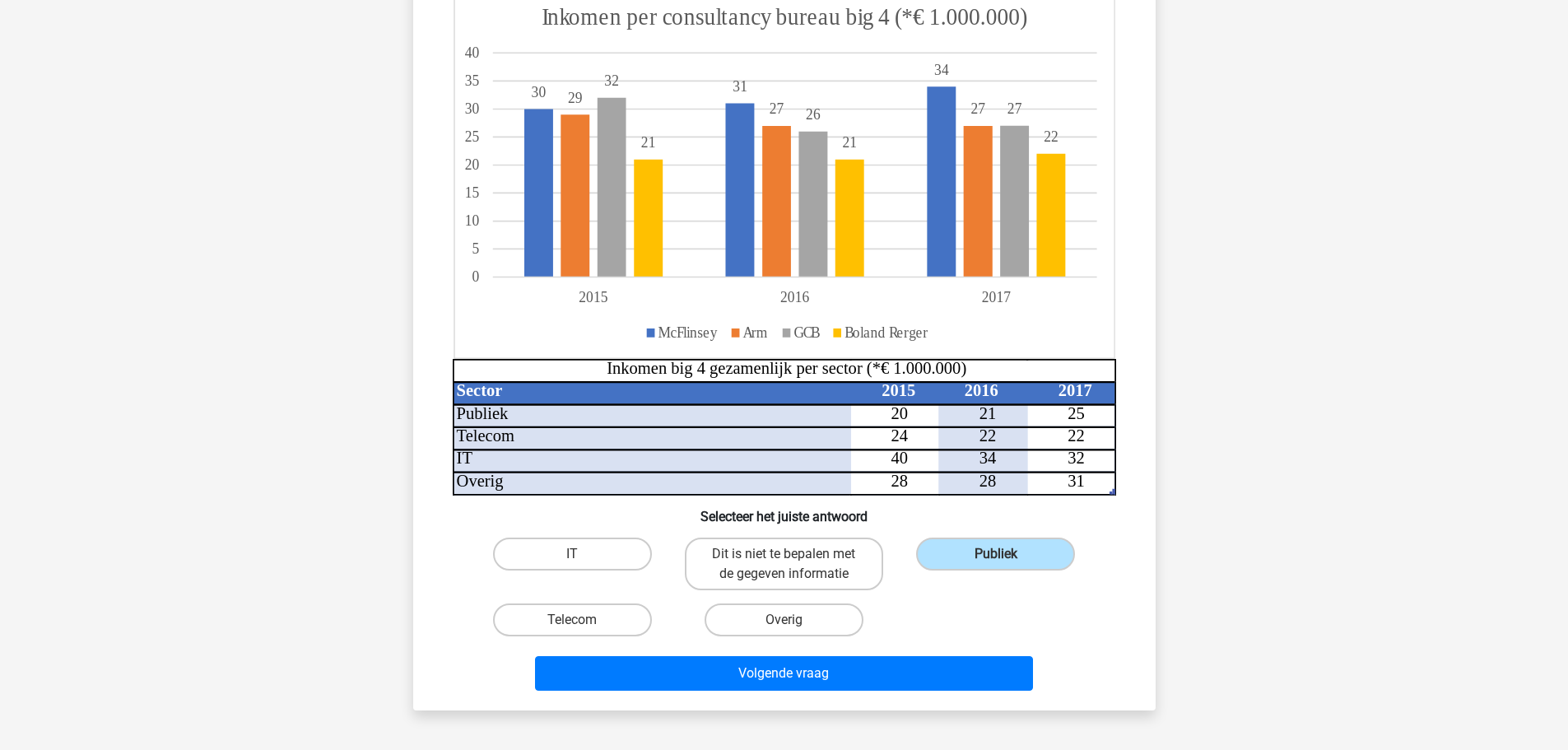
scroll to position [576, 0]
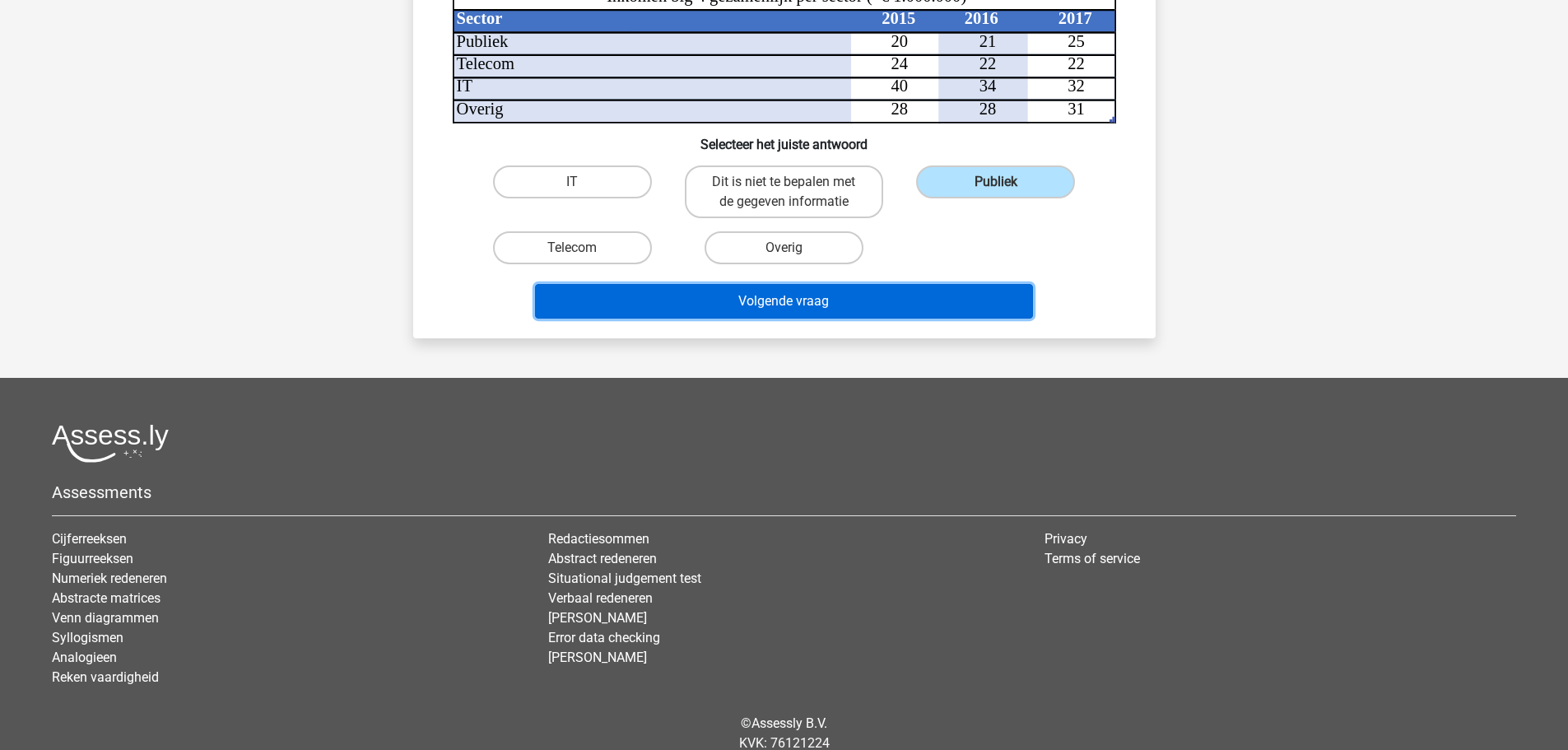
click at [813, 307] on button "Volgende vraag" at bounding box center [784, 301] width 498 height 35
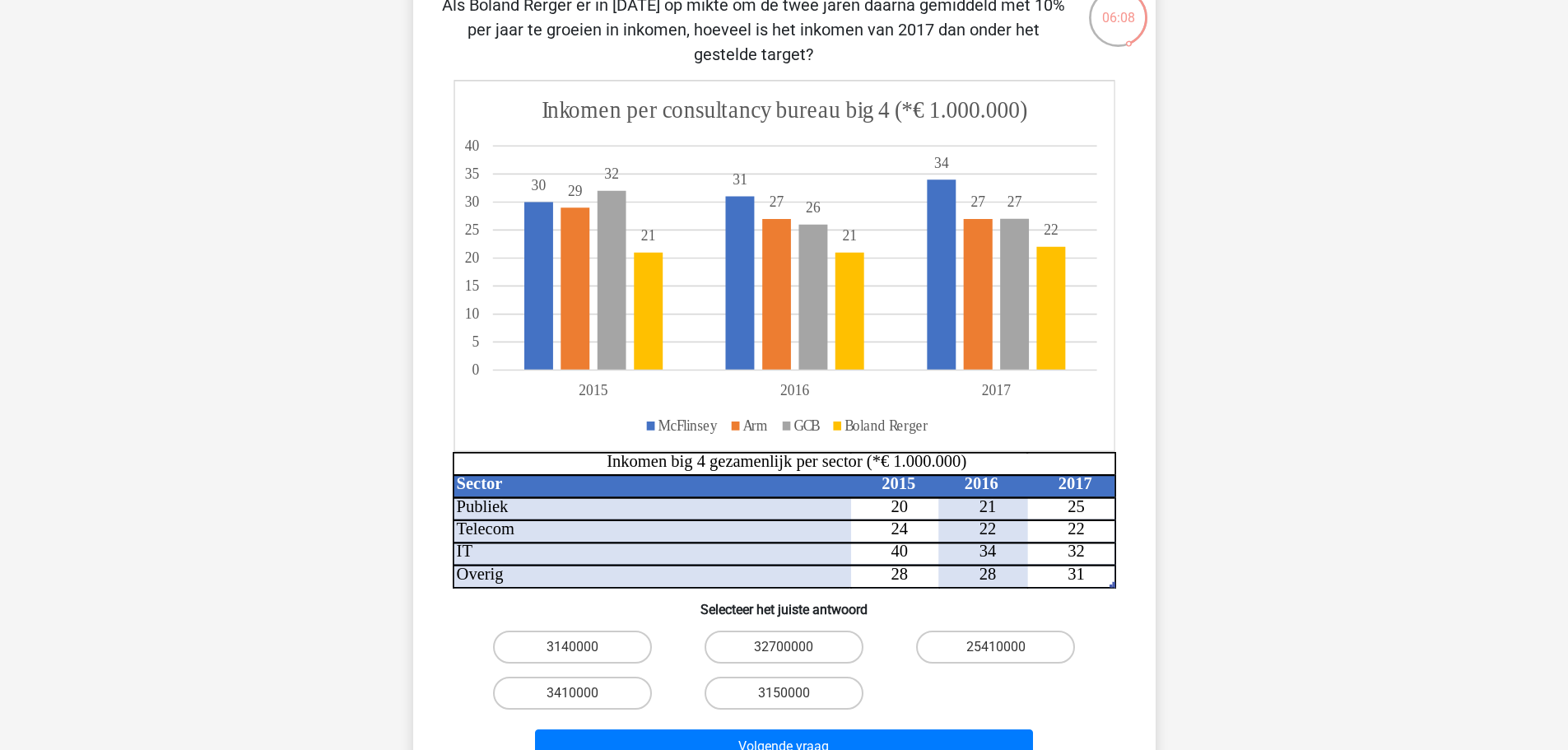
scroll to position [165, 0]
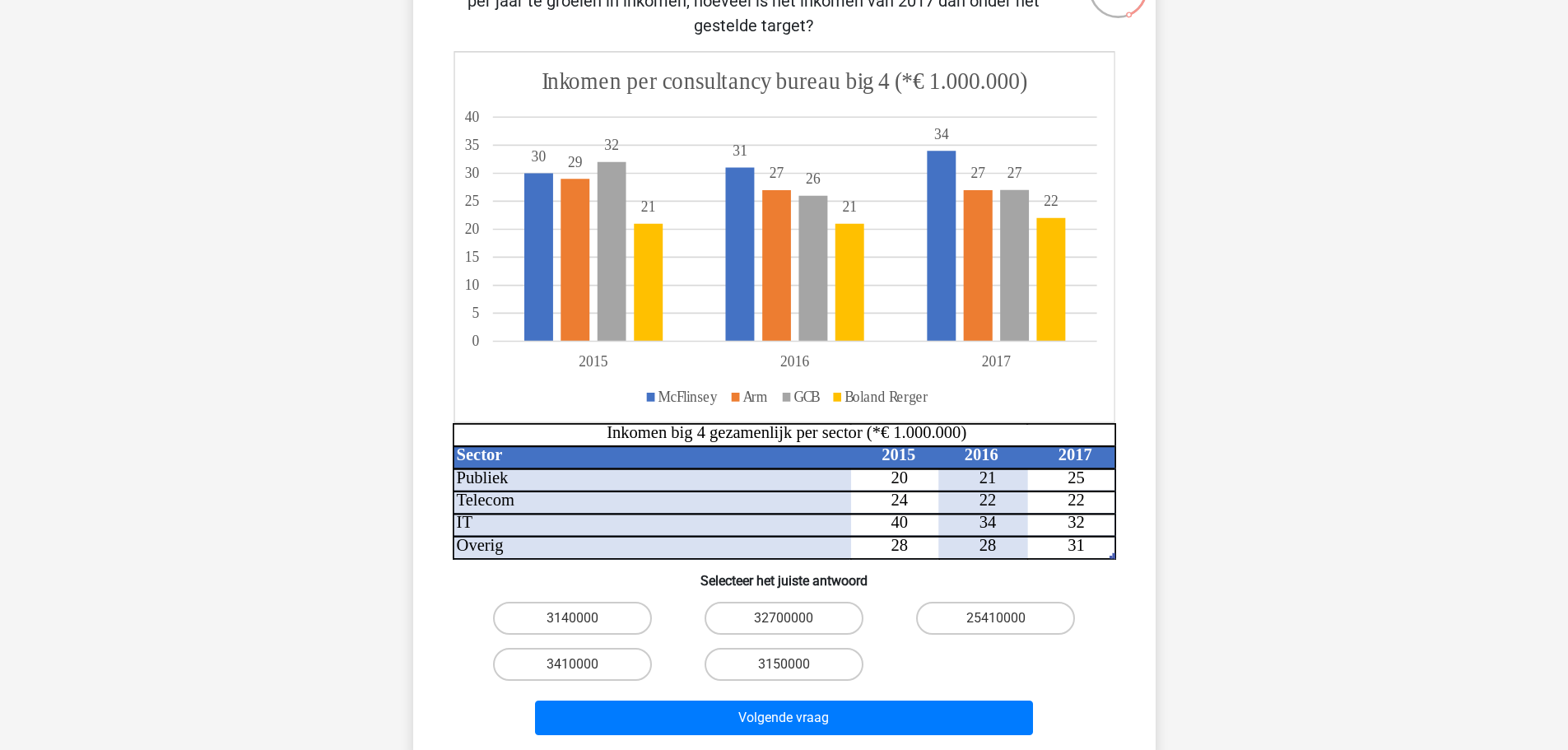
click at [580, 667] on input "3410000" at bounding box center [578, 670] width 11 height 11
radio input "true"
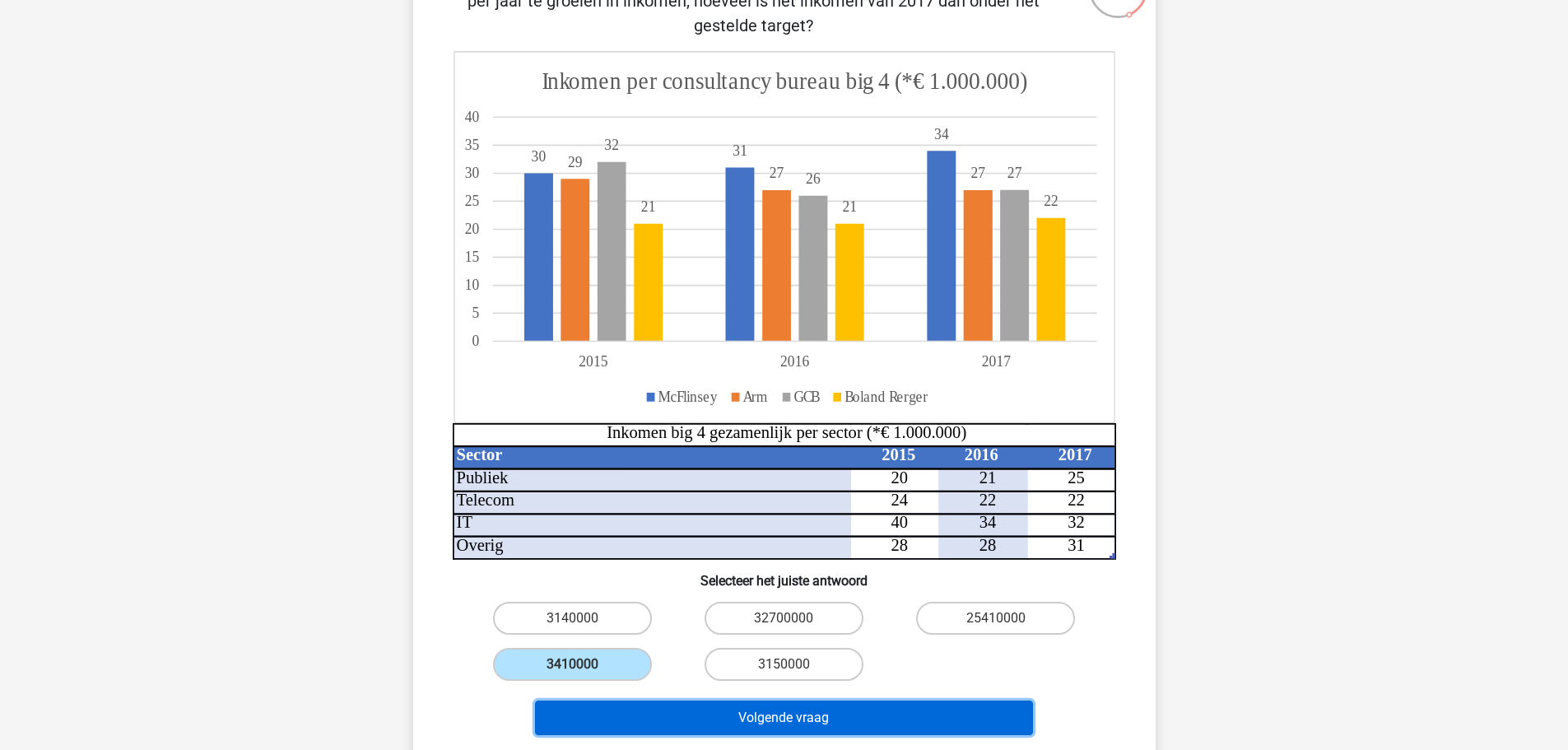
click at [653, 731] on button "Volgende vraag" at bounding box center [784, 718] width 498 height 35
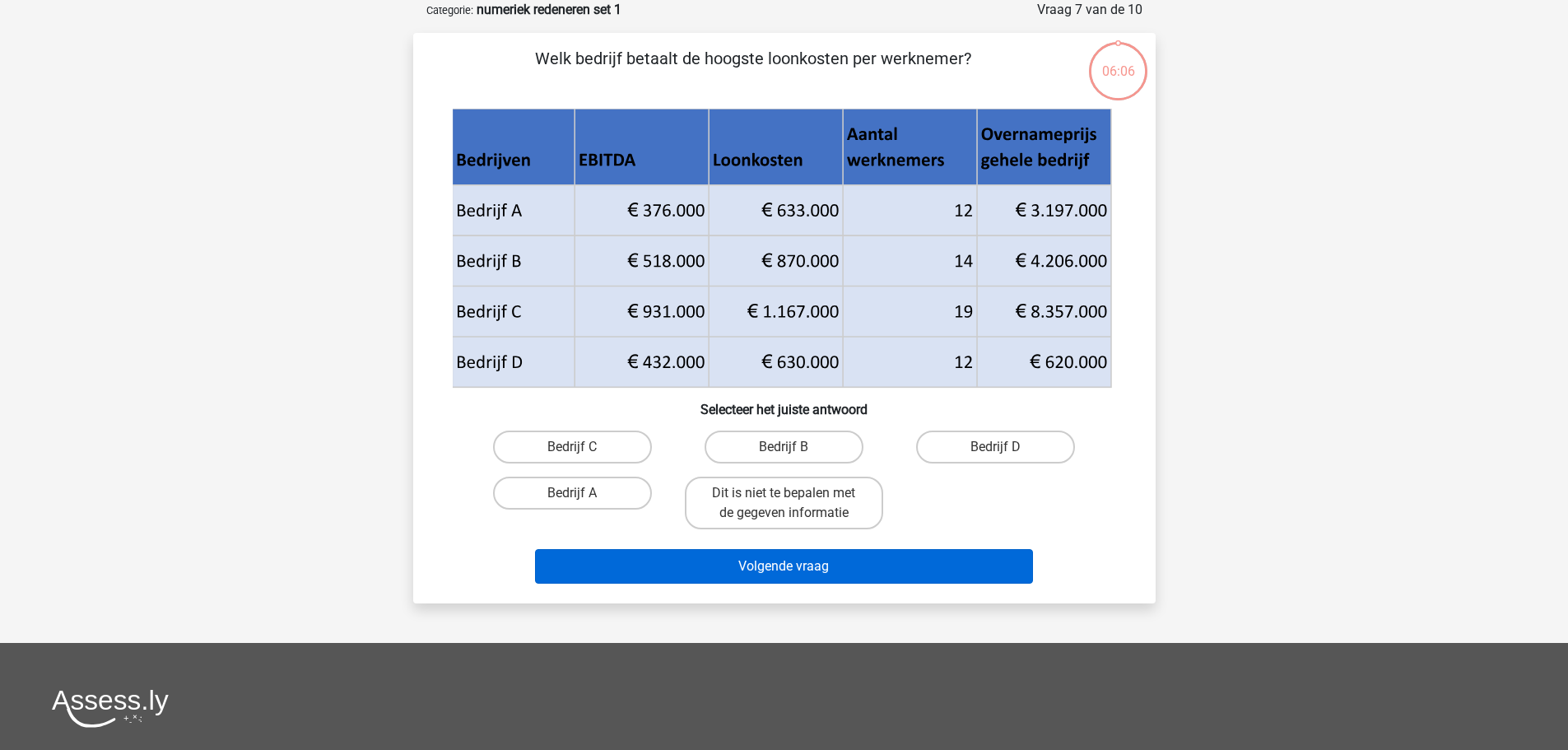
scroll to position [0, 0]
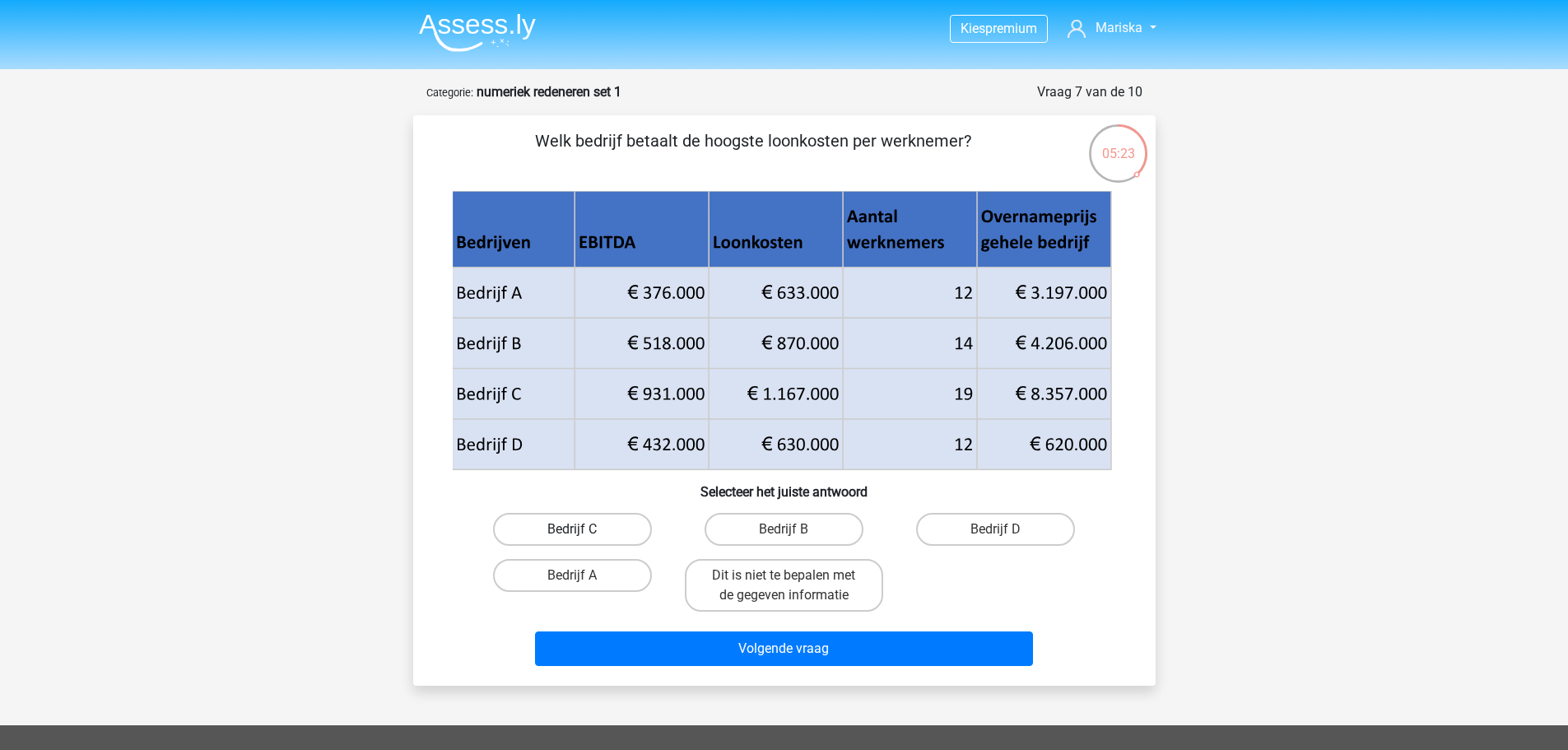
click at [571, 531] on label "Bedrijf C" at bounding box center [572, 529] width 159 height 33
click at [572, 531] on input "Bedrijf C" at bounding box center [578, 535] width 11 height 11
radio input "true"
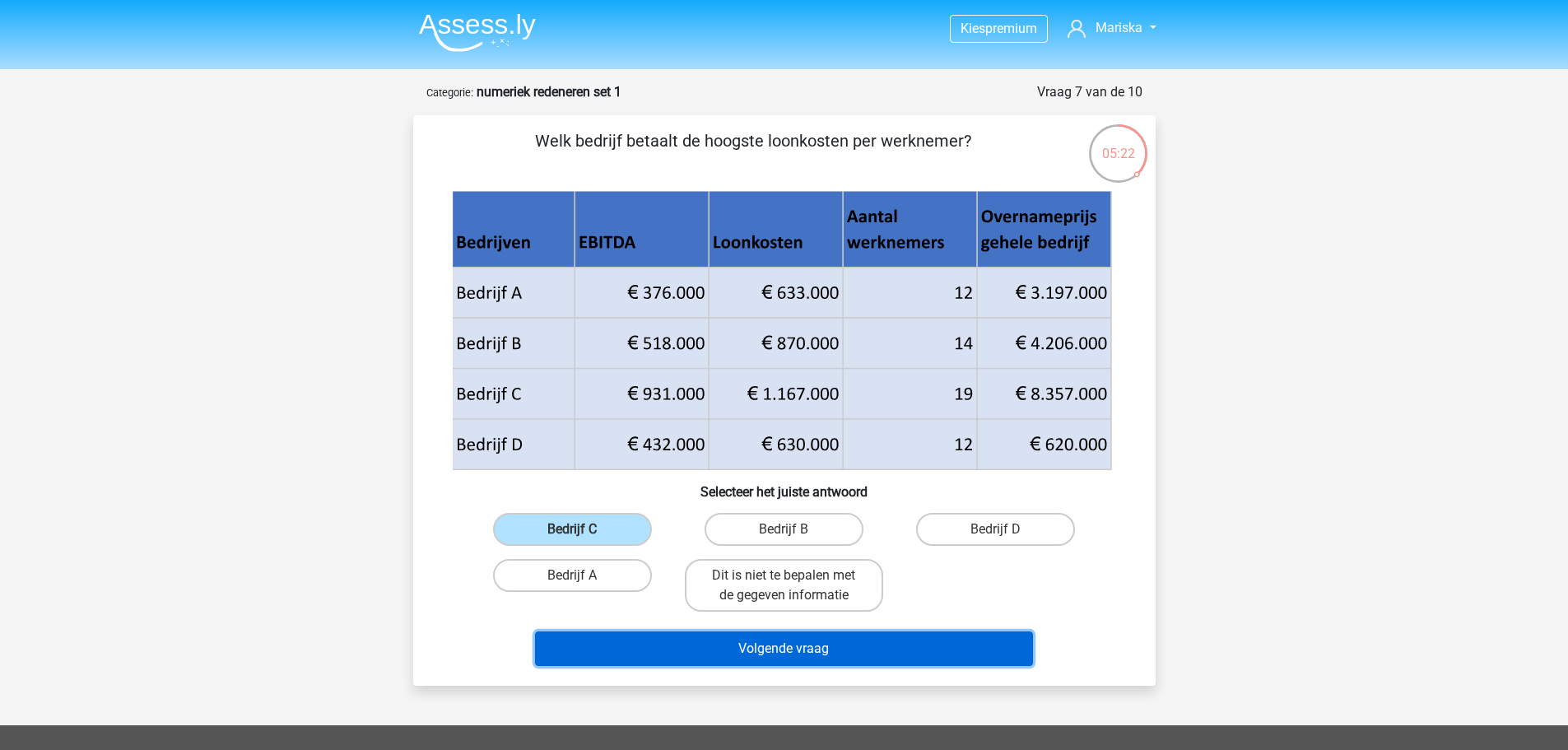
click at [670, 655] on button "Volgende vraag" at bounding box center [784, 649] width 498 height 35
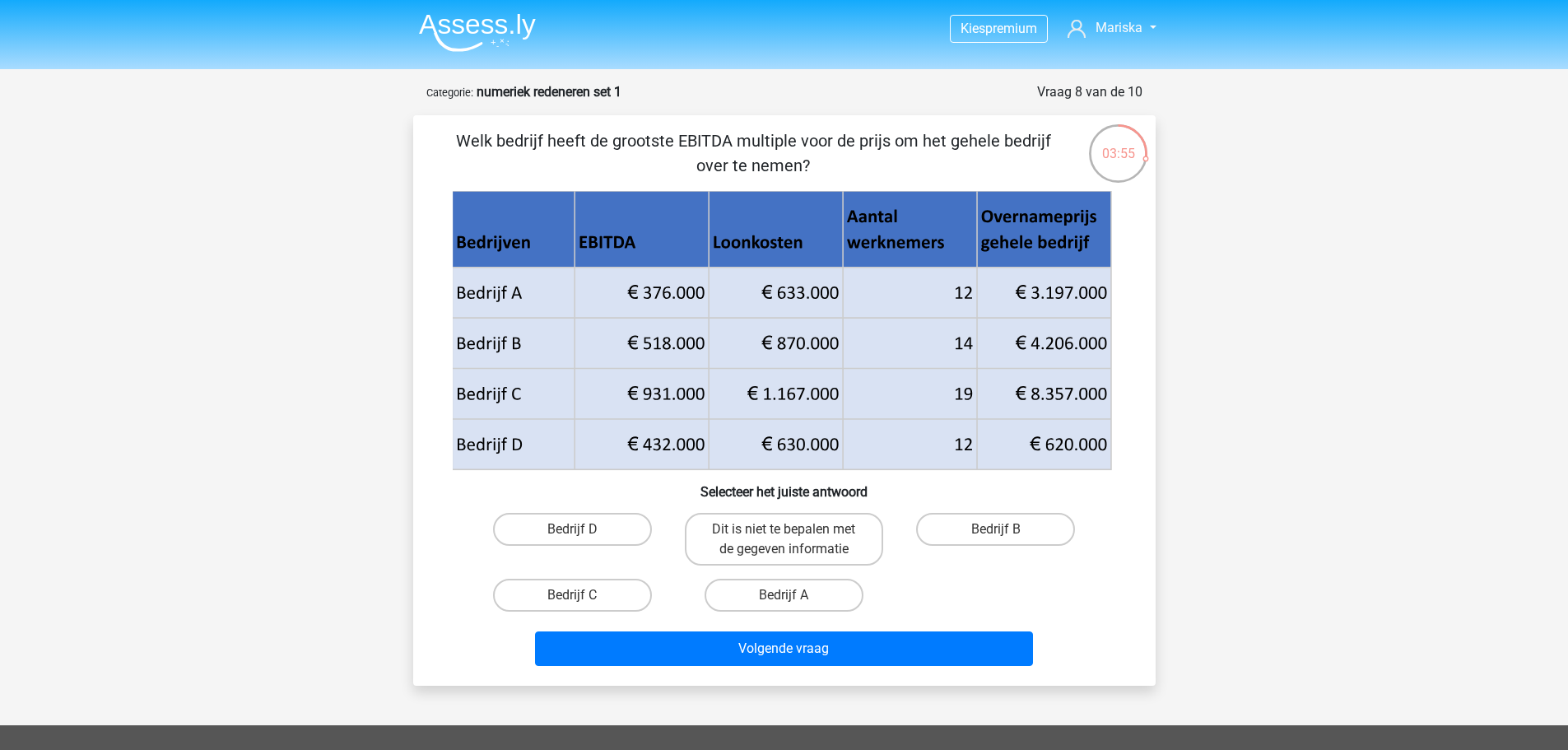
click at [1133, 704] on div "Kies premium Mariska mariskaroos@hotmail.com" at bounding box center [784, 580] width 1568 height 1160
click at [609, 599] on label "Bedrijf C" at bounding box center [572, 595] width 159 height 33
click at [583, 599] on input "Bedrijf C" at bounding box center [578, 601] width 11 height 11
radio input "true"
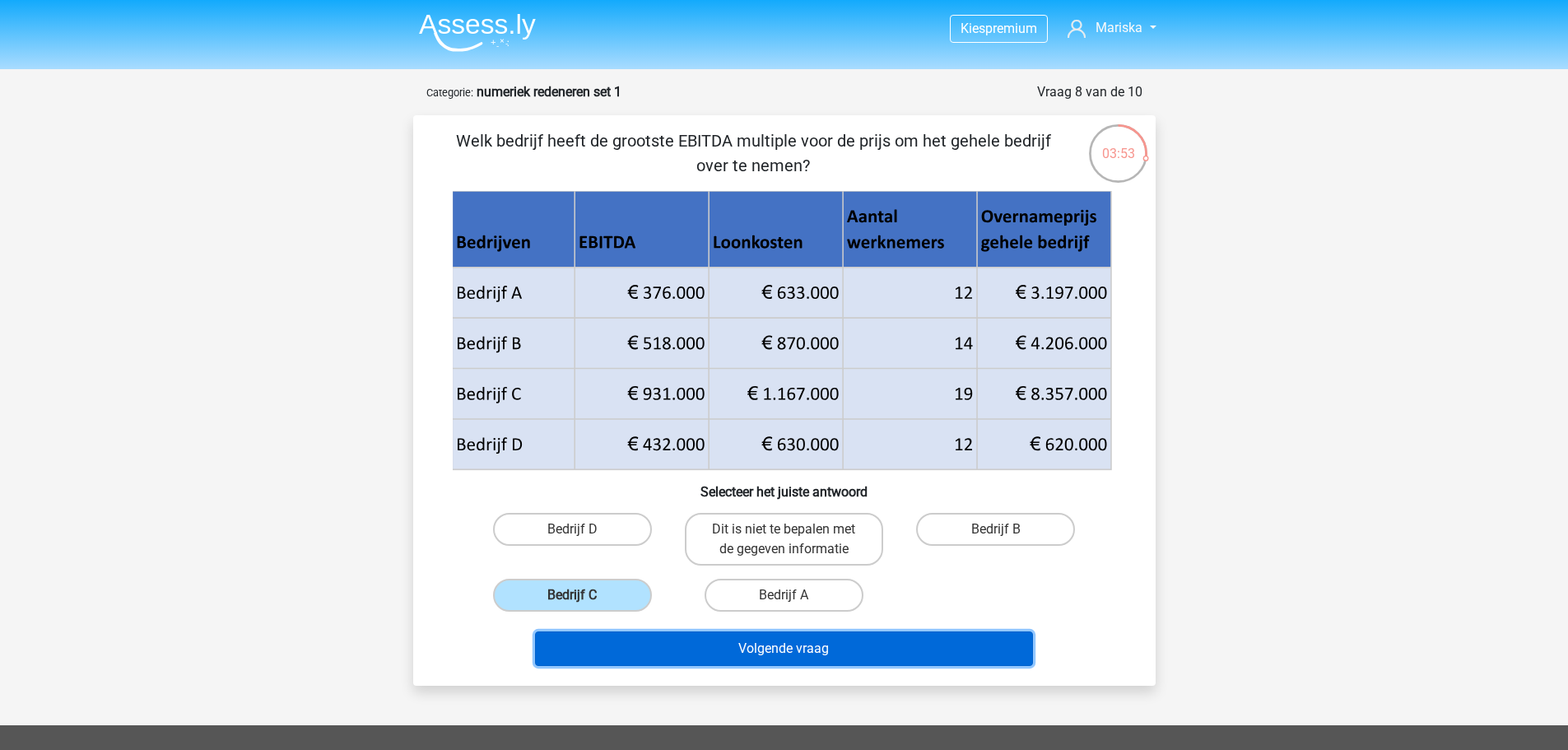
click at [713, 644] on button "Volgende vraag" at bounding box center [784, 649] width 498 height 35
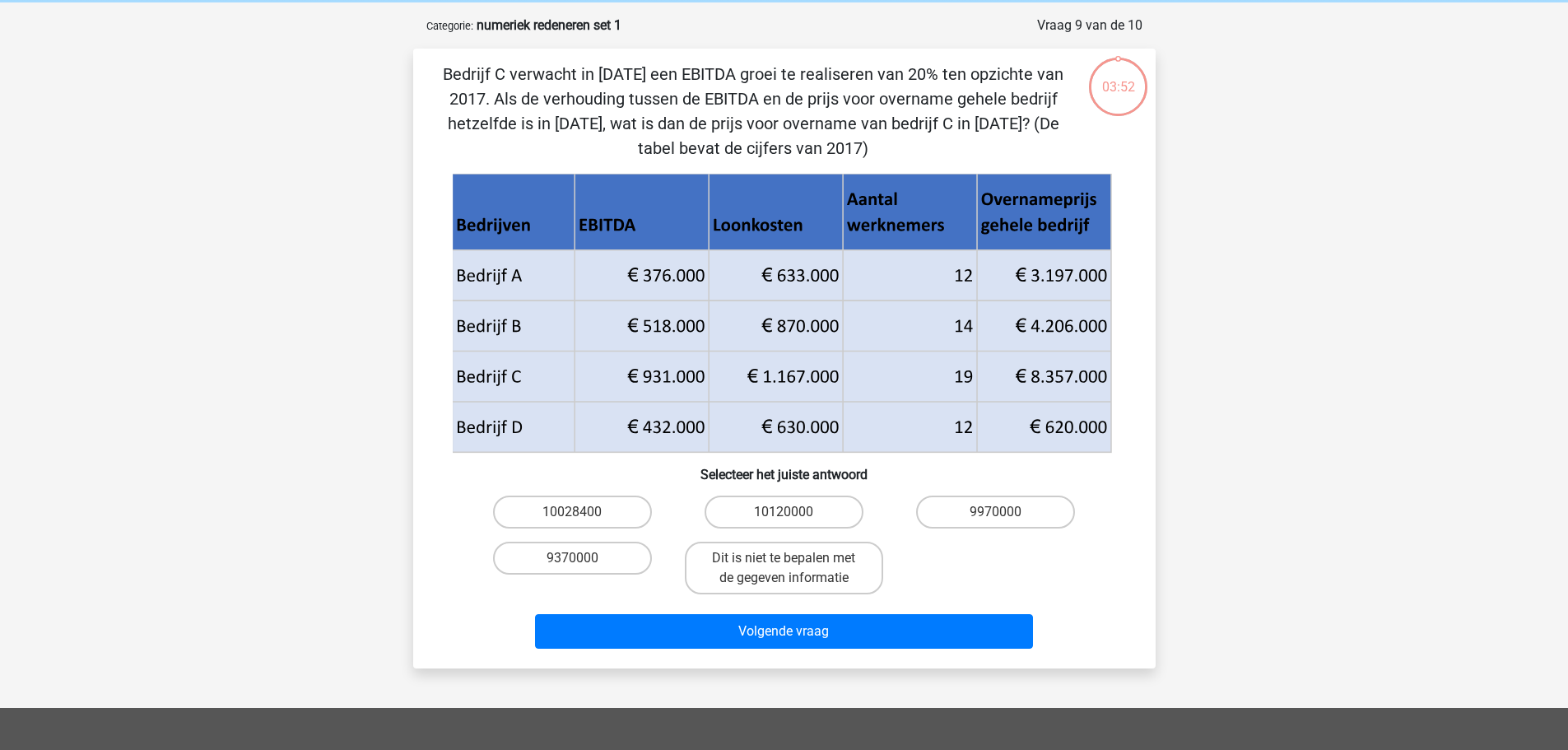
scroll to position [82, 0]
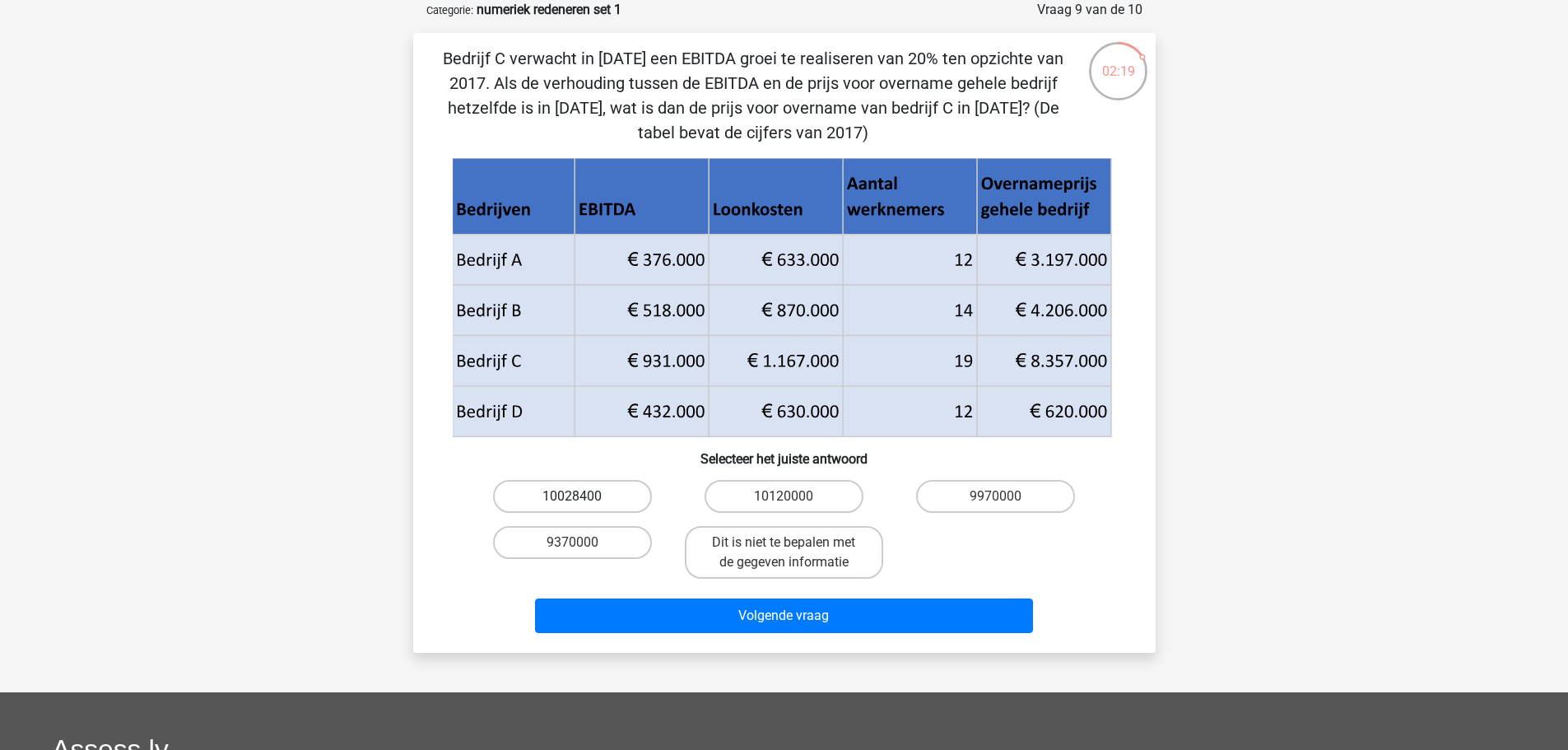
click at [605, 501] on label "10028400" at bounding box center [572, 496] width 159 height 33
click at [583, 501] on input "10028400" at bounding box center [578, 502] width 11 height 11
radio input "true"
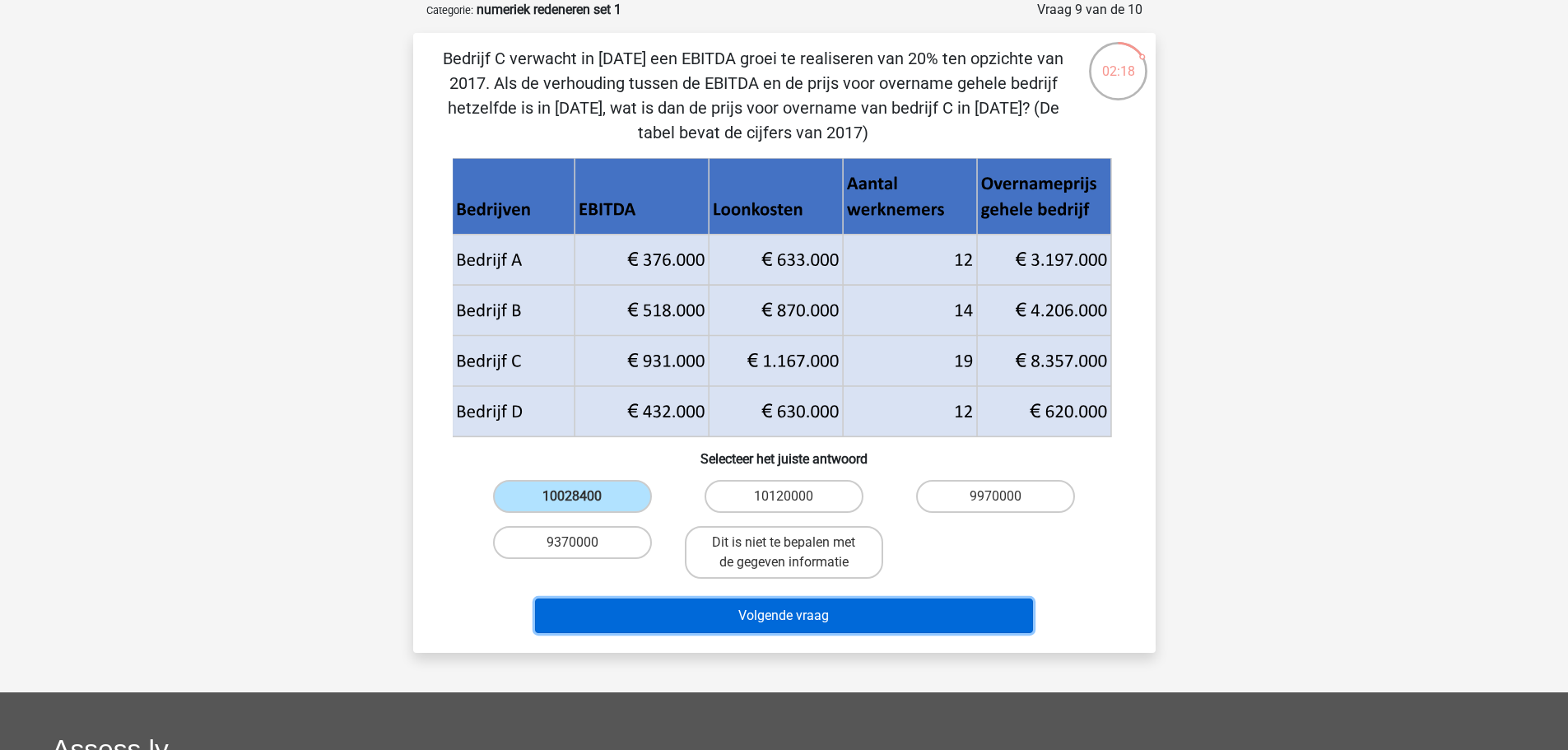
click at [741, 616] on button "Volgende vraag" at bounding box center [784, 616] width 498 height 35
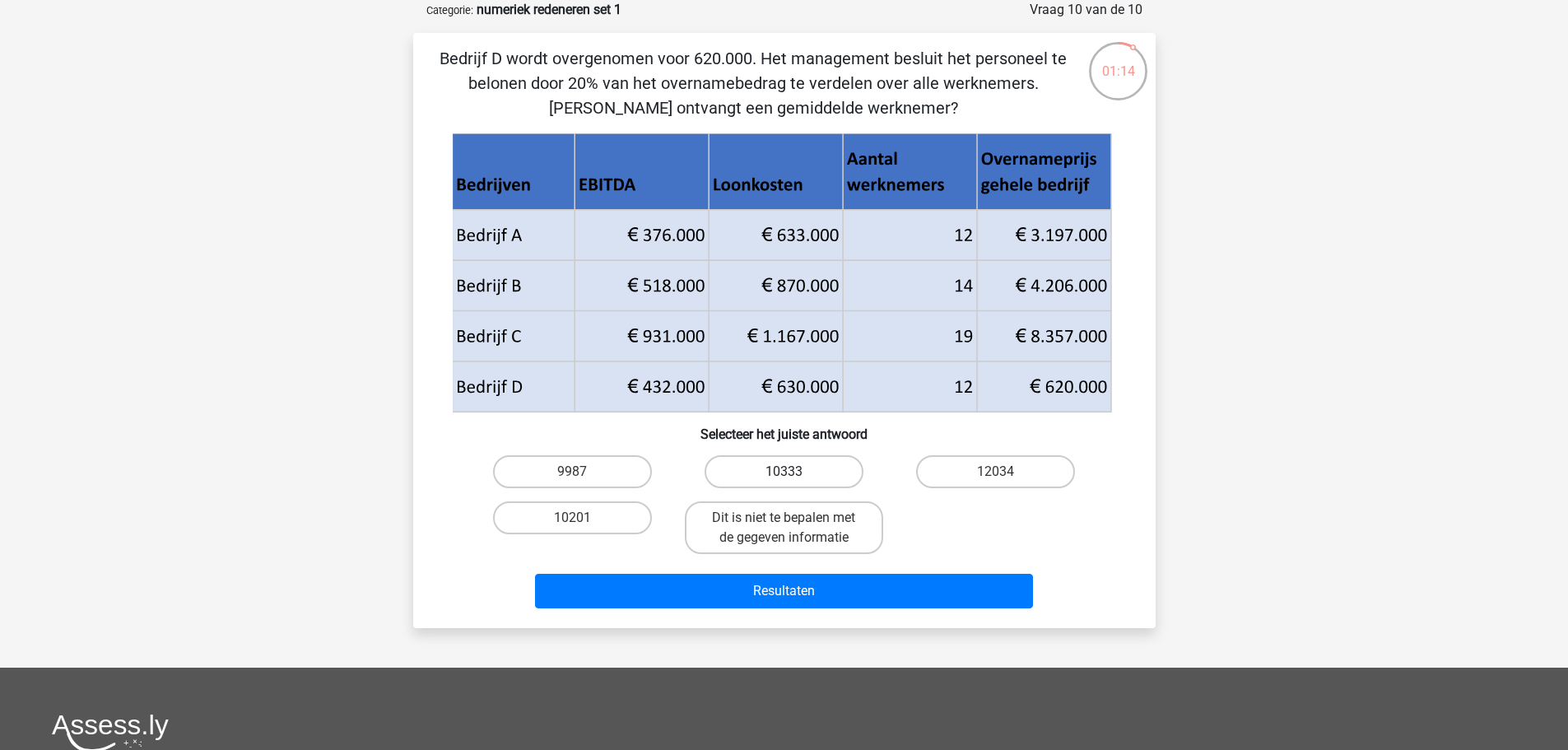
click at [757, 478] on label "10333" at bounding box center [784, 471] width 159 height 33
click at [784, 478] on input "10333" at bounding box center [789, 477] width 11 height 11
radio input "true"
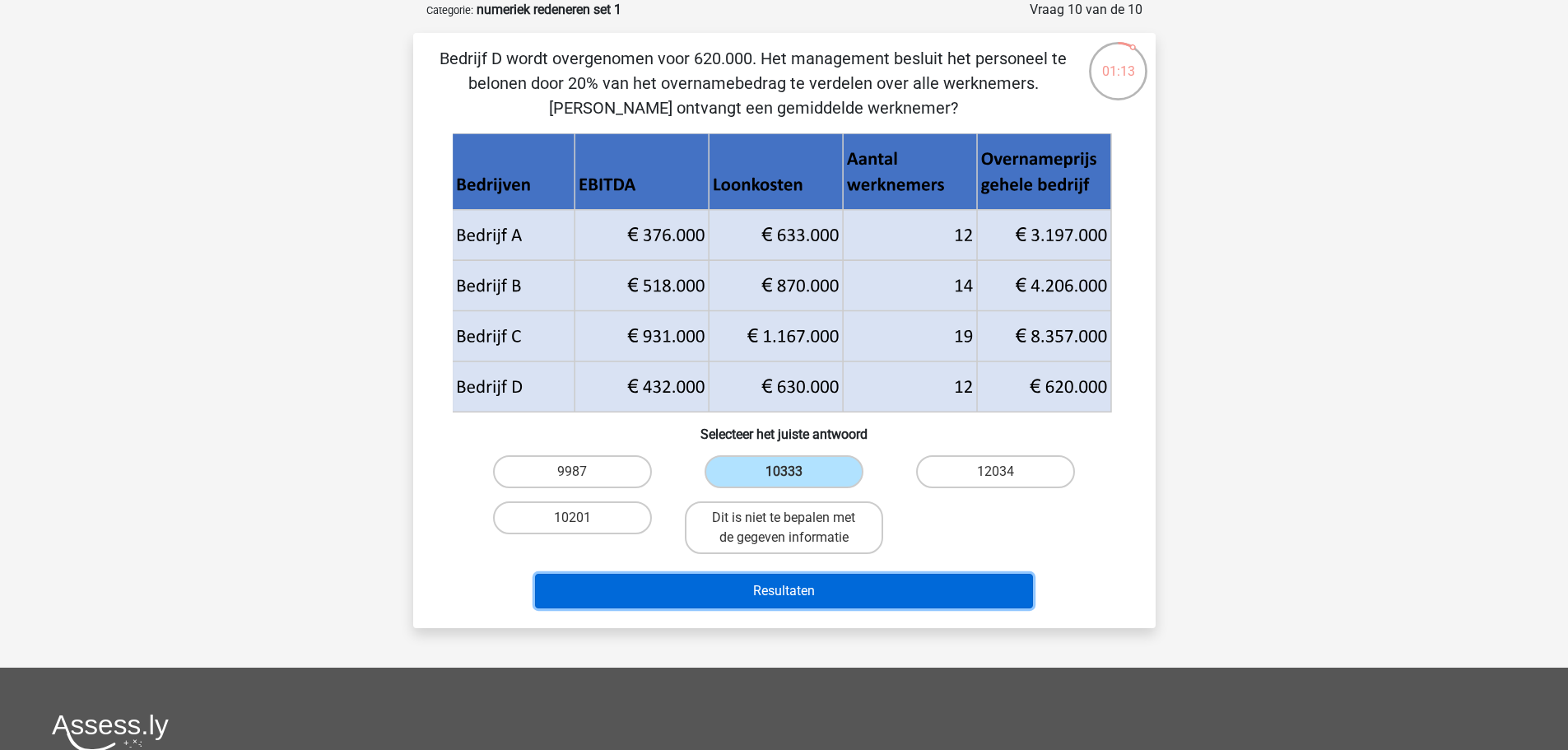
click at [741, 601] on button "Resultaten" at bounding box center [784, 591] width 498 height 35
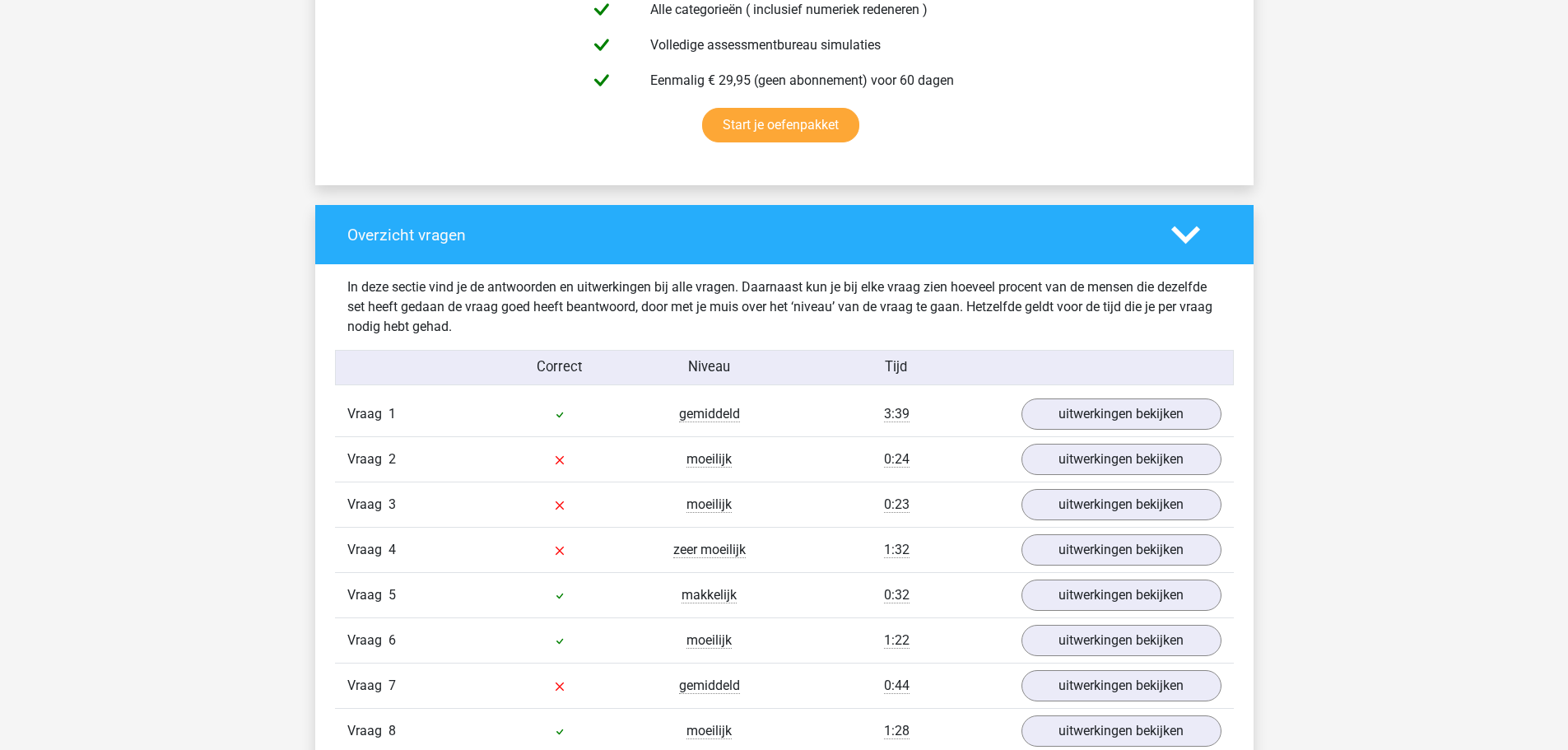
scroll to position [1070, 0]
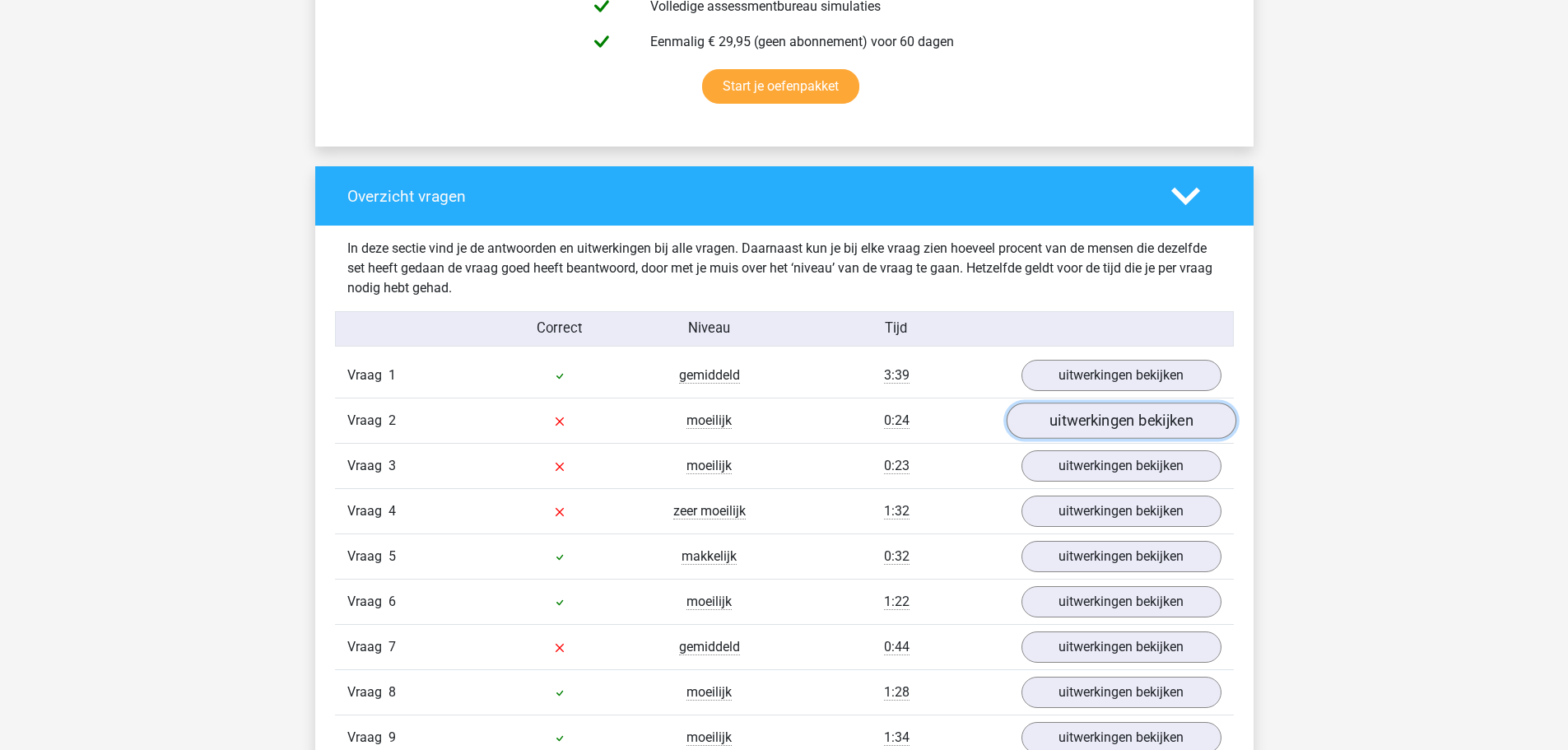
click at [1088, 419] on link "uitwerkingen bekijken" at bounding box center [1120, 421] width 230 height 36
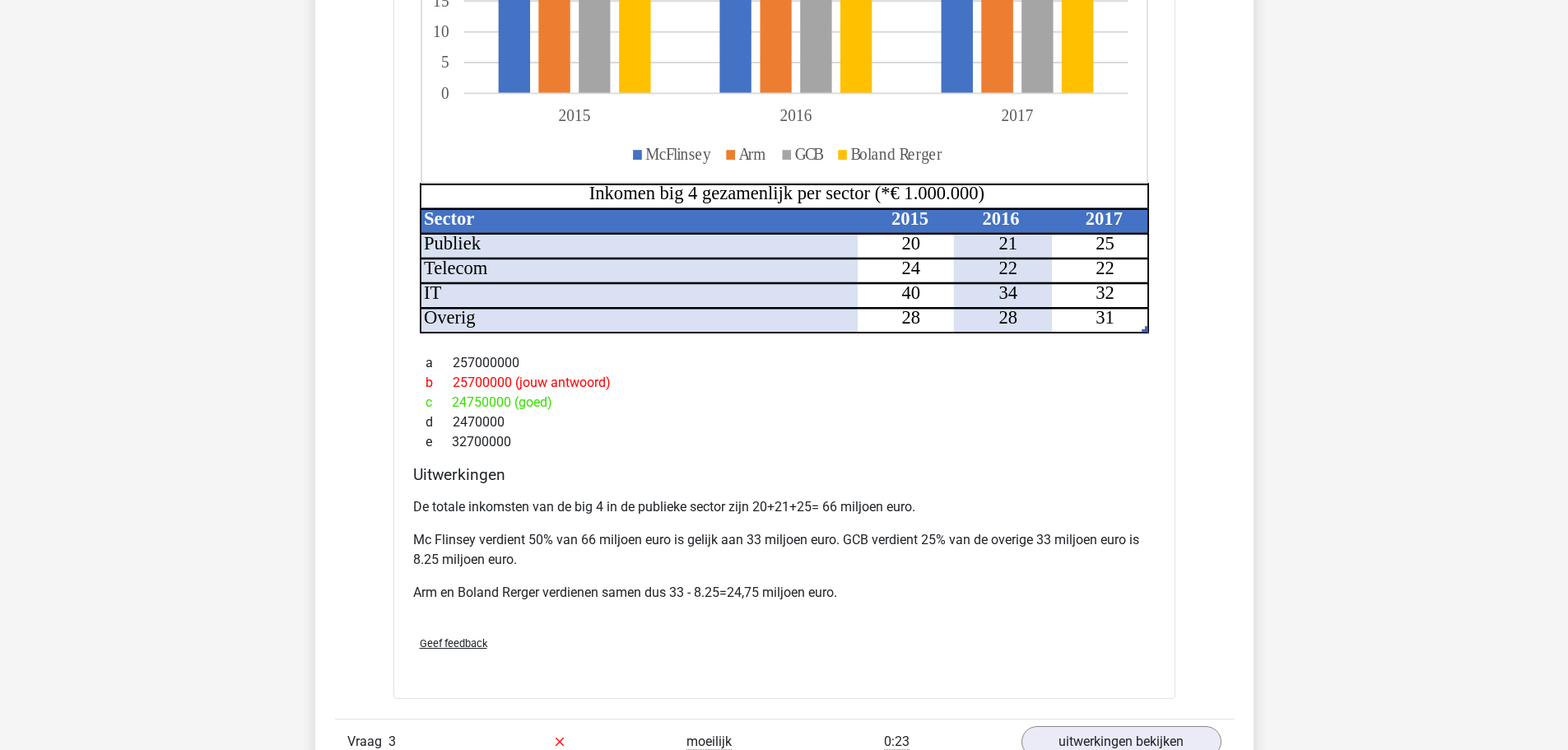
scroll to position [1976, 0]
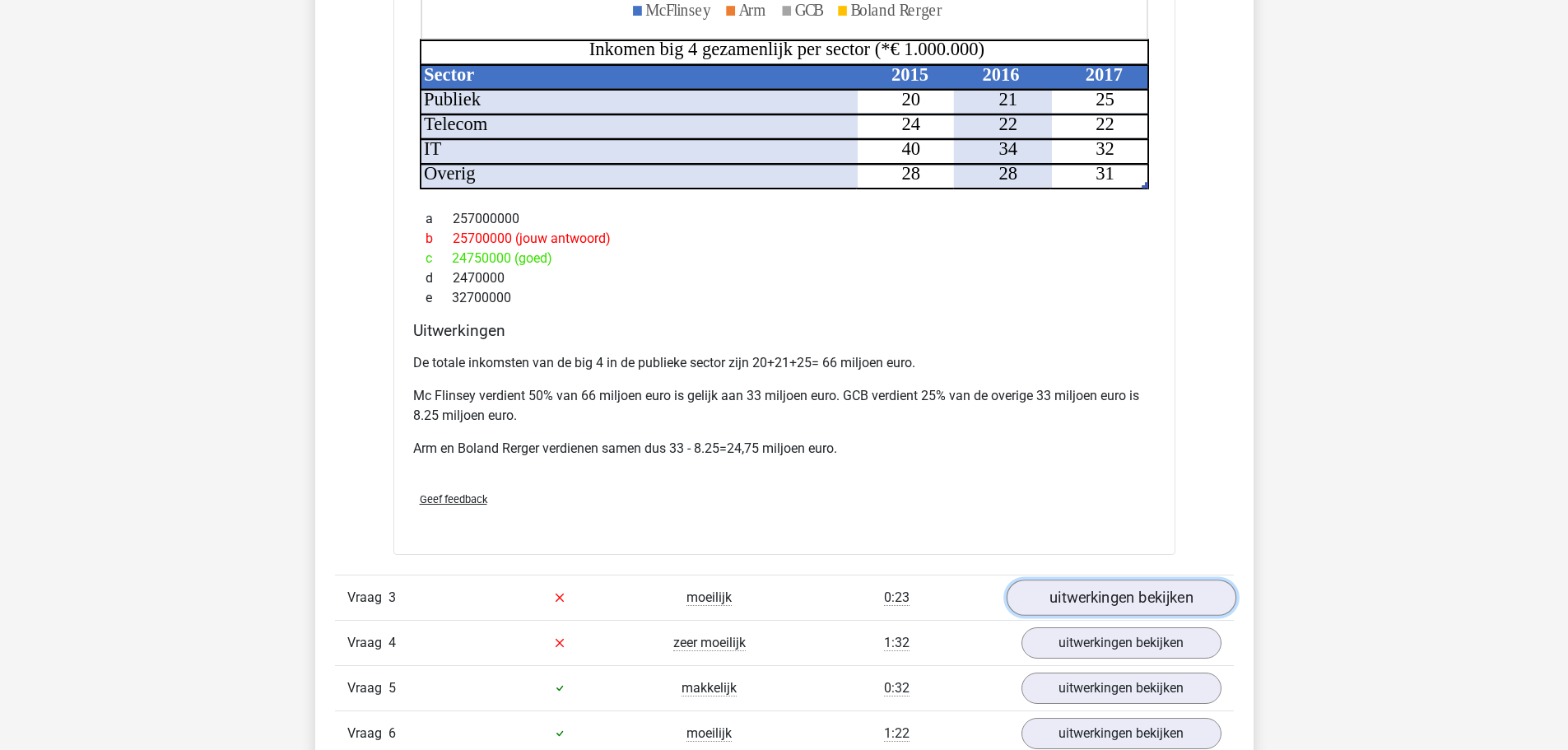
click at [1085, 592] on link "uitwerkingen bekijken" at bounding box center [1120, 597] width 230 height 36
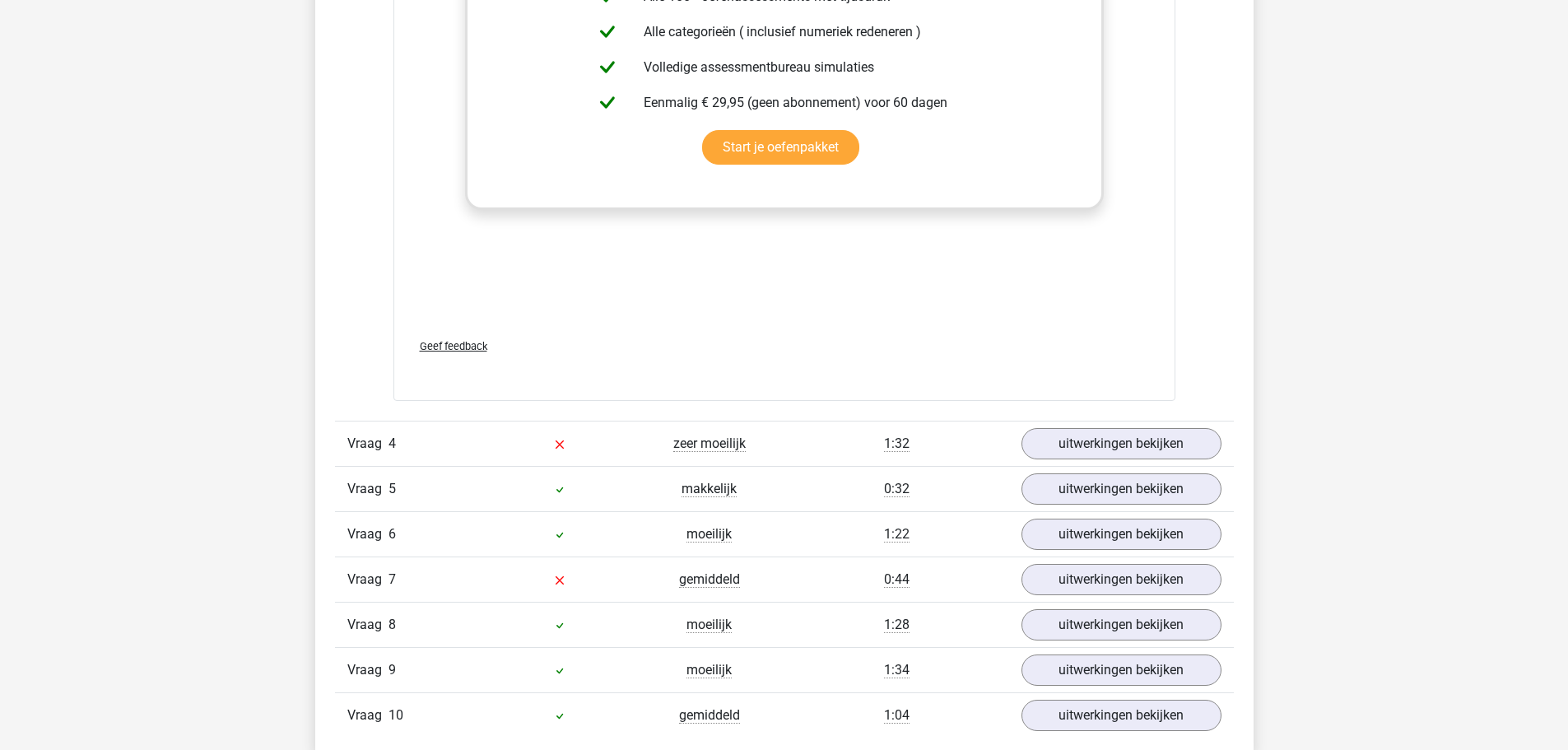
scroll to position [3870, 0]
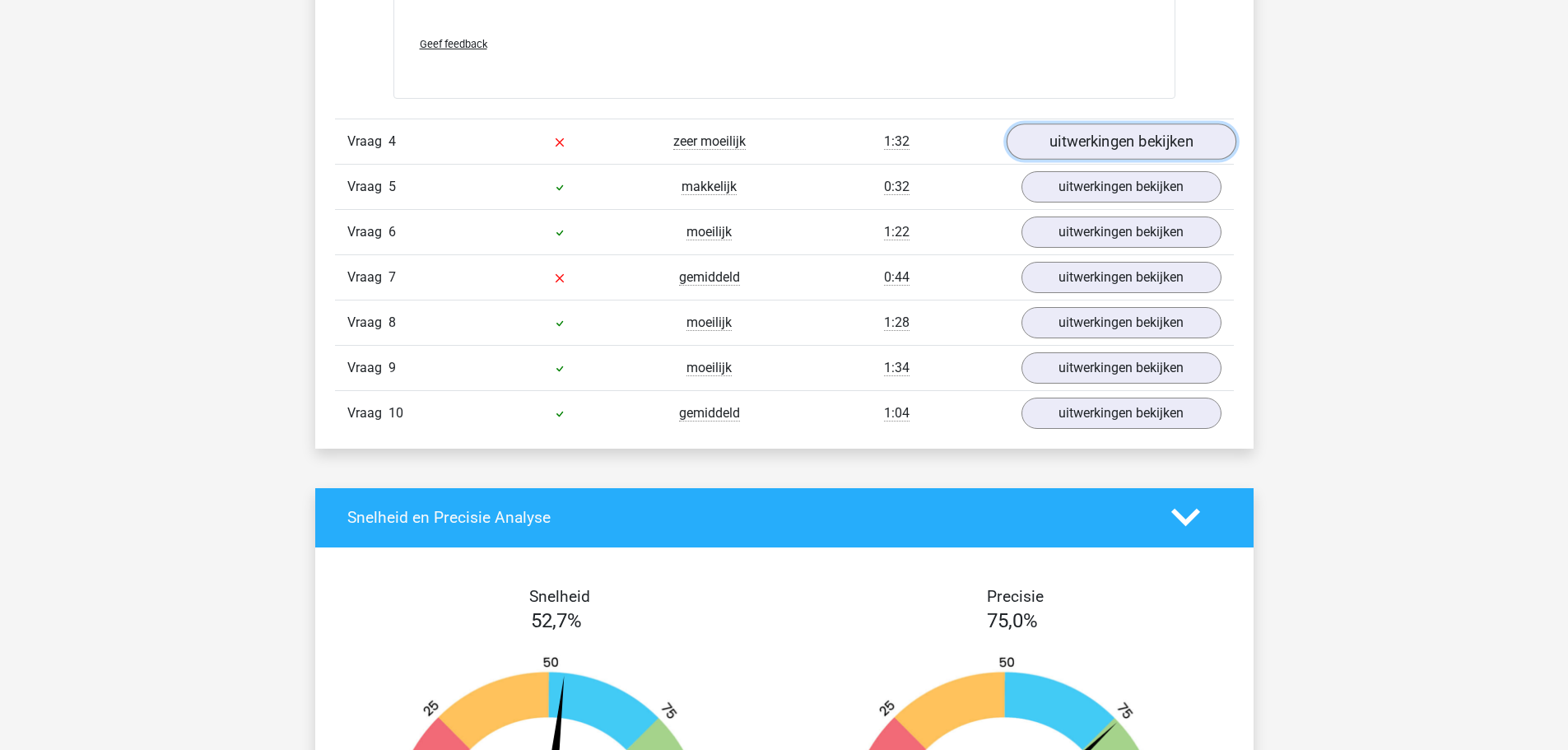
click at [1052, 139] on link "uitwerkingen bekijken" at bounding box center [1120, 141] width 230 height 36
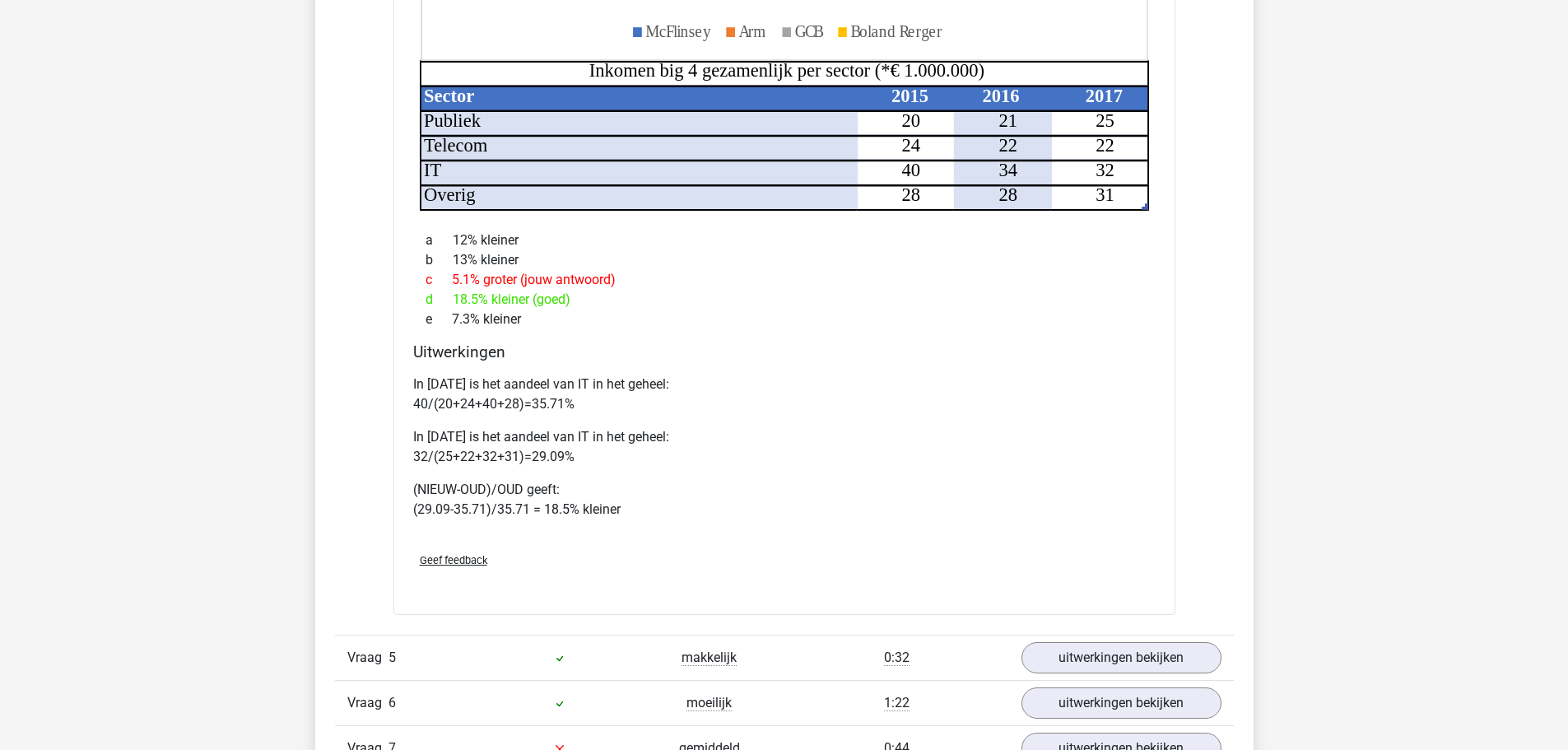
scroll to position [4611, 0]
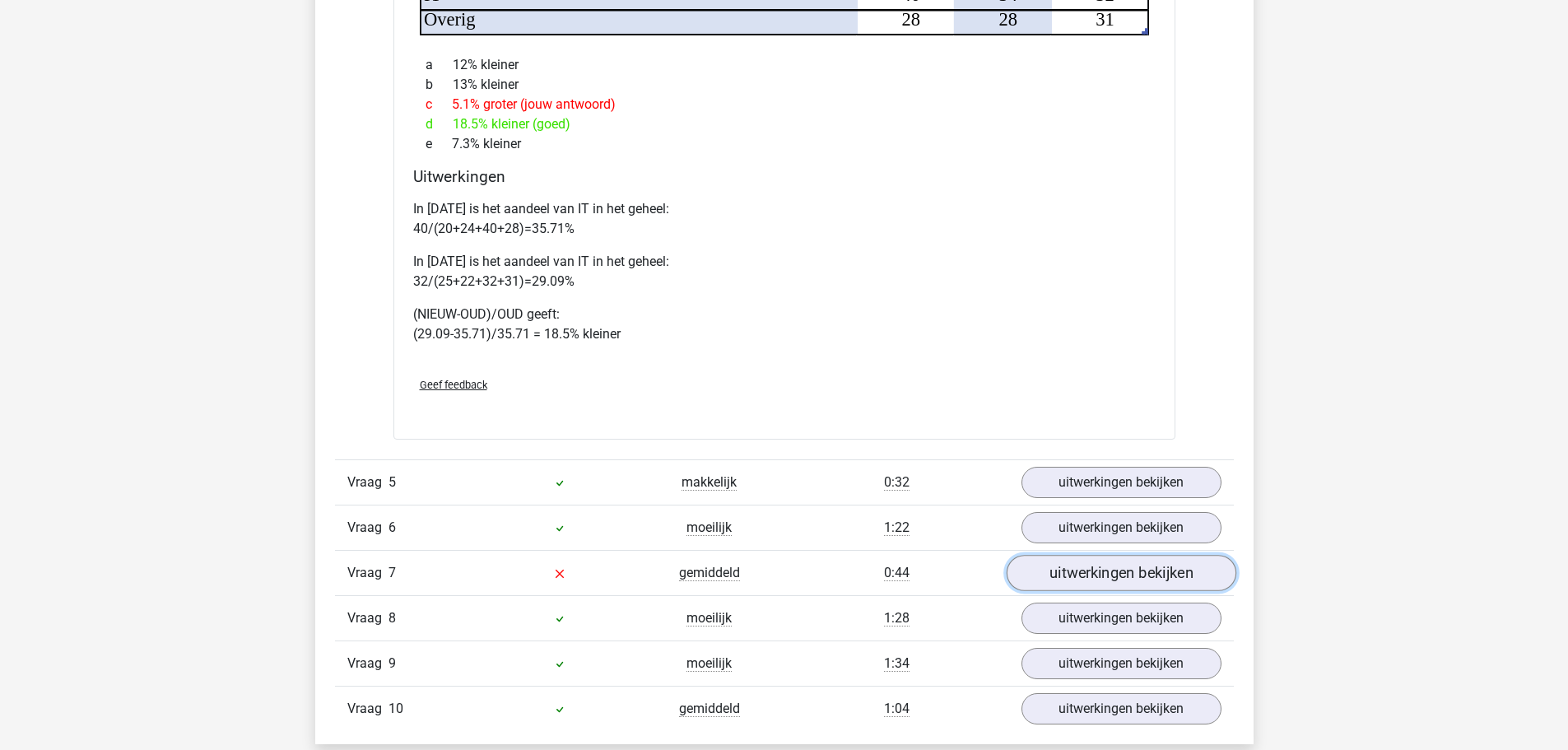
click at [1066, 575] on link "uitwerkingen bekijken" at bounding box center [1120, 573] width 230 height 36
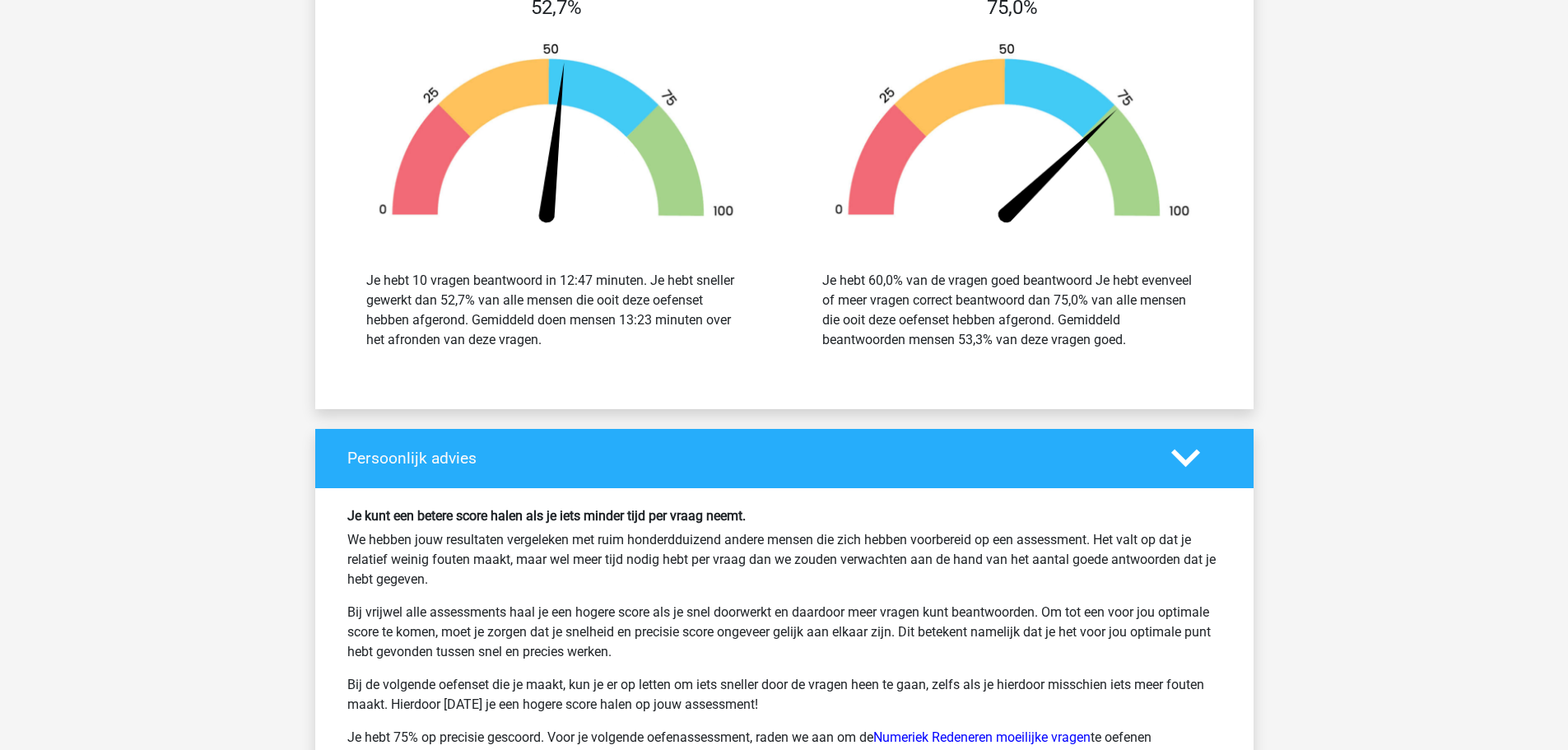
scroll to position [6670, 0]
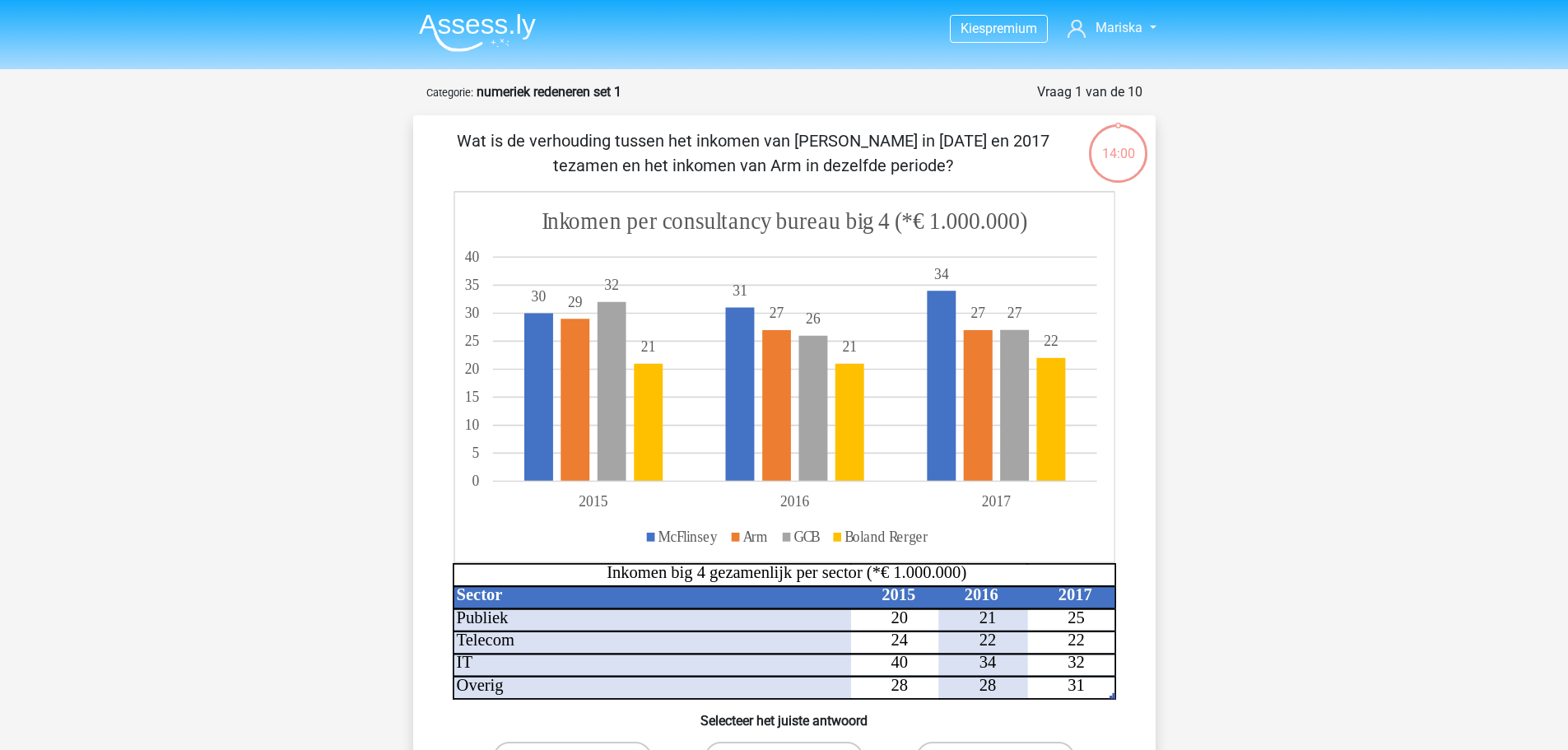
scroll to position [82, 0]
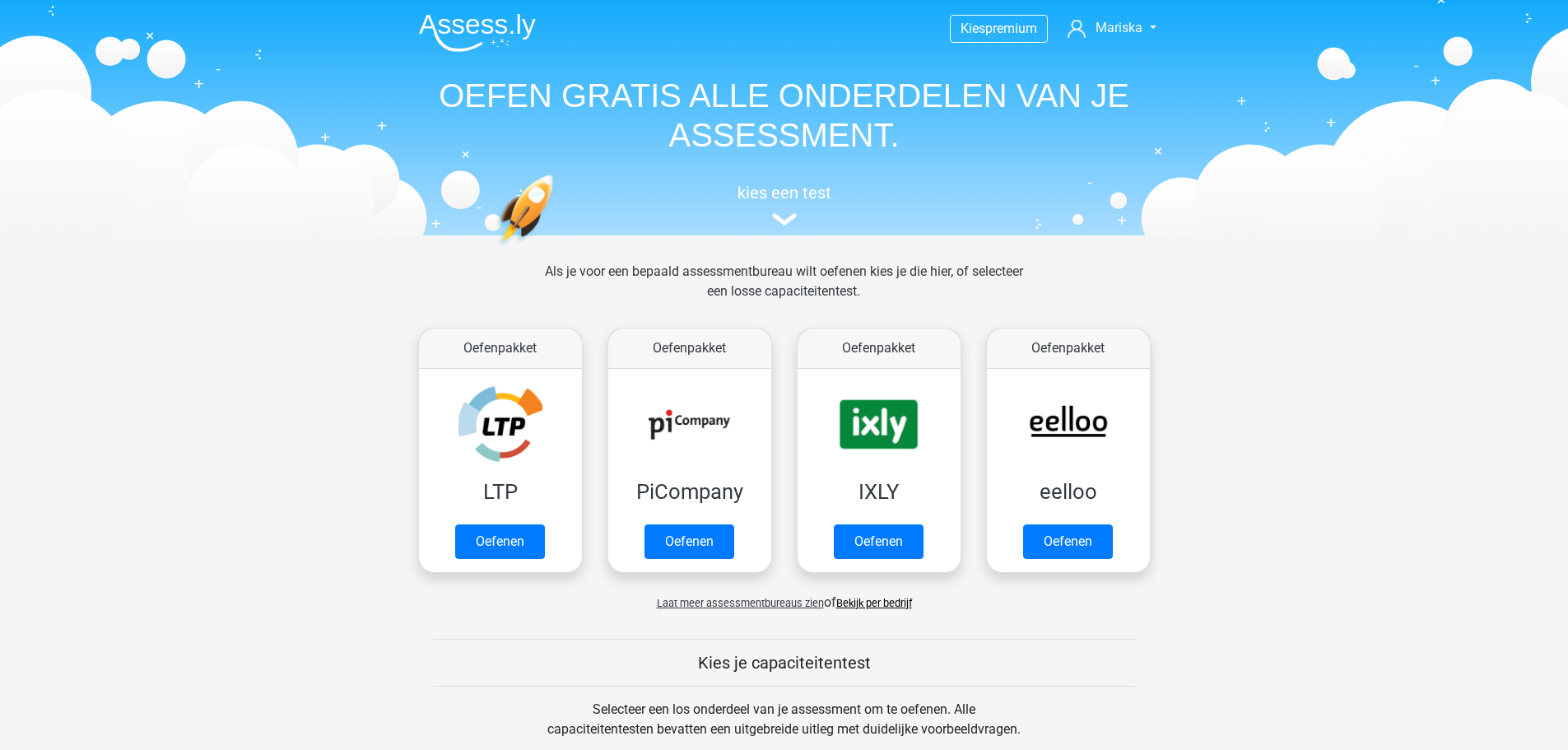
scroll to position [659, 0]
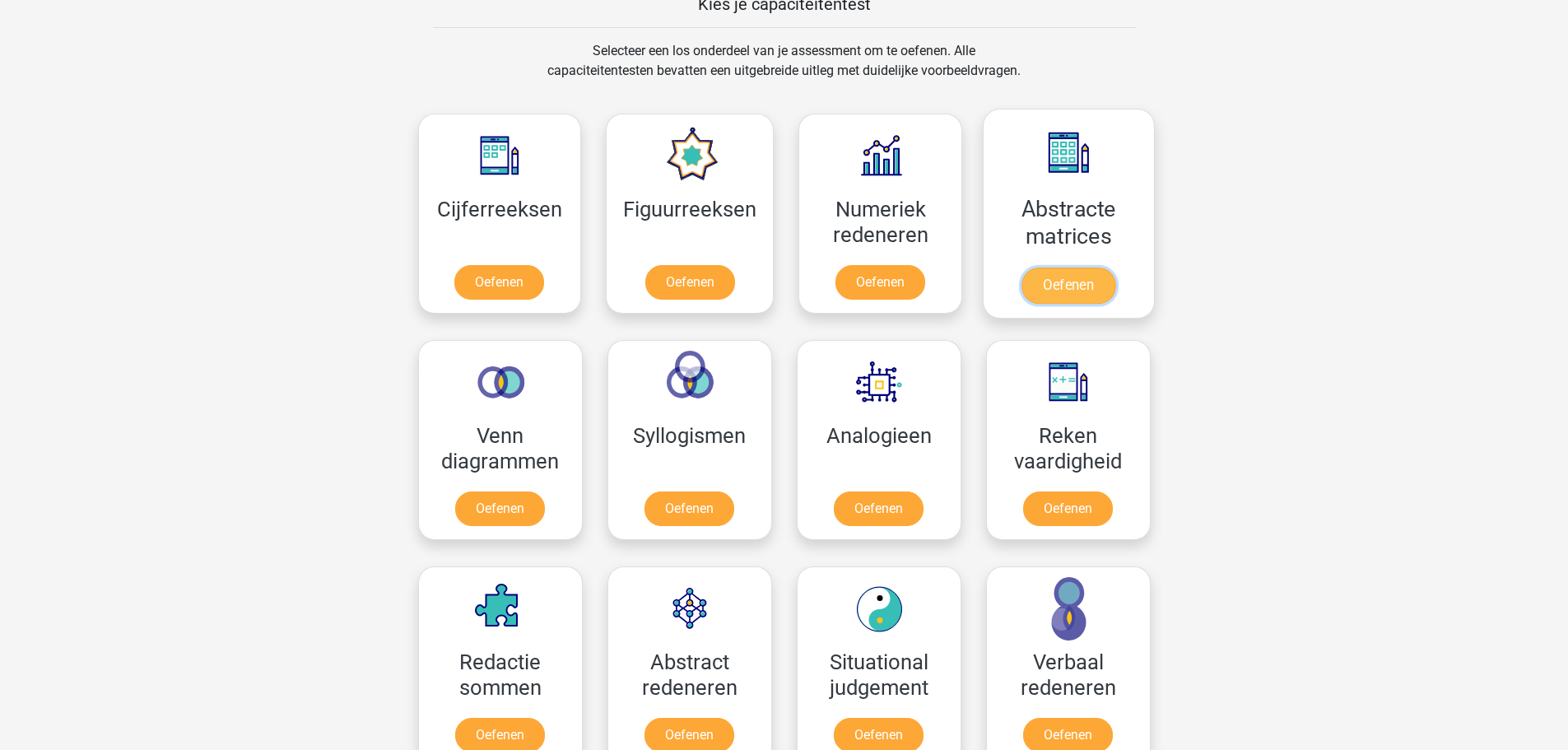
click at [1042, 268] on link "Oefenen" at bounding box center [1068, 285] width 94 height 36
click at [1072, 497] on link "Oefenen" at bounding box center [1067, 512] width 94 height 36
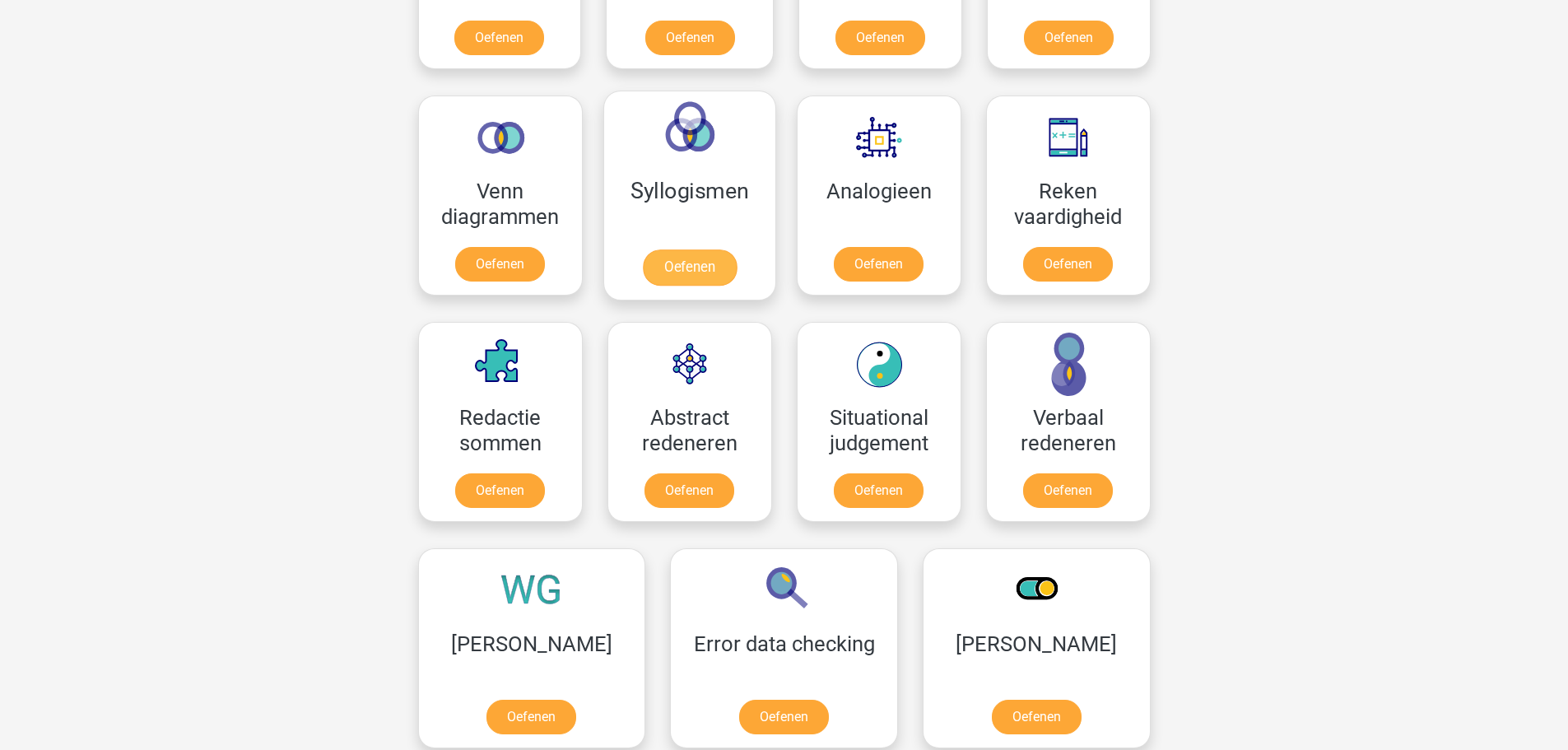
scroll to position [988, 0]
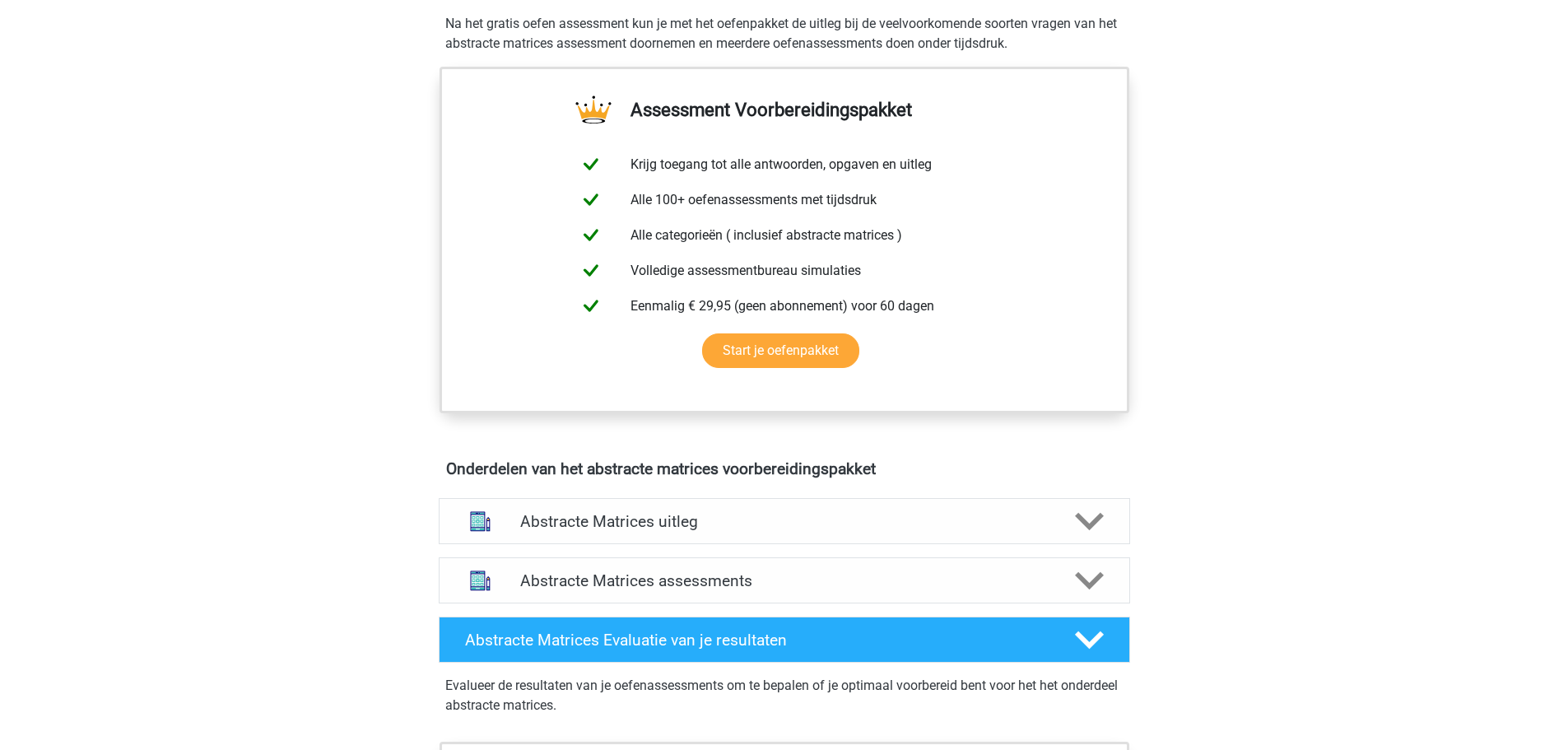
scroll to position [576, 0]
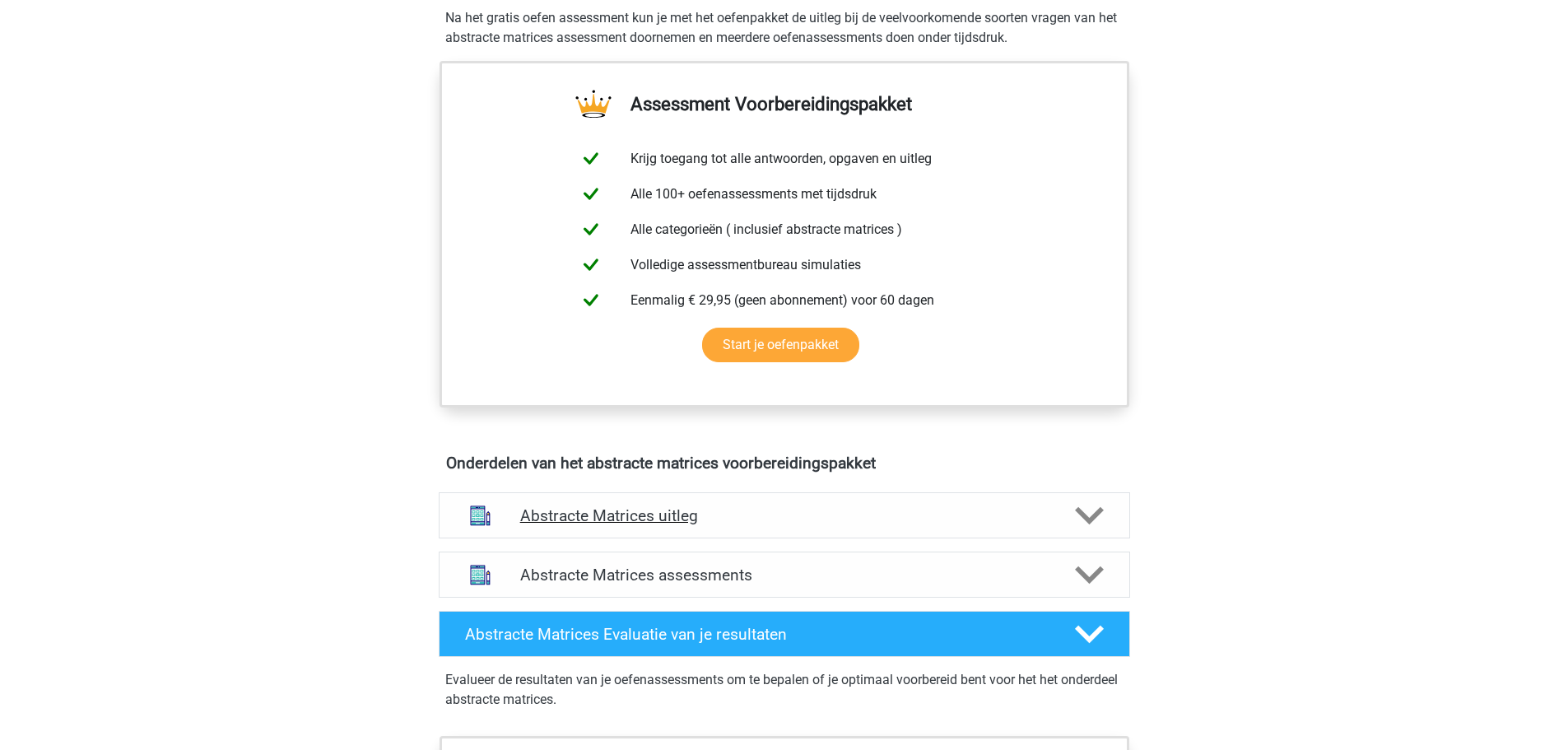
click at [1088, 518] on polygon at bounding box center [1089, 515] width 29 height 18
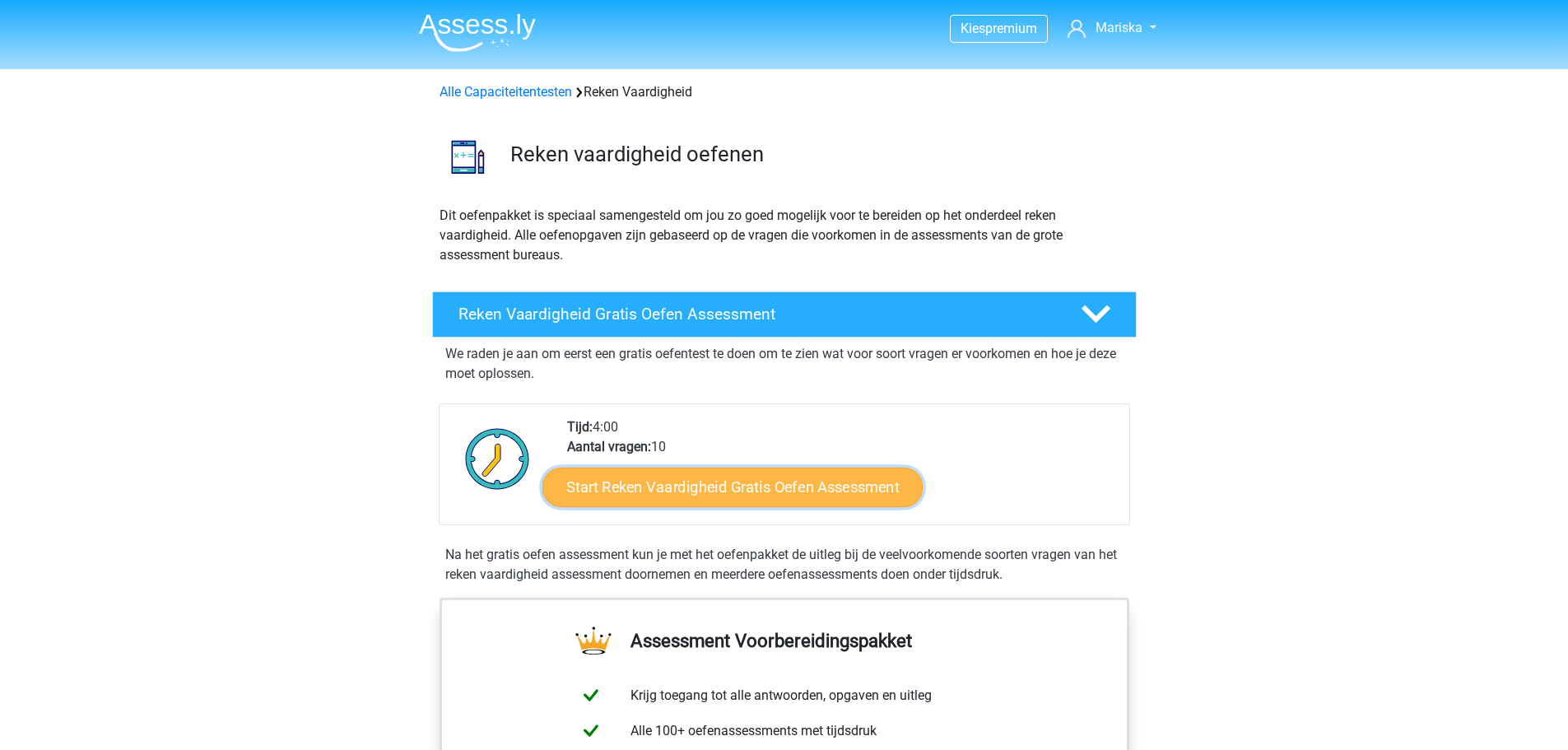
click at [677, 475] on link "Start Reken Vaardigheid Gratis Oefen Assessment" at bounding box center [733, 486] width 380 height 40
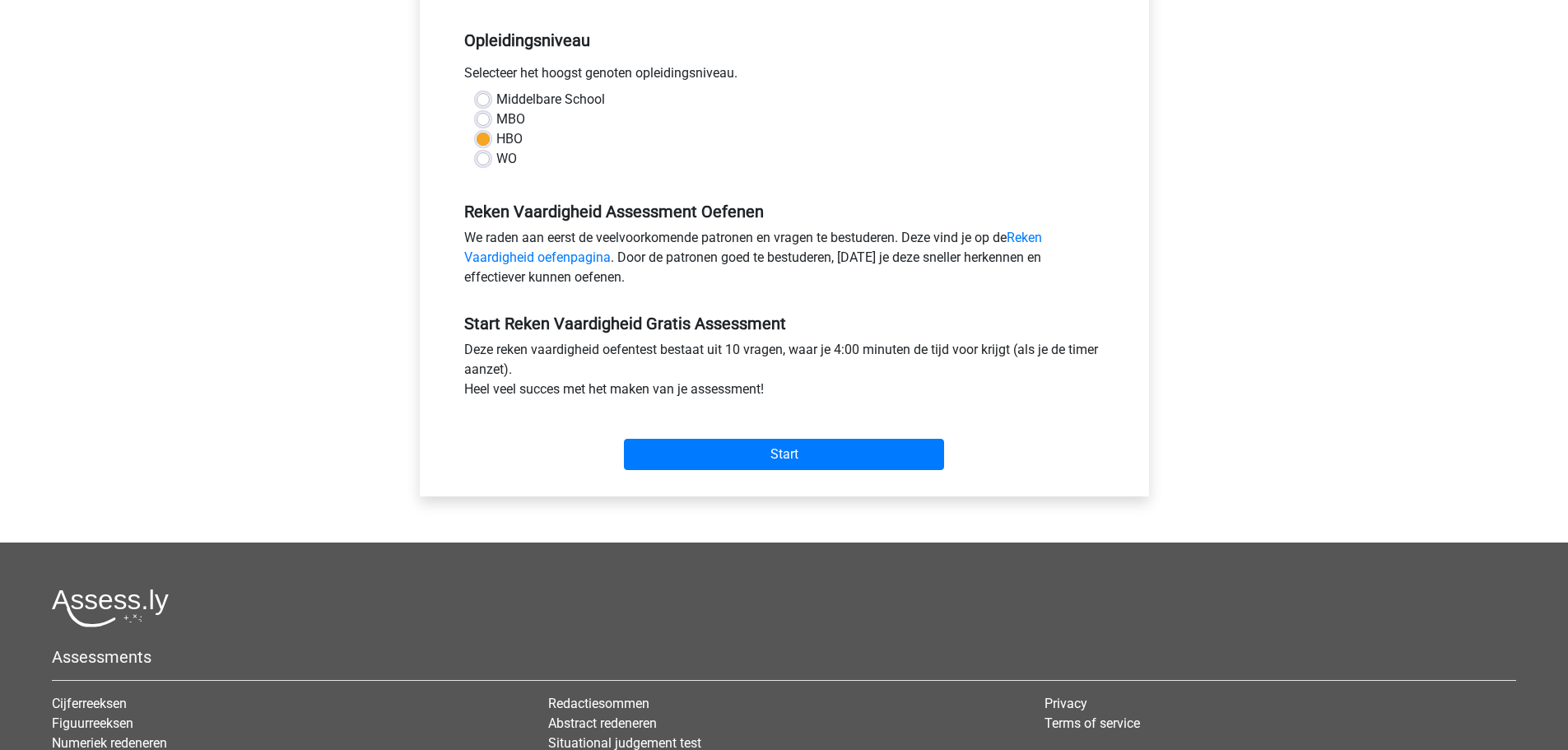
scroll to position [329, 0]
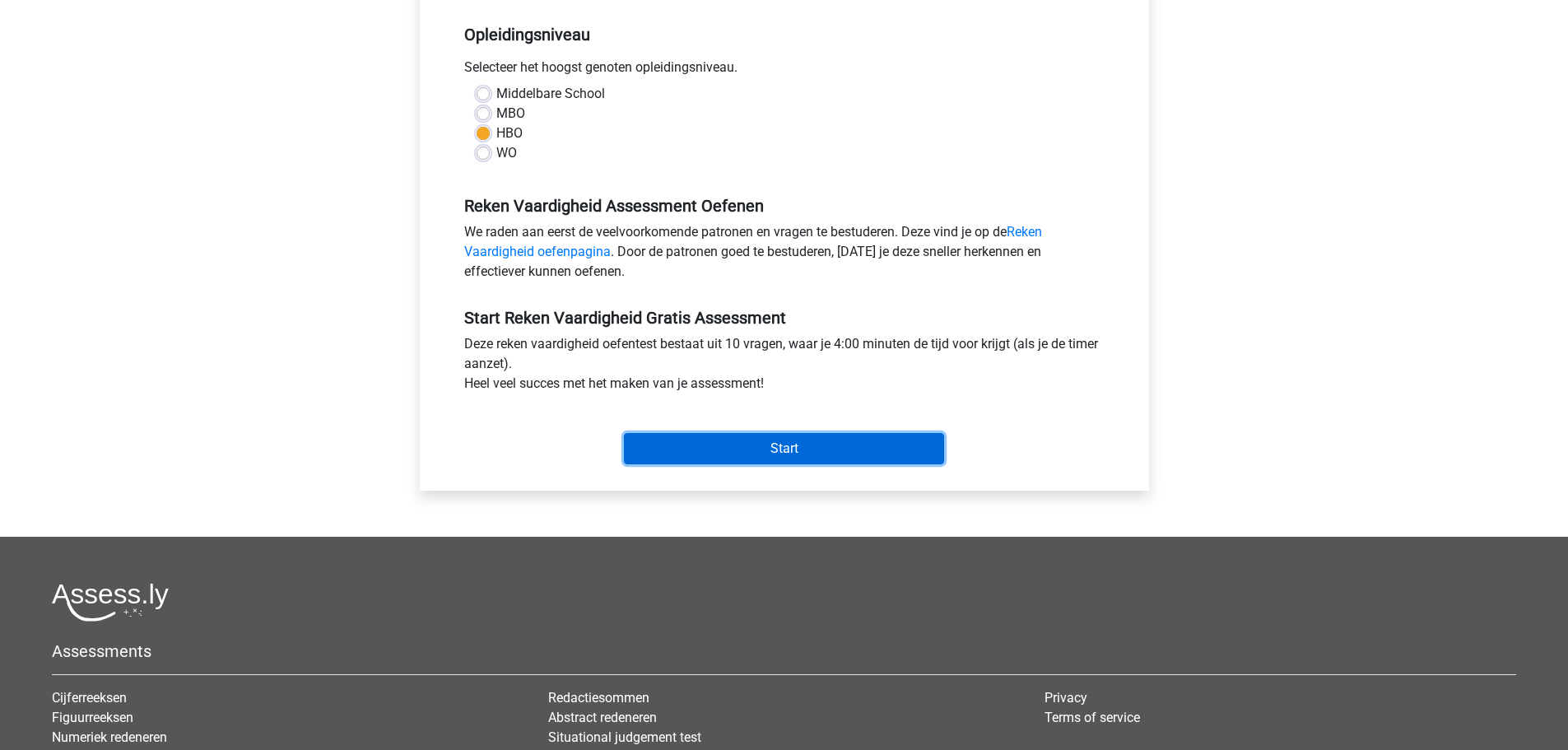
click at [697, 460] on input "Start" at bounding box center [784, 448] width 320 height 31
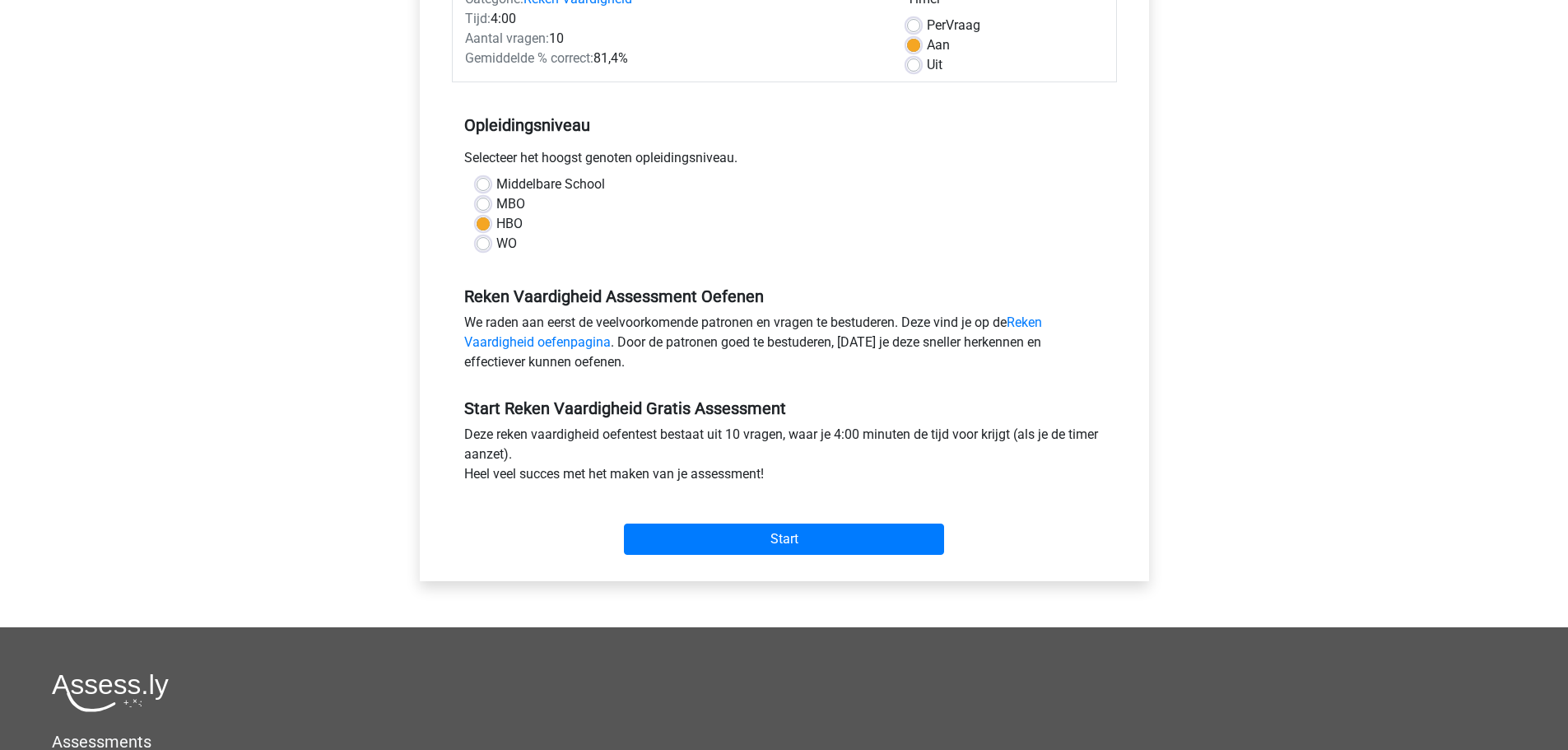
scroll to position [0, 0]
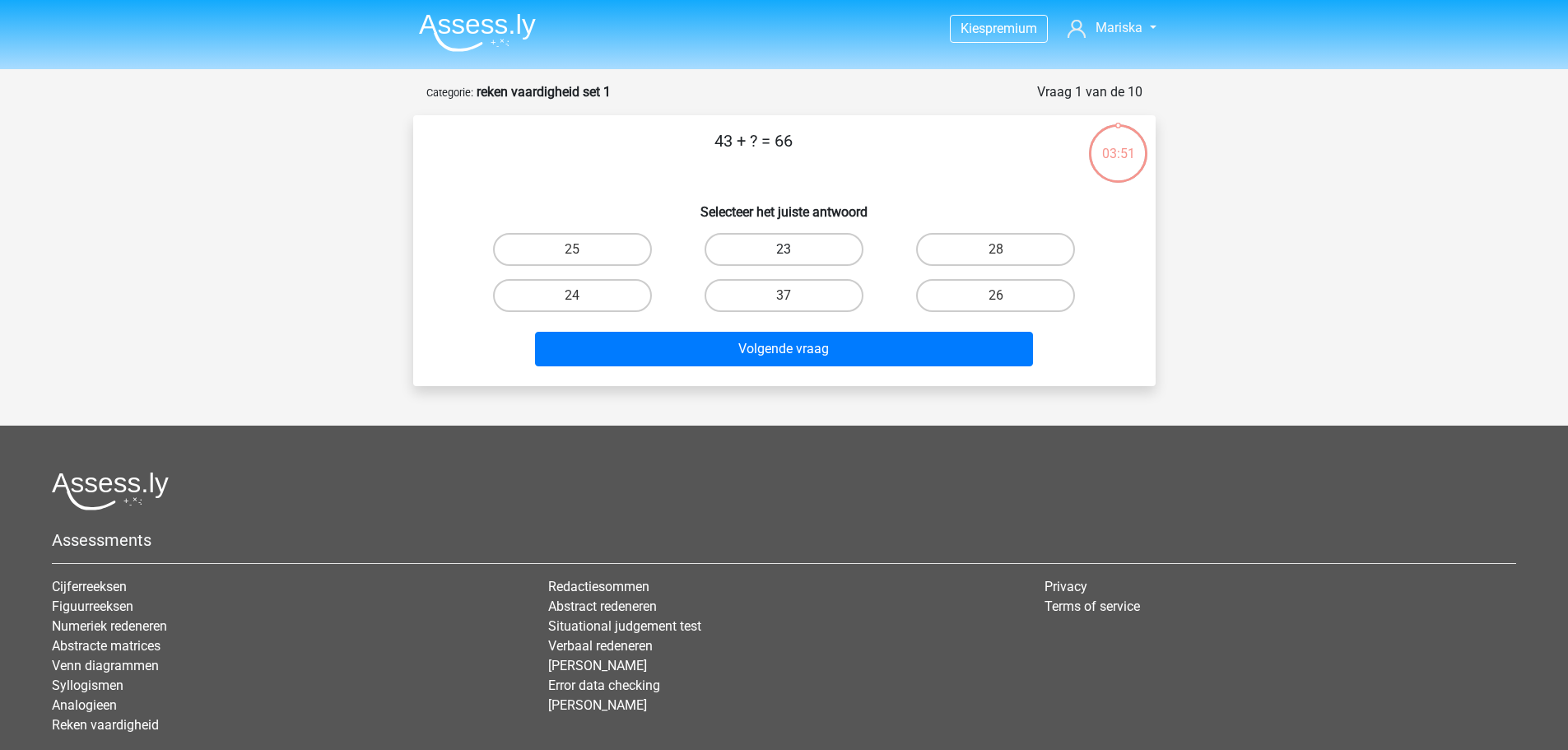
click at [771, 254] on label "23" at bounding box center [784, 249] width 159 height 33
click at [784, 254] on input "23" at bounding box center [789, 254] width 11 height 11
radio input "true"
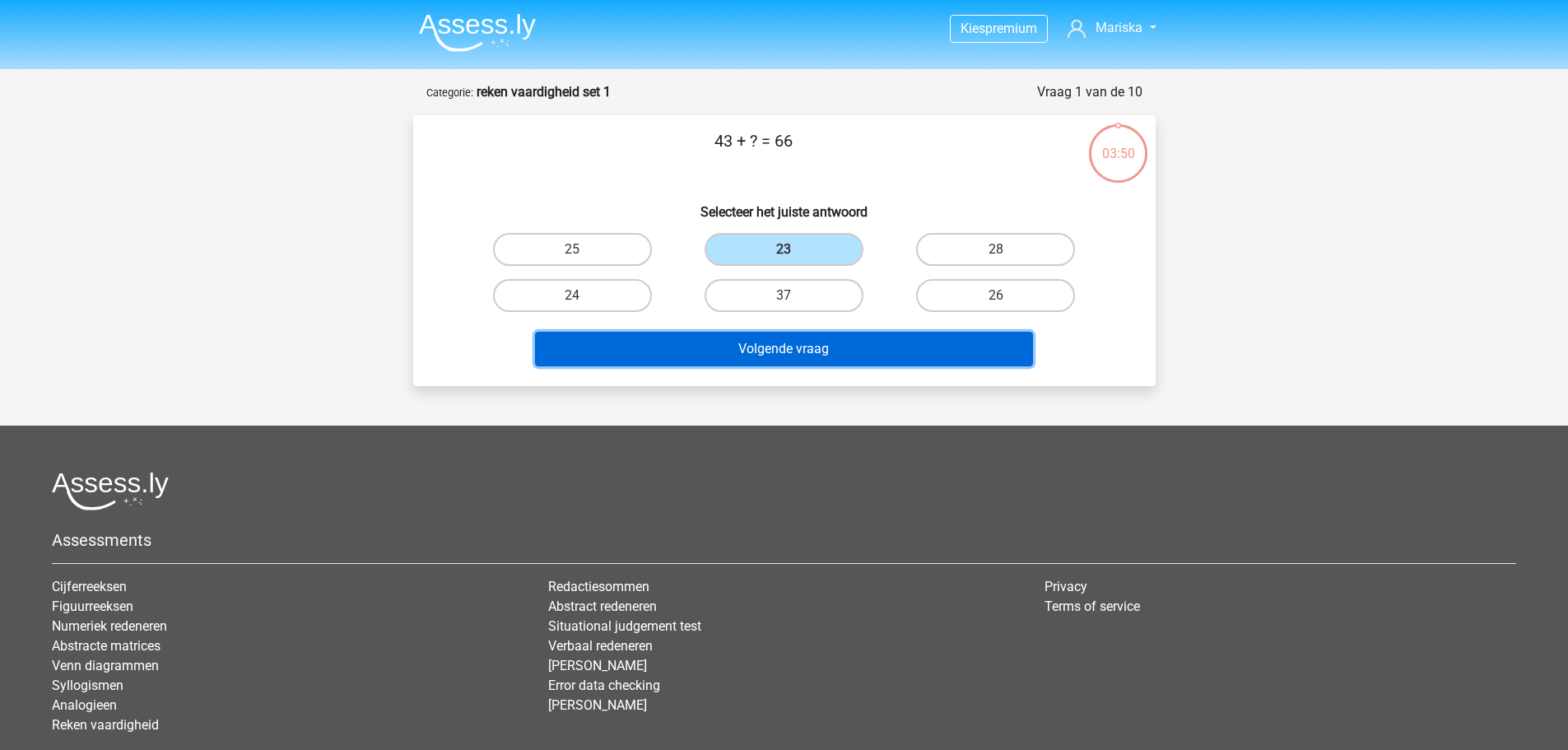
click at [753, 351] on button "Volgende vraag" at bounding box center [784, 349] width 498 height 35
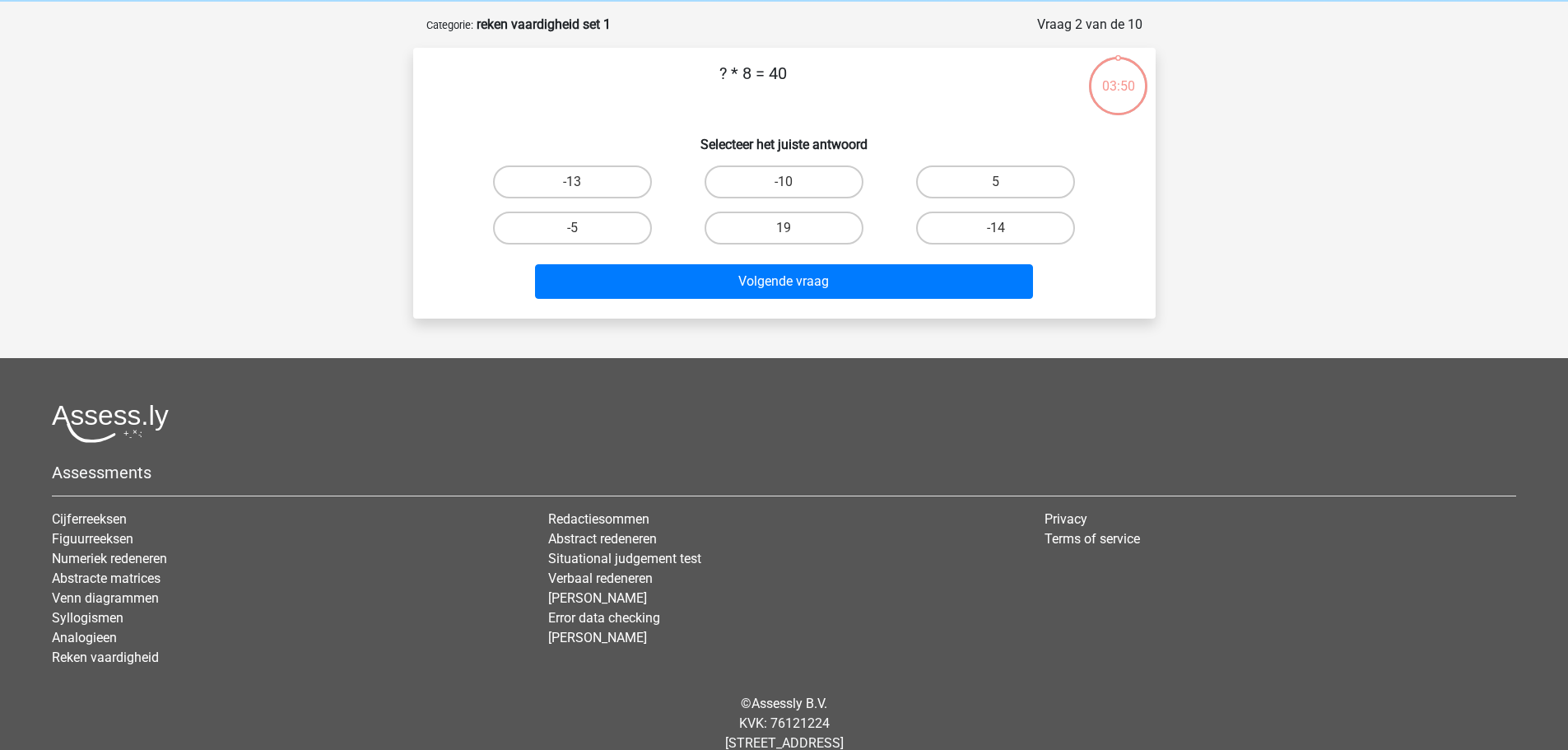
scroll to position [82, 0]
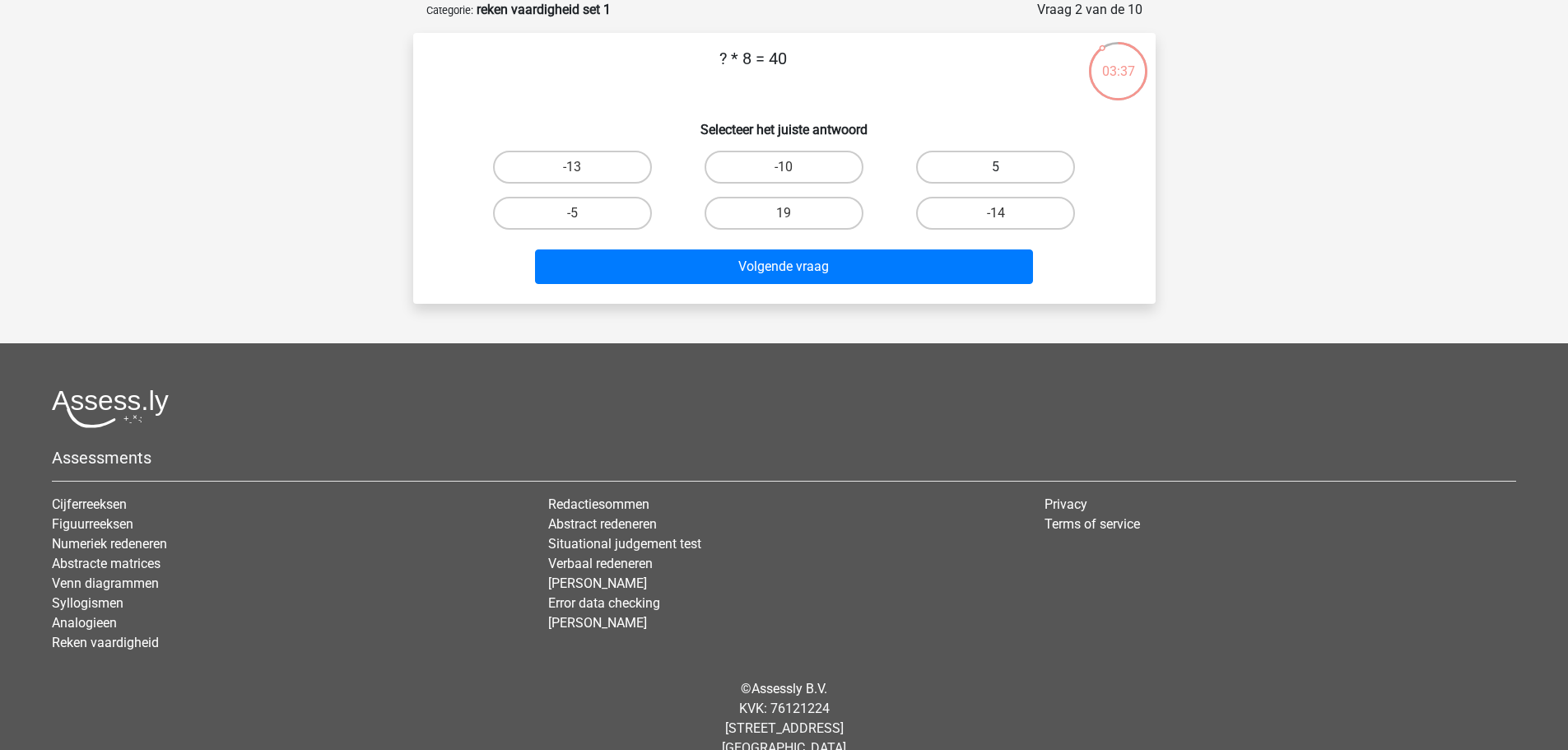
click at [943, 157] on label "5" at bounding box center [996, 166] width 159 height 33
click at [996, 167] on input "5" at bounding box center [1001, 172] width 11 height 11
radio input "true"
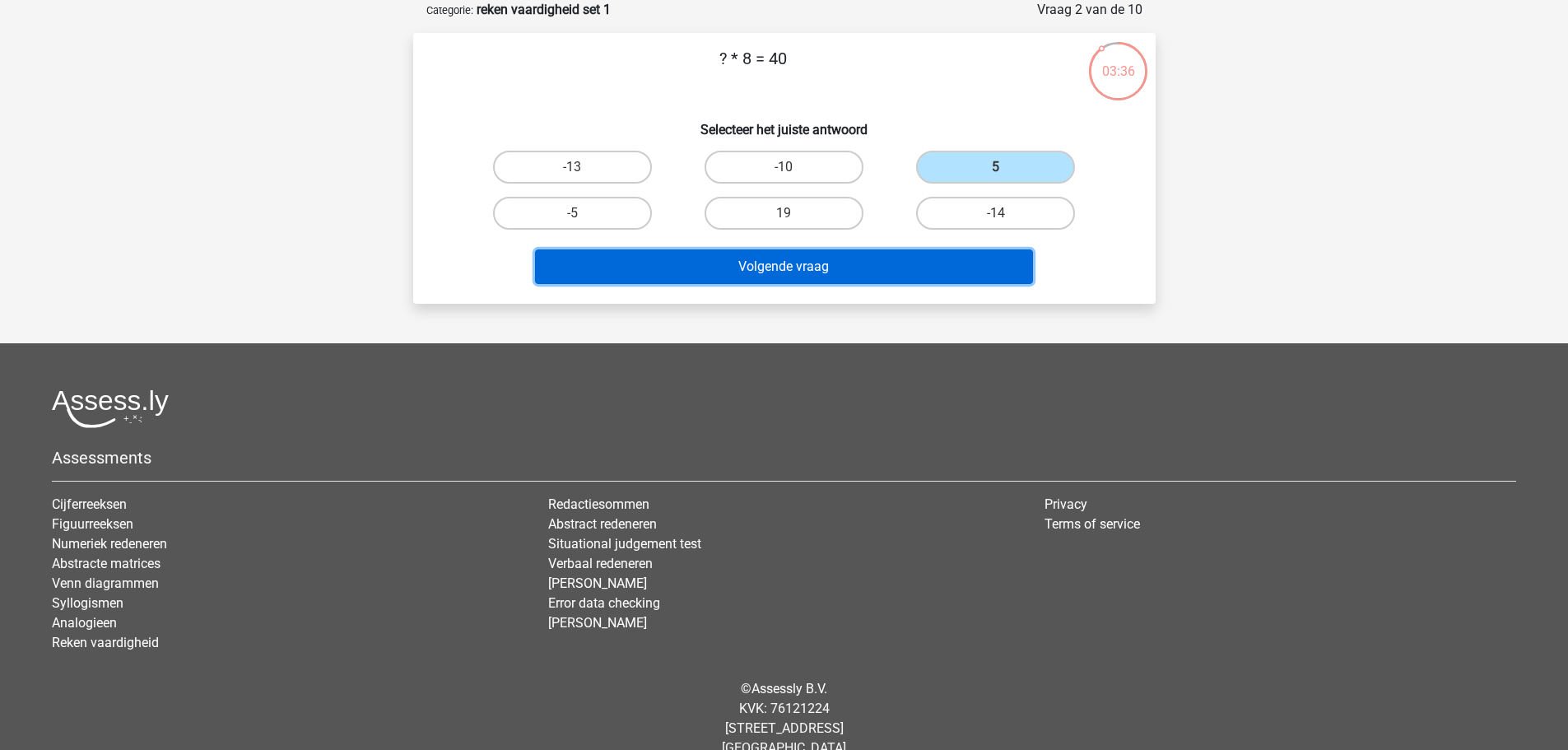
click at [837, 258] on button "Volgende vraag" at bounding box center [784, 266] width 498 height 35
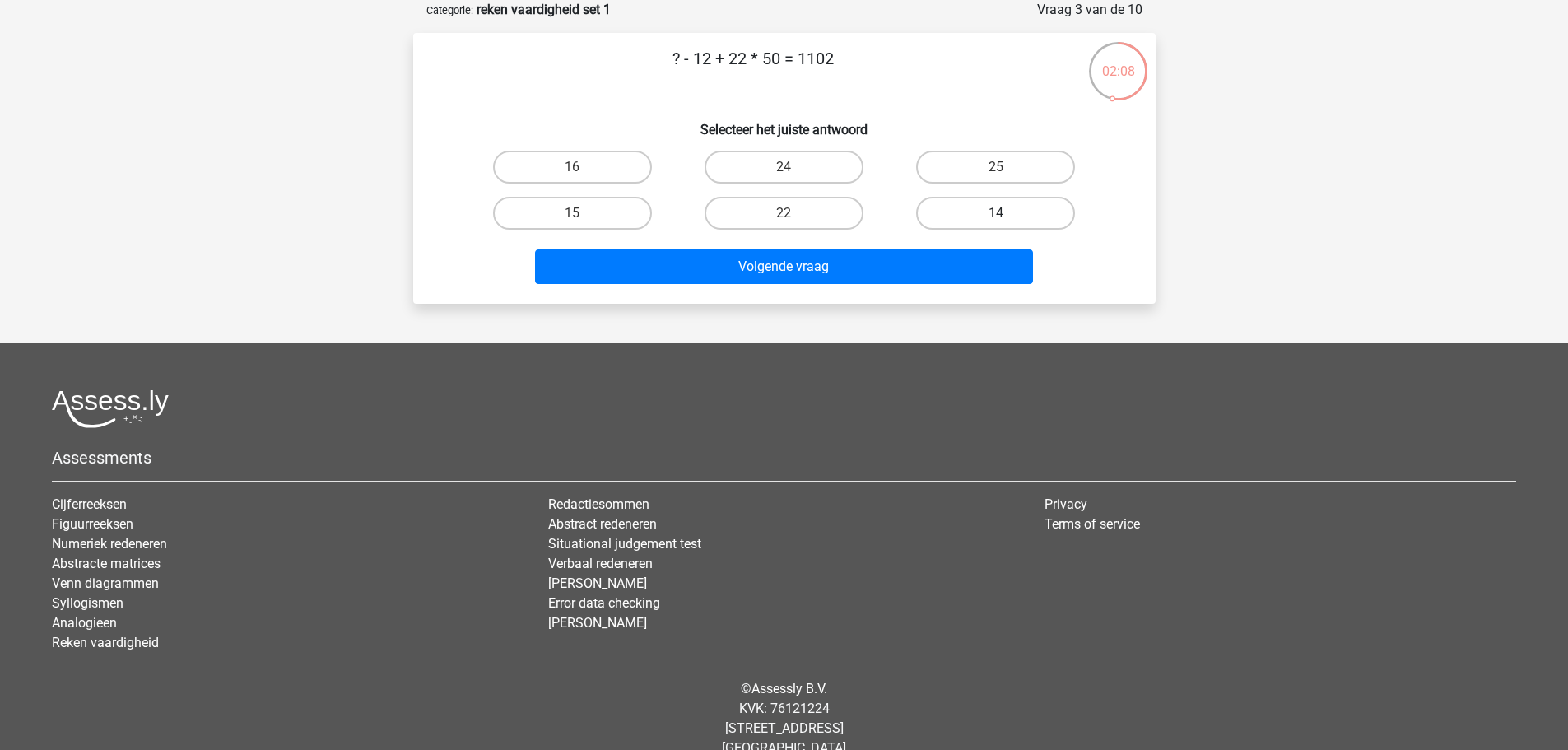
click at [963, 204] on label "14" at bounding box center [996, 213] width 159 height 33
click at [996, 214] on input "14" at bounding box center [1001, 219] width 11 height 11
radio input "true"
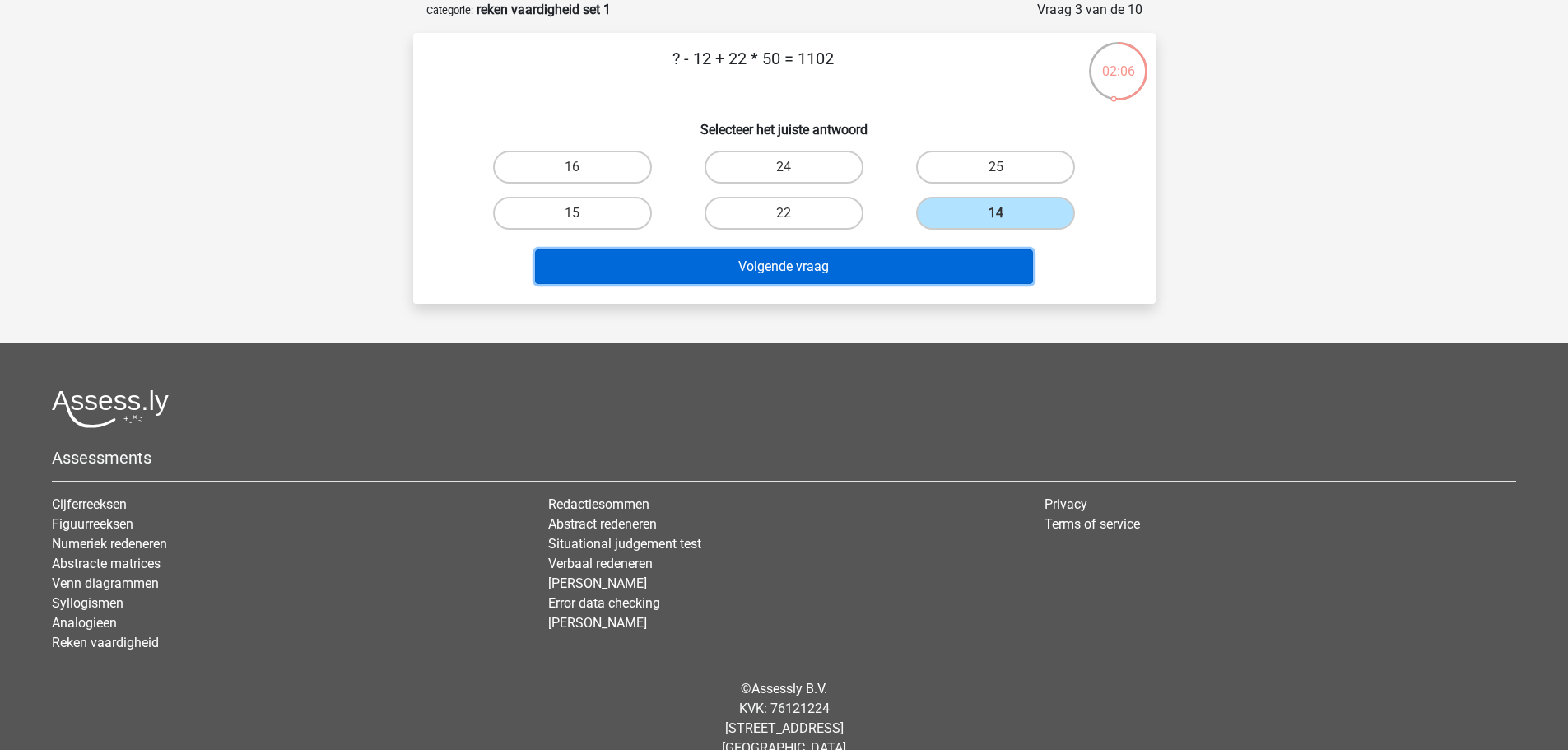
click at [789, 258] on button "Volgende vraag" at bounding box center [784, 266] width 498 height 35
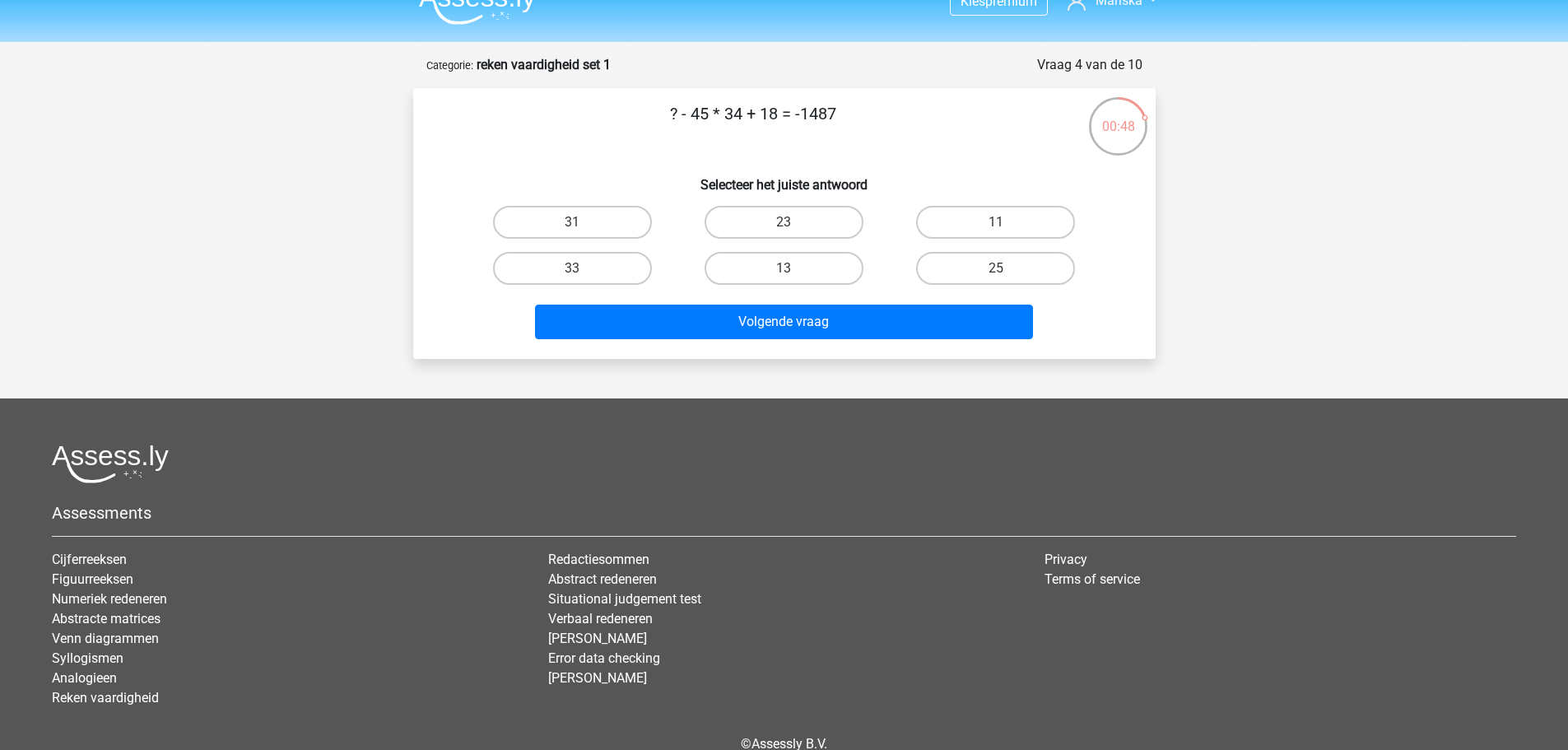
scroll to position [0, 0]
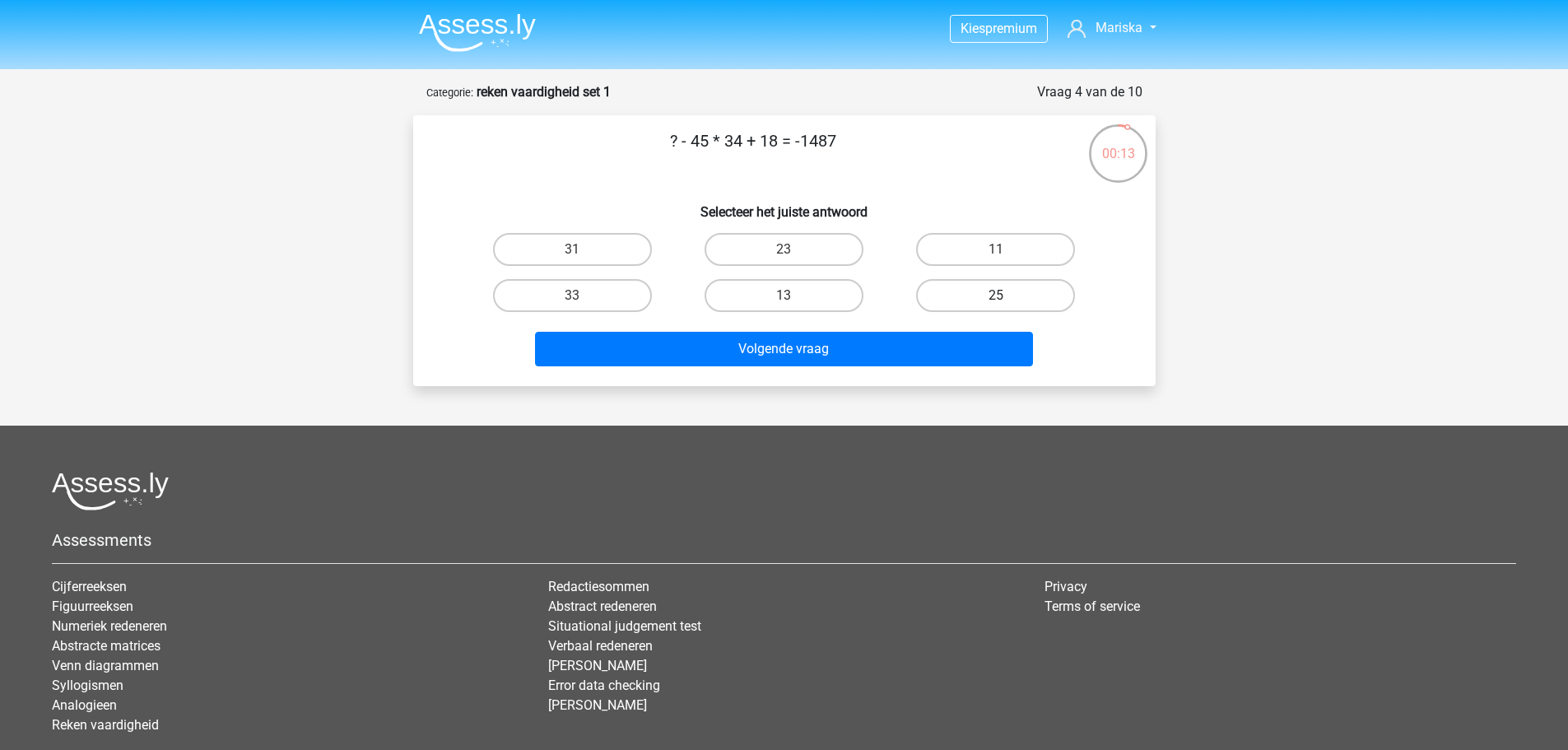
click at [981, 299] on label "25" at bounding box center [996, 296] width 159 height 33
click at [996, 299] on input "25" at bounding box center [1001, 301] width 11 height 11
radio input "true"
click at [583, 287] on label "33" at bounding box center [572, 296] width 159 height 33
click at [583, 296] on input "33" at bounding box center [578, 301] width 11 height 11
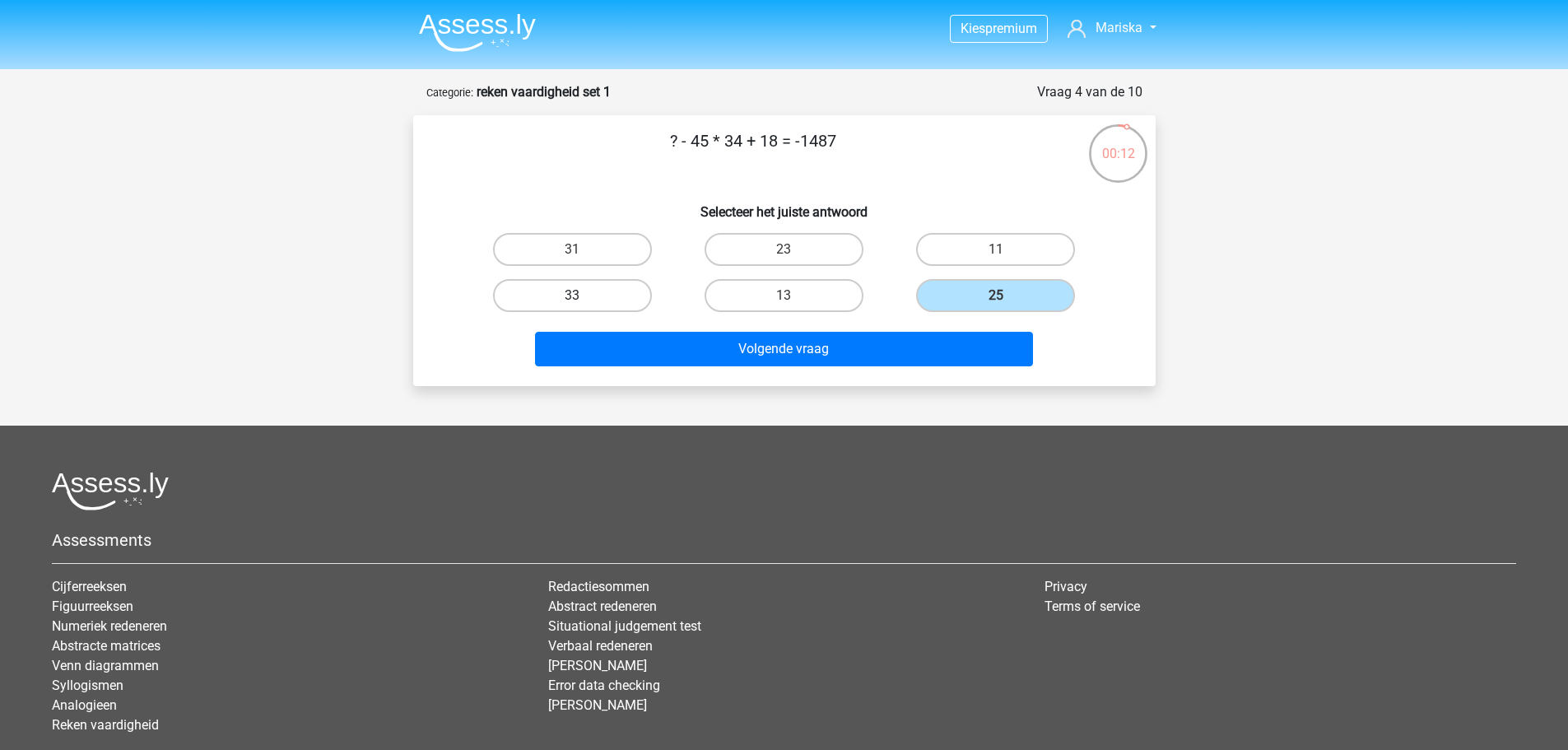
radio input "true"
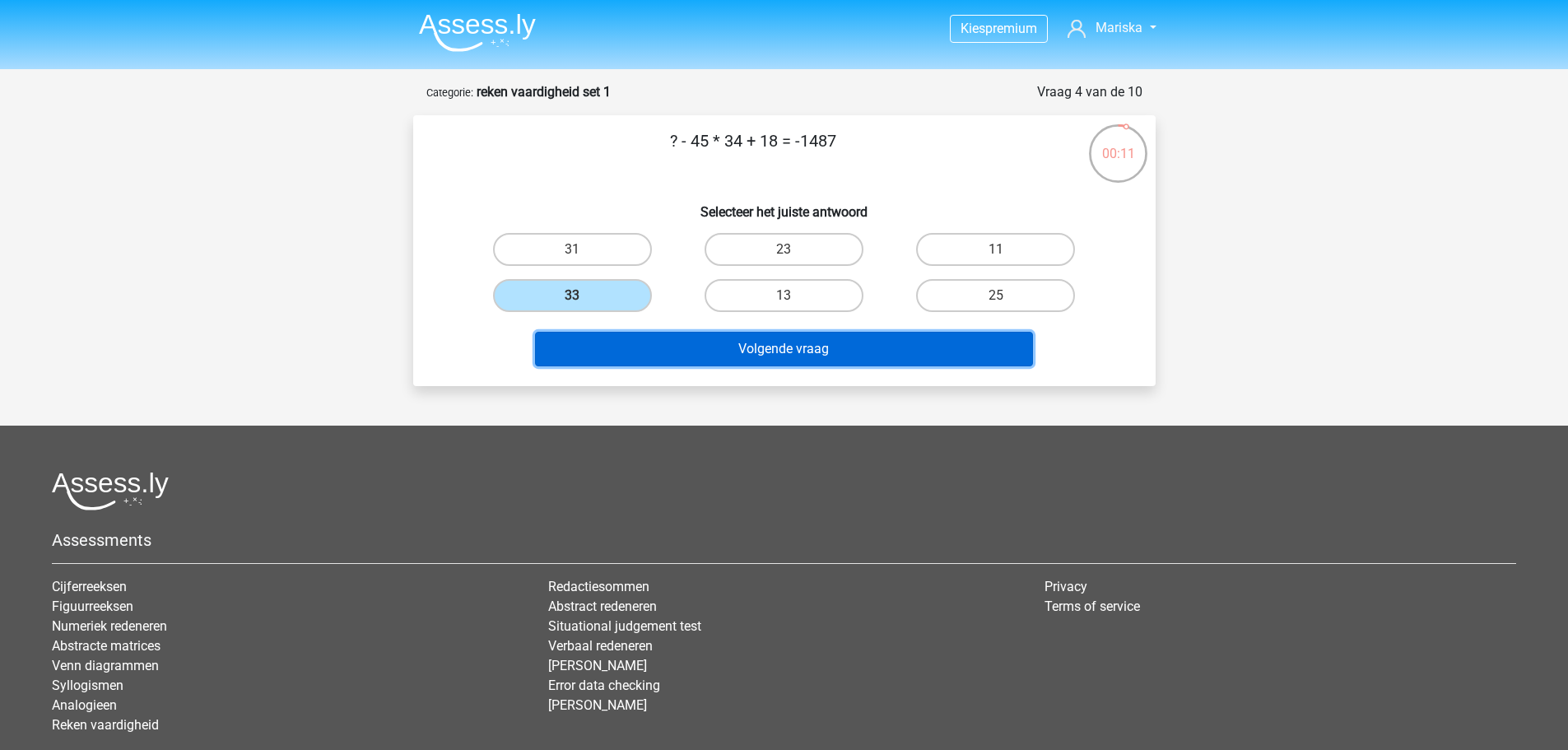
click at [662, 339] on button "Volgende vraag" at bounding box center [784, 349] width 498 height 35
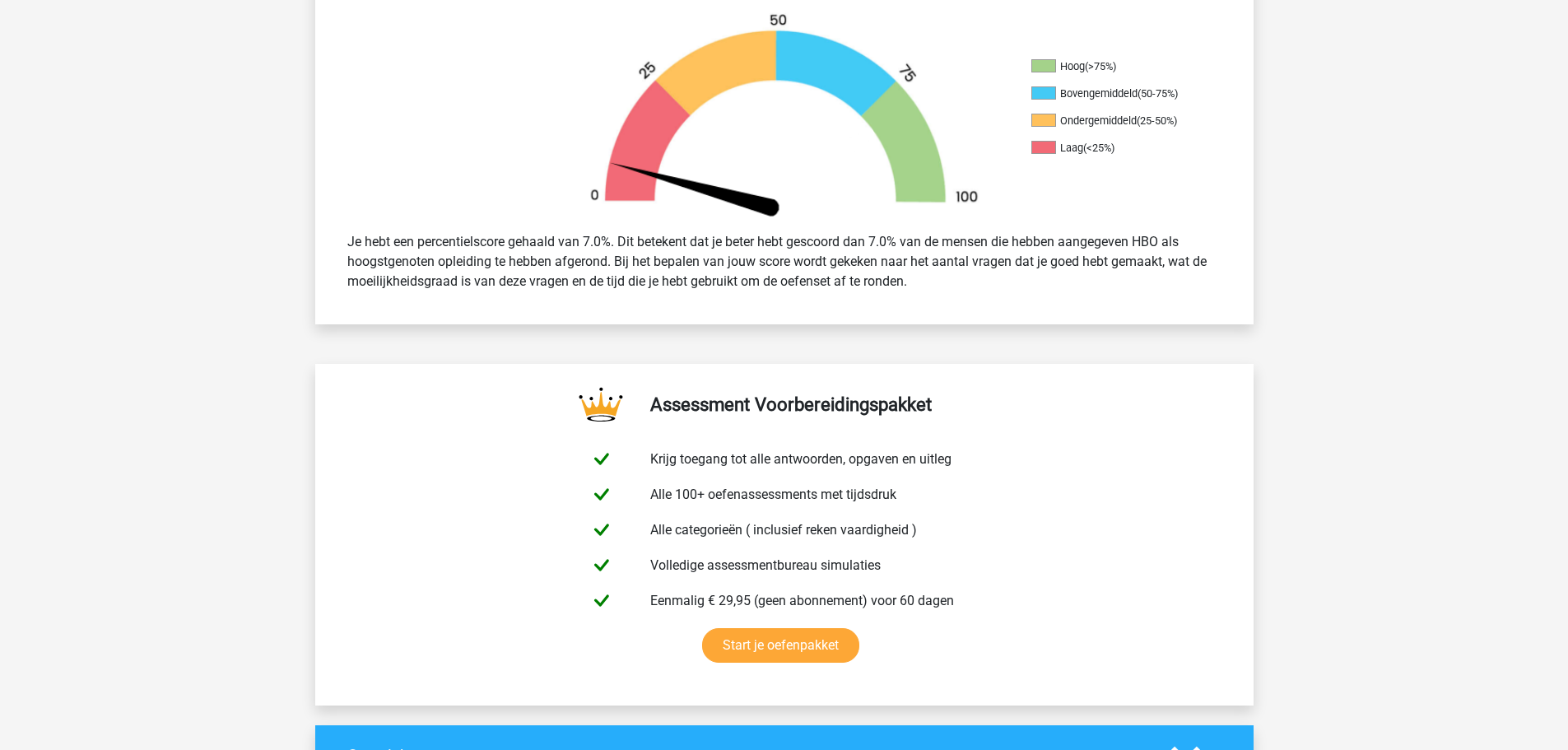
scroll to position [247, 0]
